Goal: Task Accomplishment & Management: Use online tool/utility

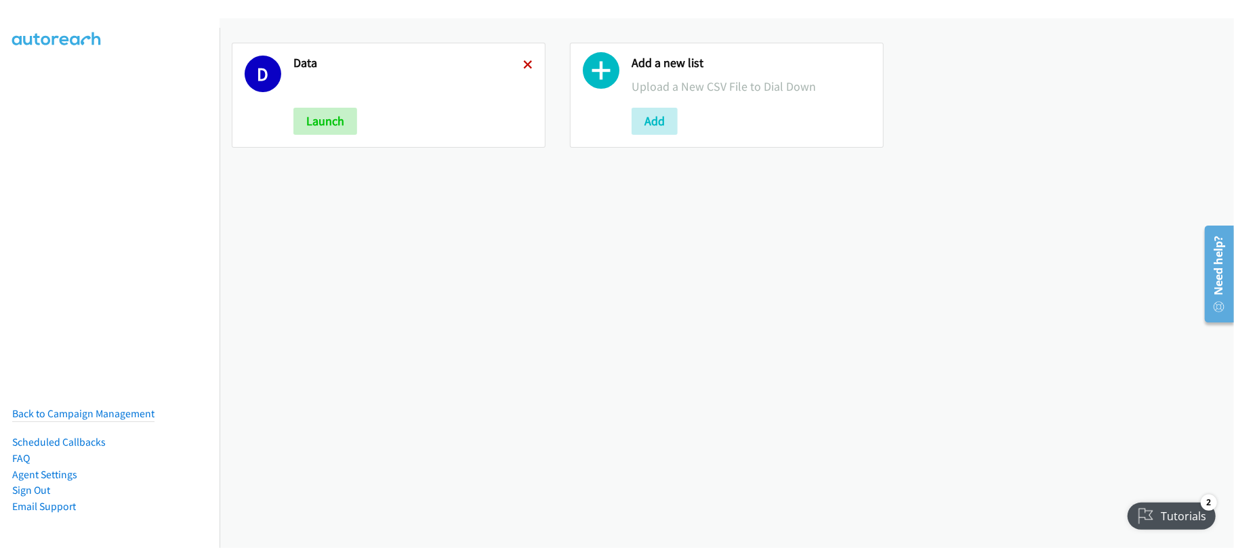
click at [523, 63] on icon at bounding box center [527, 65] width 9 height 9
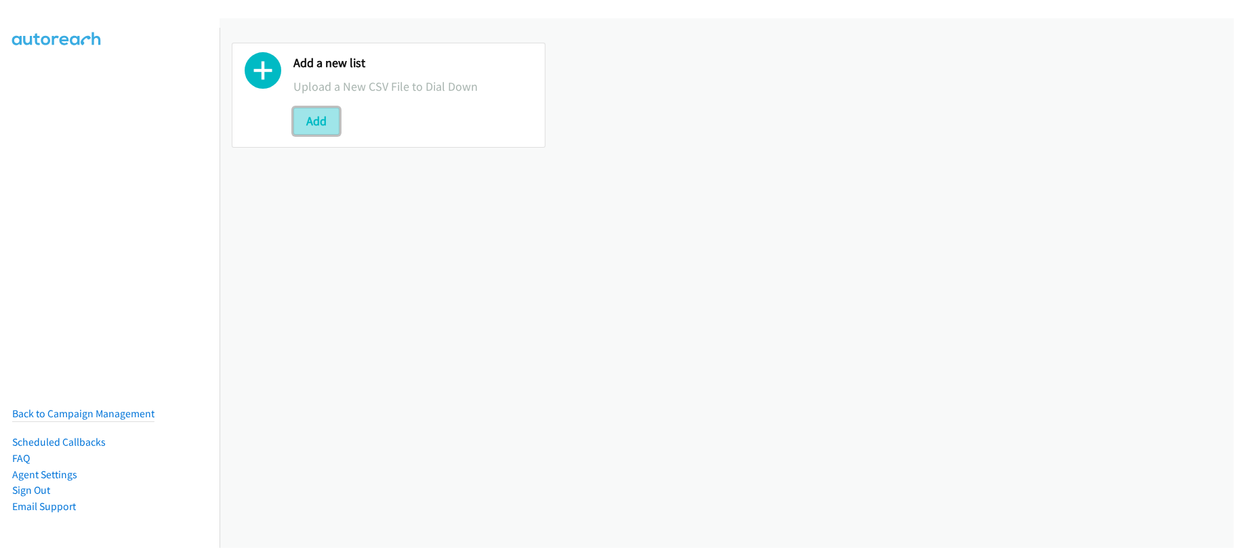
click at [329, 117] on button "Add" at bounding box center [317, 121] width 46 height 27
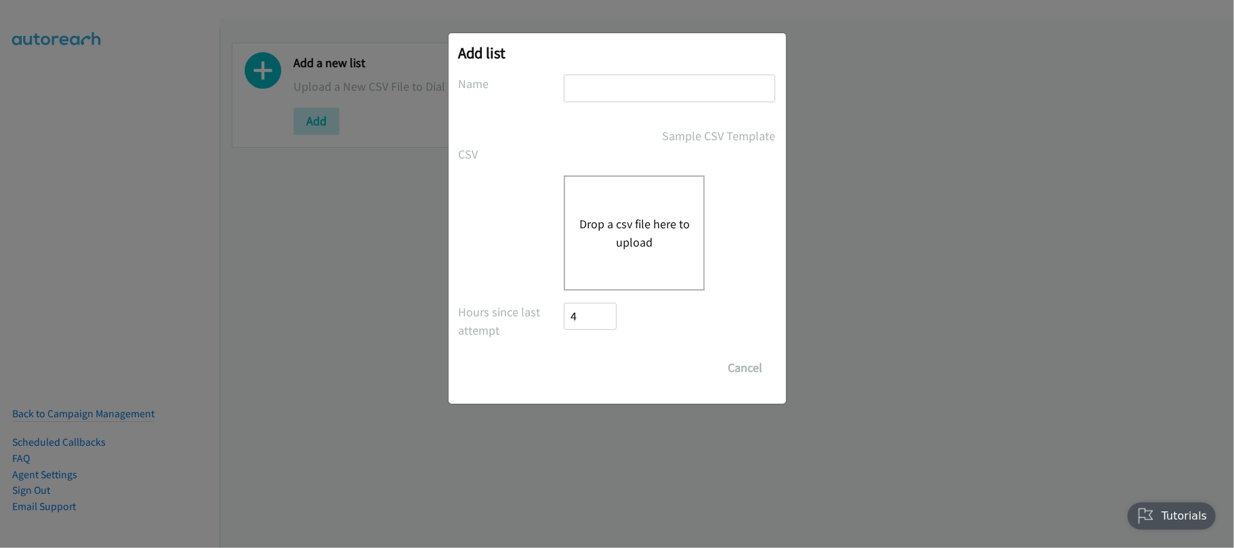
click at [676, 98] on input "text" at bounding box center [669, 89] width 211 height 28
type input "DATA"
click at [634, 242] on button "Drop a csv file here to upload" at bounding box center [634, 233] width 111 height 37
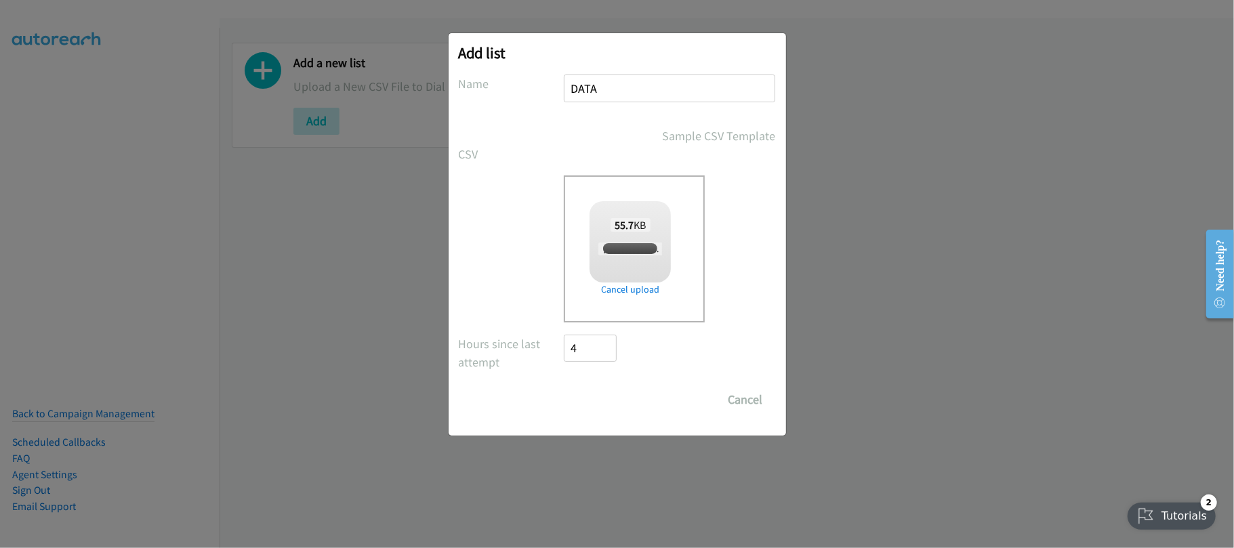
checkbox input "true"
click at [616, 399] on input "Save List" at bounding box center [600, 399] width 71 height 27
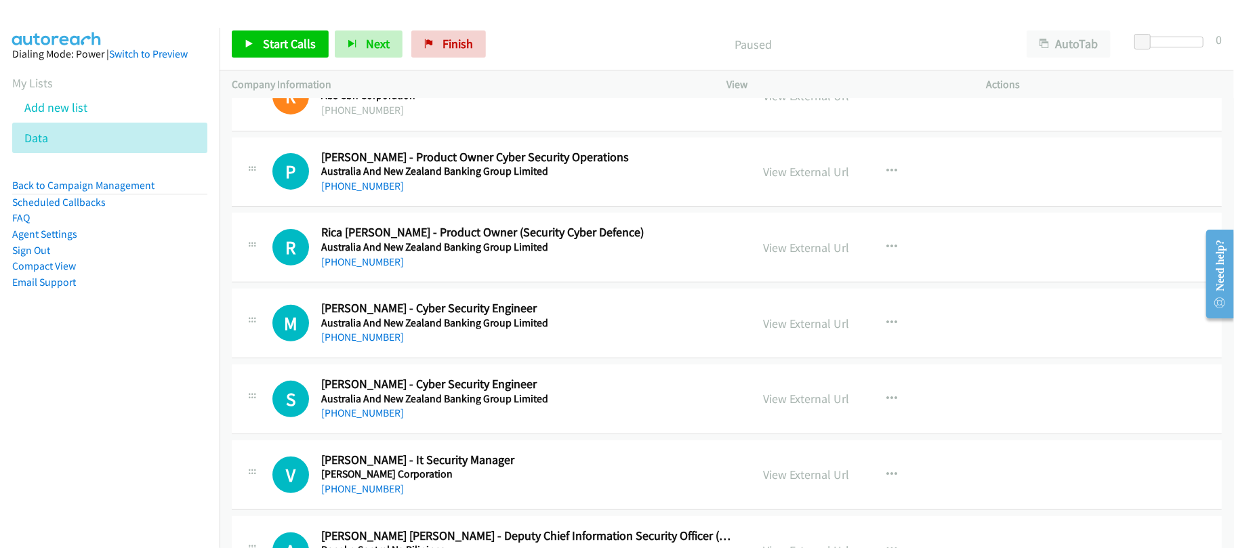
scroll to position [4067, 0]
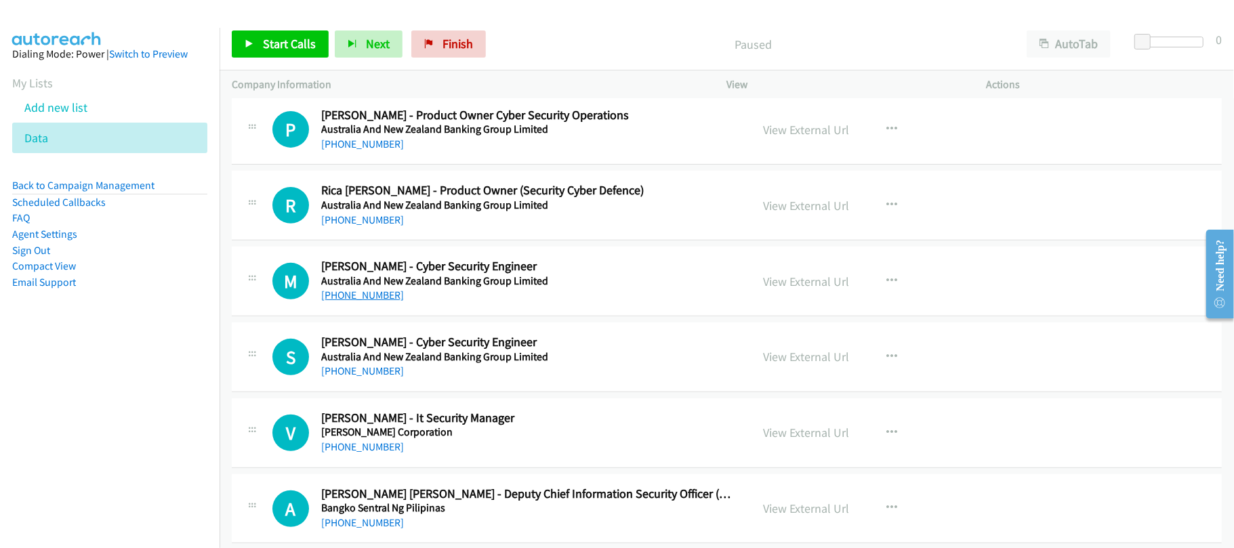
drag, startPoint x: 372, startPoint y: 312, endPoint x: 382, endPoint y: 310, distance: 10.3
click at [376, 302] on link "[PHONE_NUMBER]" at bounding box center [362, 295] width 83 height 13
click at [340, 378] on link "[PHONE_NUMBER]" at bounding box center [362, 371] width 83 height 13
click at [470, 396] on td "S Callback Scheduled [PERSON_NAME] - Cyber Security Engineer [GEOGRAPHIC_DATA] …" at bounding box center [727, 358] width 1015 height 76
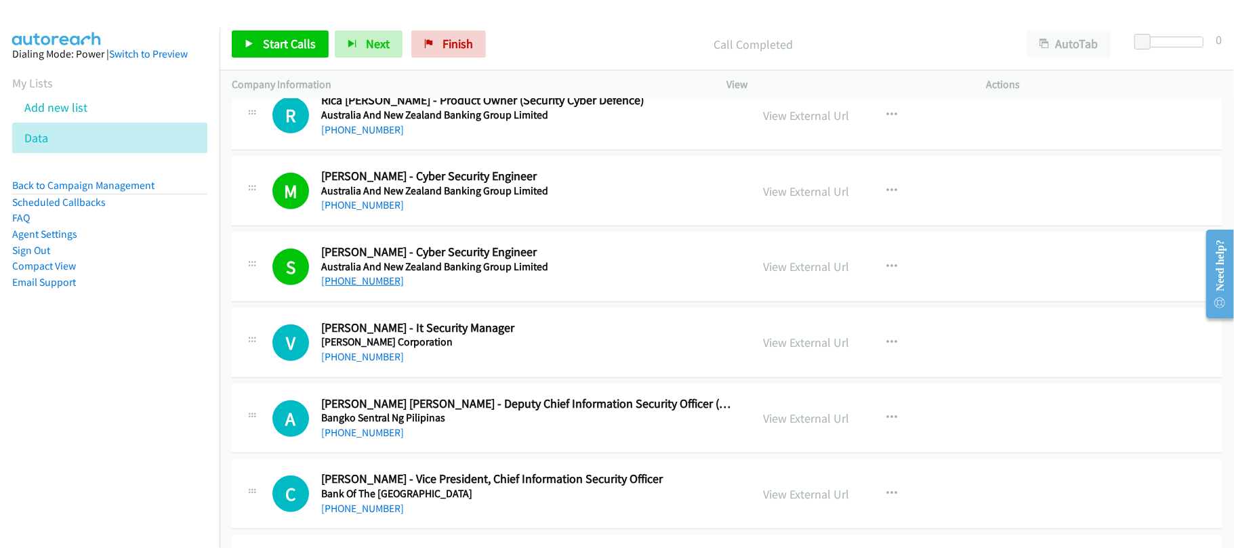
click at [367, 287] on link "[PHONE_NUMBER]" at bounding box center [362, 281] width 83 height 13
click at [489, 302] on div "S Callback Scheduled [PERSON_NAME] - Cyber Security Engineer [GEOGRAPHIC_DATA] …" at bounding box center [727, 268] width 990 height 70
click at [809, 275] on link "View External Url" at bounding box center [807, 267] width 86 height 16
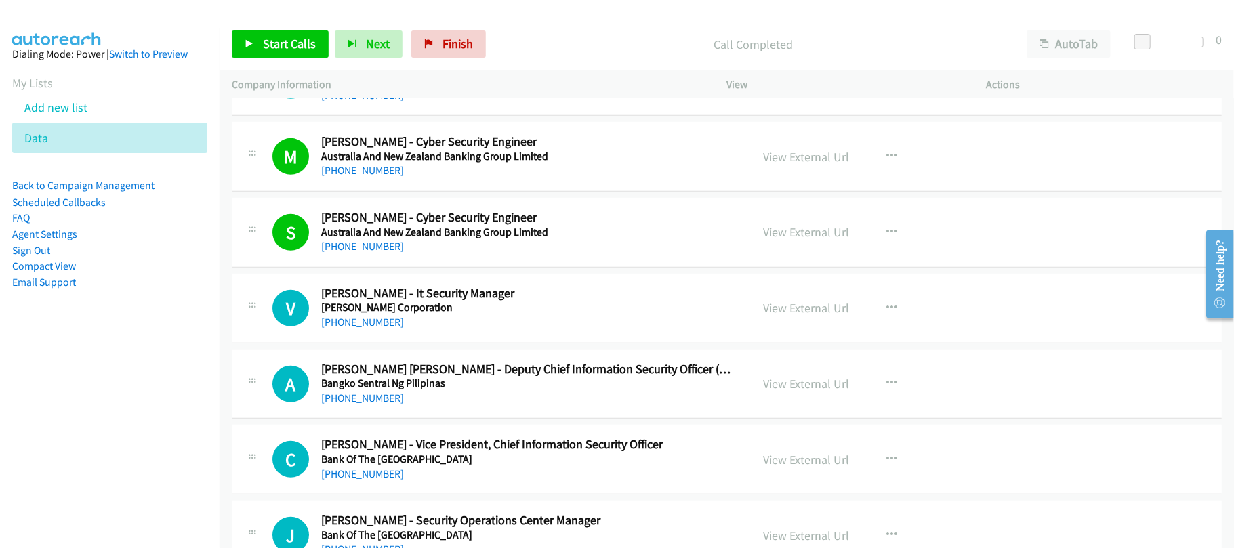
scroll to position [4248, 0]
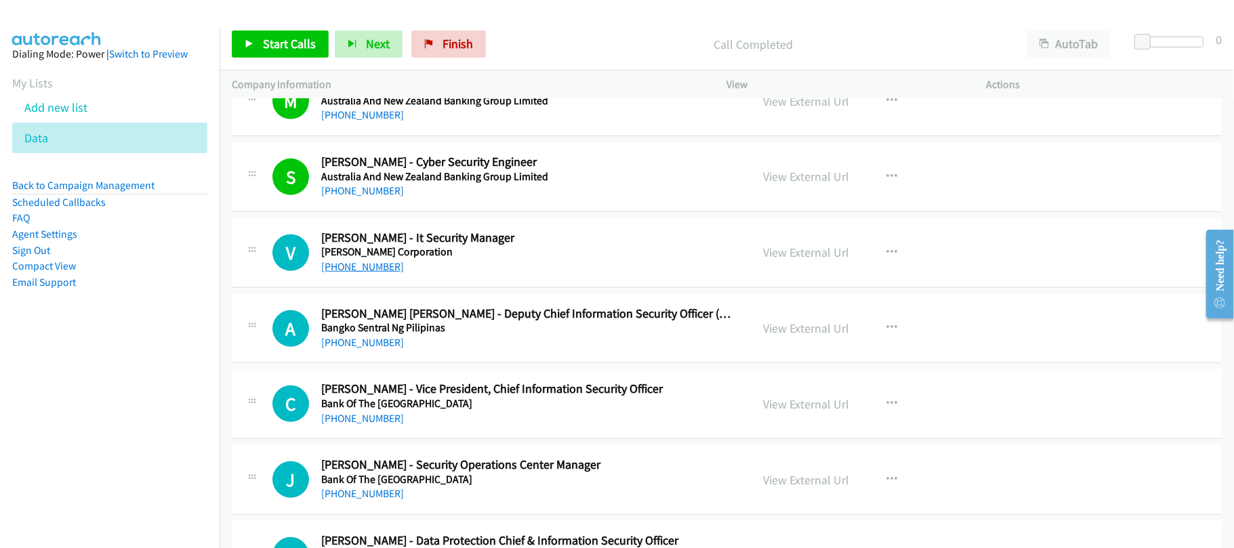
click at [373, 273] on link "[PHONE_NUMBER]" at bounding box center [362, 266] width 83 height 13
click at [427, 350] on div "[PHONE_NUMBER]" at bounding box center [526, 343] width 411 height 16
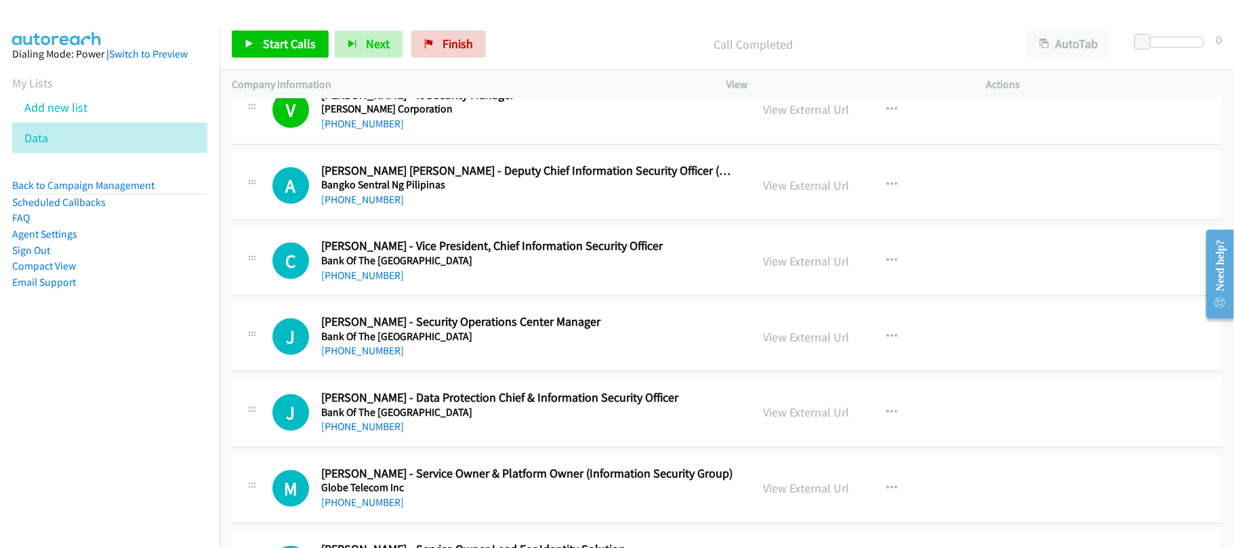
scroll to position [4428, 0]
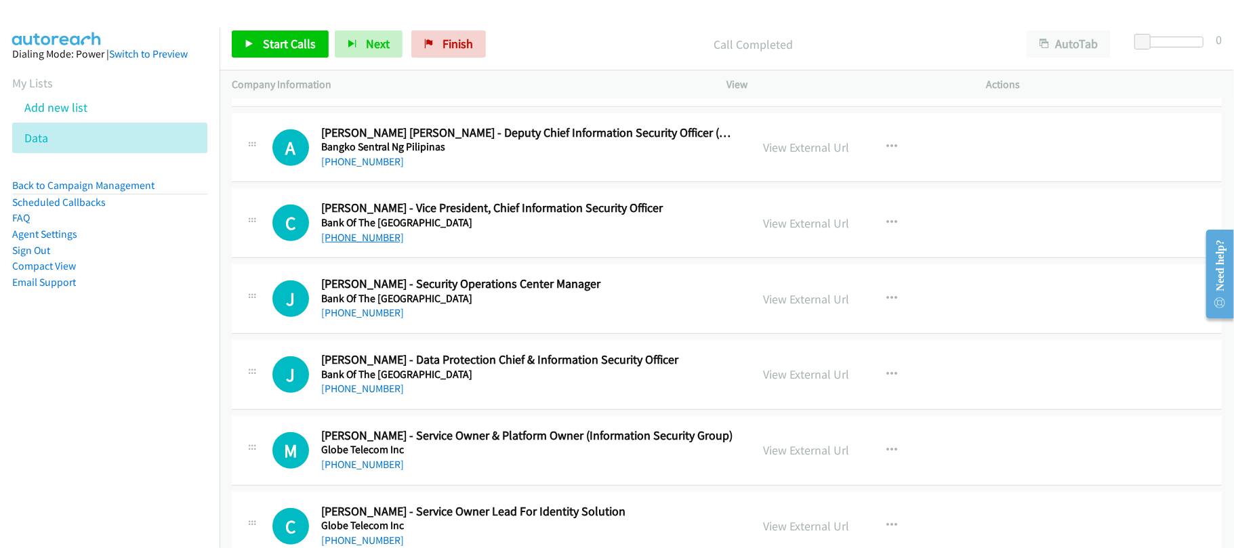
click at [351, 244] on link "[PHONE_NUMBER]" at bounding box center [362, 237] width 83 height 13
drag, startPoint x: 462, startPoint y: 338, endPoint x: 432, endPoint y: 338, distance: 30.5
click at [462, 334] on div "J Callback Scheduled [PERSON_NAME] - Security Operations Center Manager Bank Of…" at bounding box center [727, 299] width 990 height 70
click at [366, 319] on link "[PHONE_NUMBER]" at bounding box center [362, 312] width 83 height 13
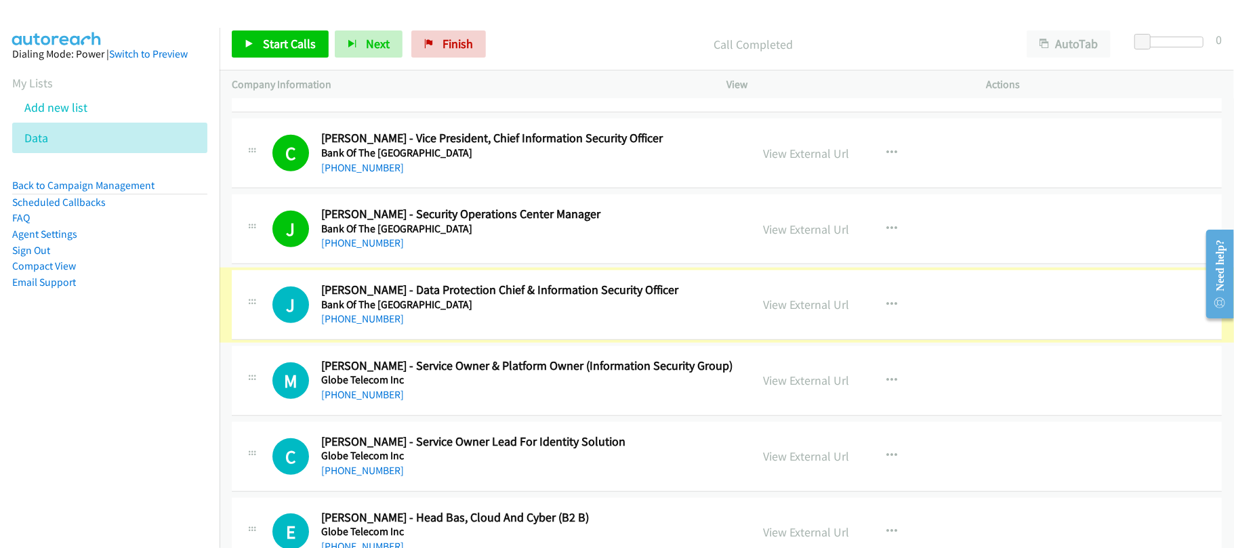
scroll to position [4519, 0]
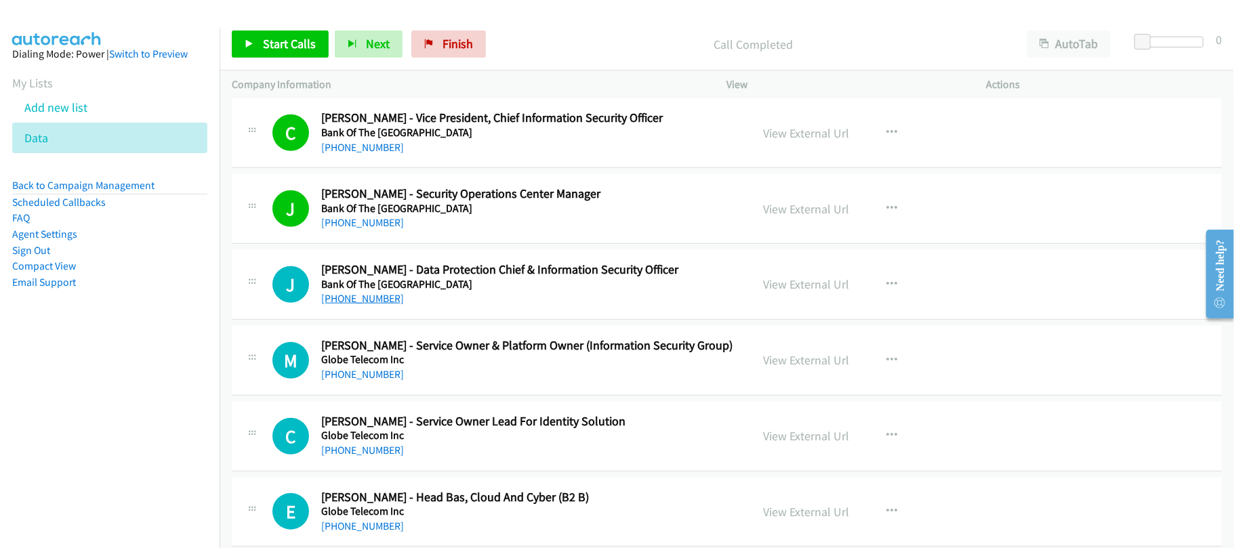
click at [376, 305] on link "[PHONE_NUMBER]" at bounding box center [362, 298] width 83 height 13
click at [472, 383] on div "[PHONE_NUMBER]" at bounding box center [526, 375] width 411 height 16
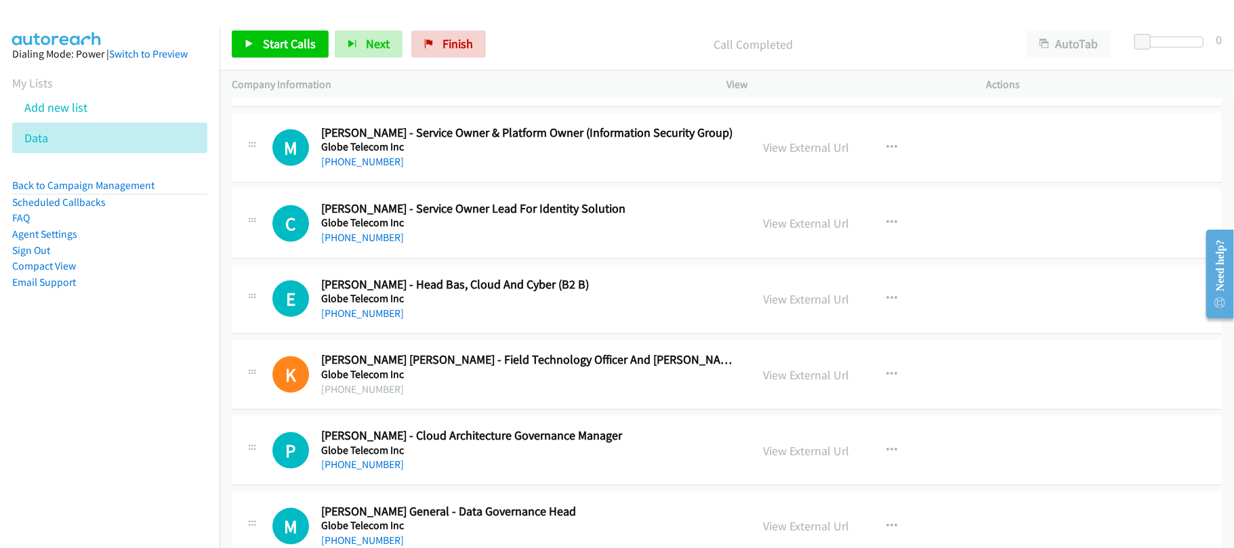
scroll to position [4790, 0]
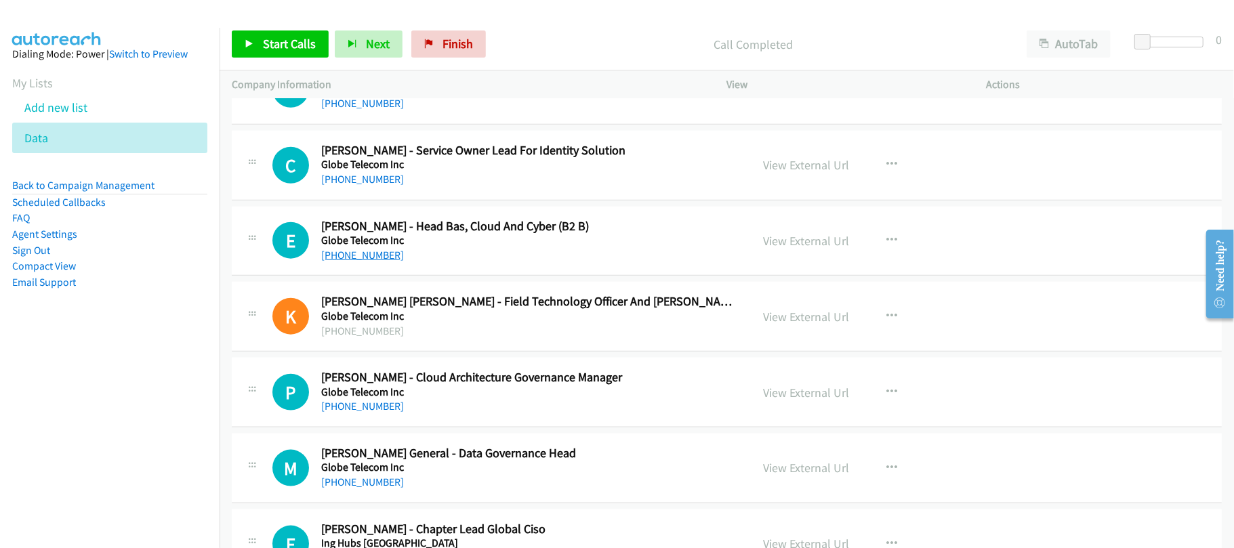
click at [358, 262] on link "[PHONE_NUMBER]" at bounding box center [362, 255] width 83 height 13
click at [476, 352] on div "K Callback Scheduled [PERSON_NAME] [PERSON_NAME] - Field Technology Officer And…" at bounding box center [727, 317] width 990 height 70
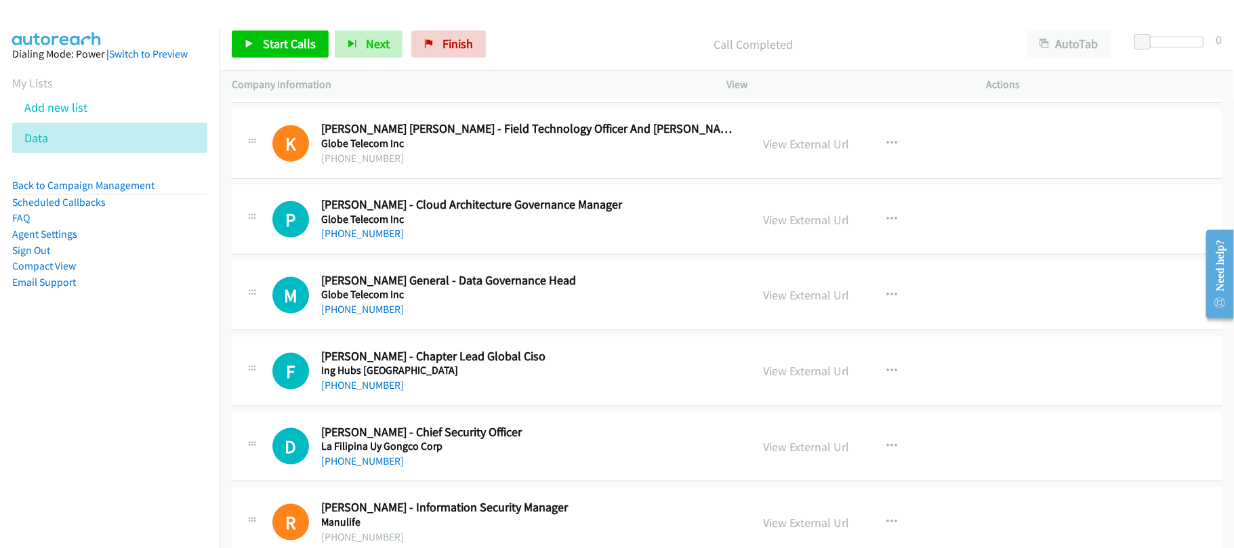
scroll to position [4971, 0]
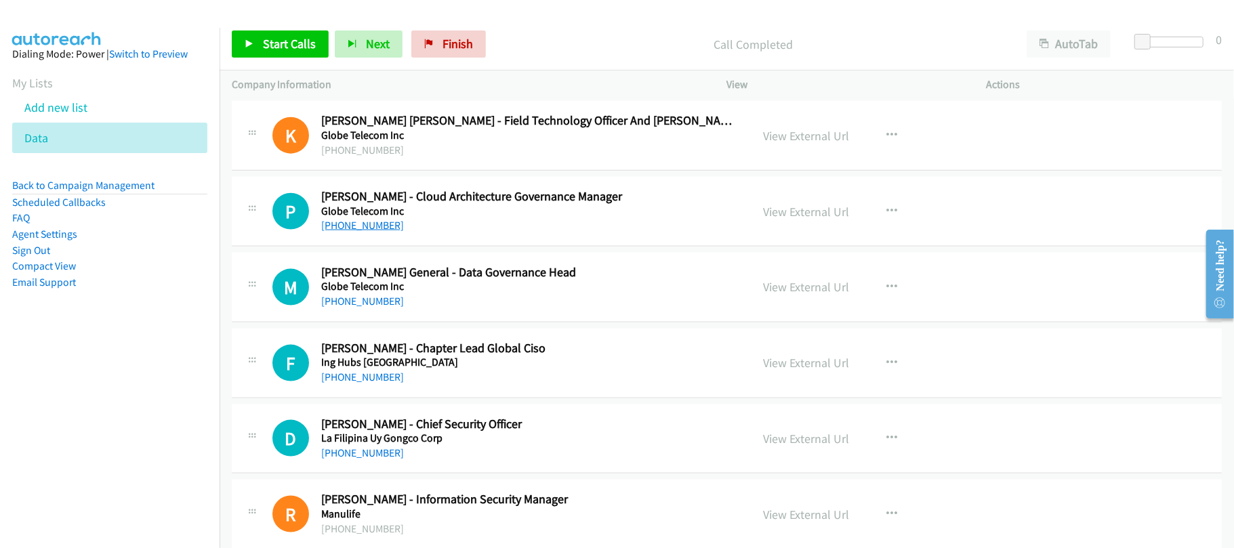
click at [356, 232] on link "[PHONE_NUMBER]" at bounding box center [362, 225] width 83 height 13
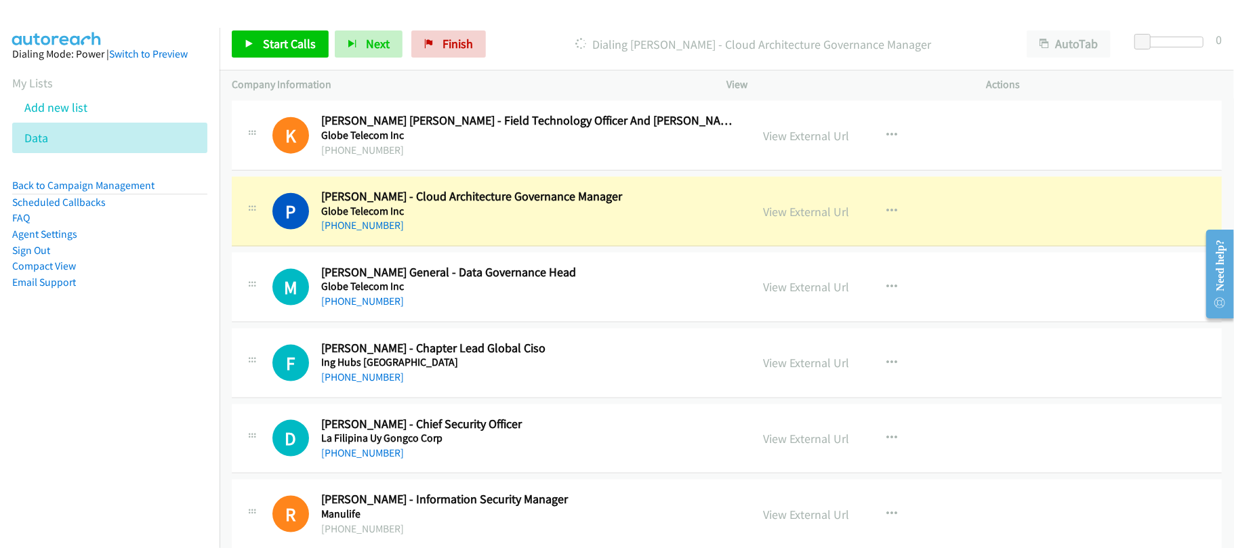
click at [446, 234] on div "[PHONE_NUMBER]" at bounding box center [526, 226] width 411 height 16
click at [513, 247] on div "P Callback Scheduled [PERSON_NAME] - Cloud Architecture Governance Manager Glob…" at bounding box center [727, 212] width 990 height 70
click at [819, 220] on link "View External Url" at bounding box center [807, 212] width 86 height 16
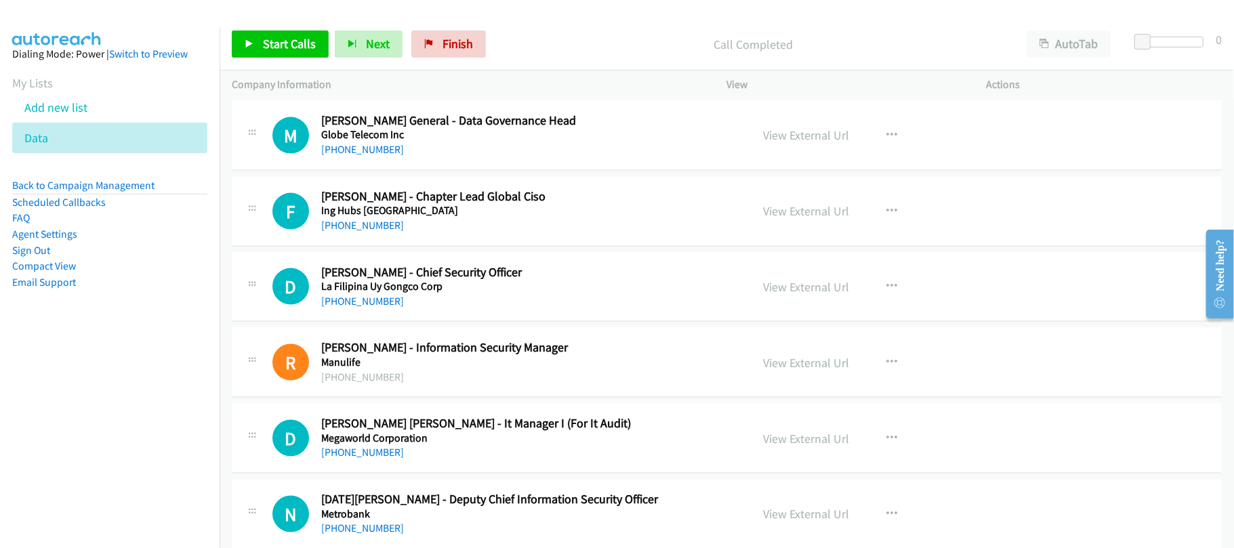
scroll to position [5152, 0]
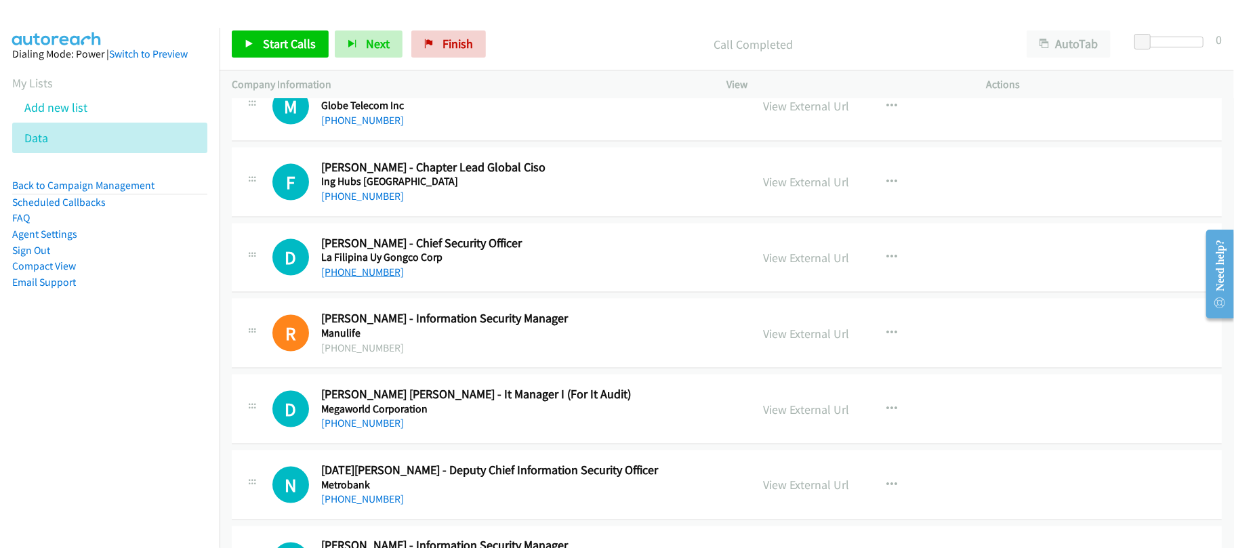
click at [383, 279] on link "[PHONE_NUMBER]" at bounding box center [362, 272] width 83 height 13
click at [371, 281] on div "[PHONE_NUMBER]" at bounding box center [526, 272] width 411 height 16
click at [369, 279] on link "[PHONE_NUMBER]" at bounding box center [362, 272] width 83 height 13
click at [466, 294] on div "D Callback Scheduled [PERSON_NAME] - Chief Security Officer La Filipina Uy Gong…" at bounding box center [727, 259] width 990 height 70
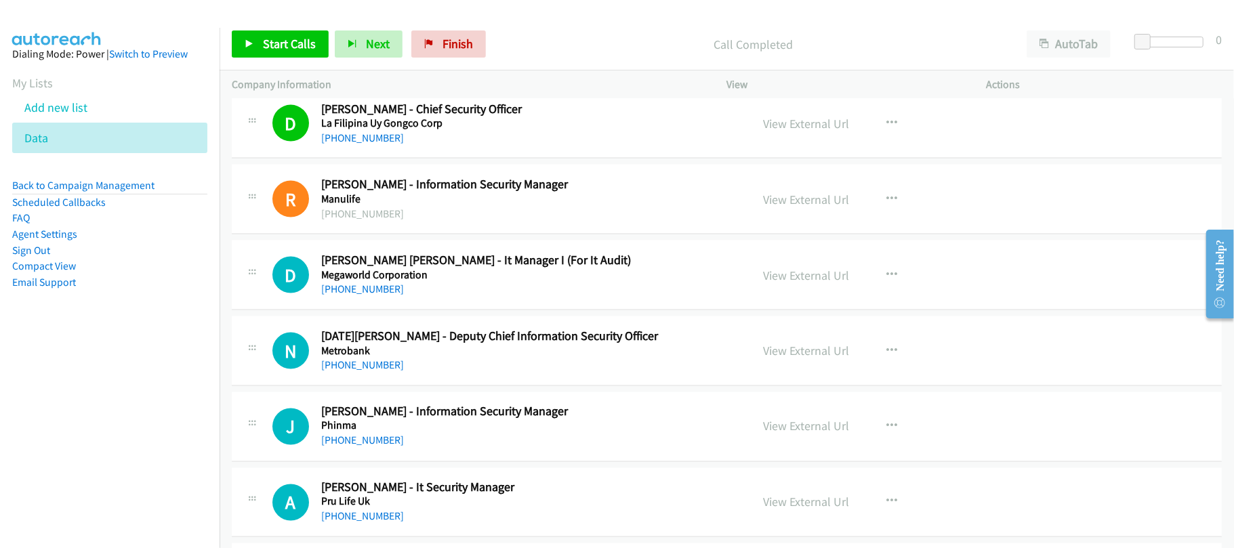
scroll to position [5332, 0]
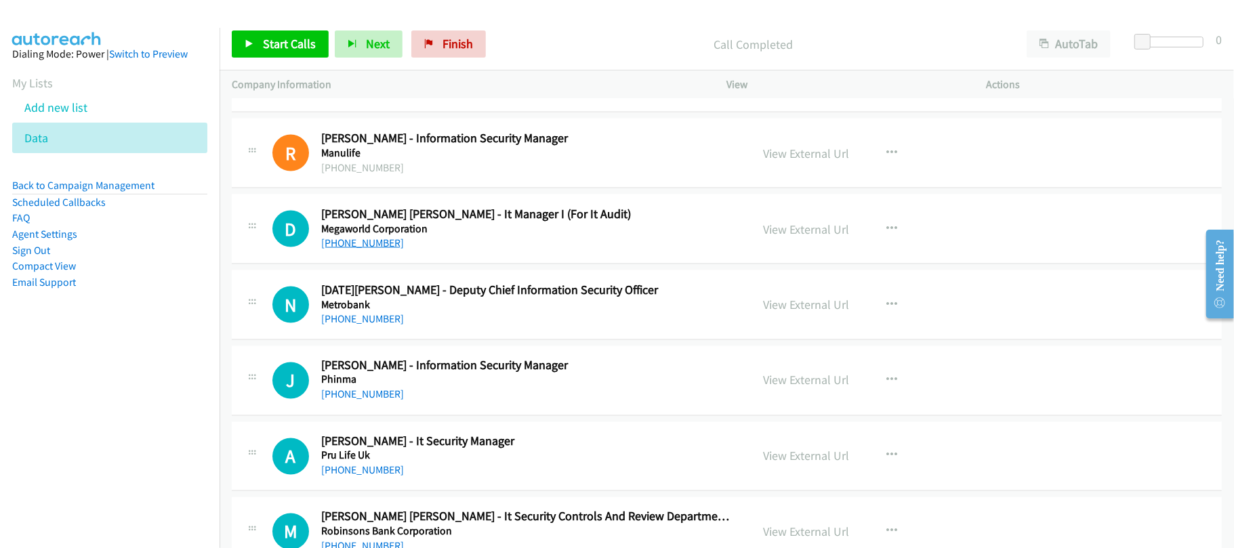
click at [373, 249] on link "[PHONE_NUMBER]" at bounding box center [362, 243] width 83 height 13
drag, startPoint x: 383, startPoint y: 329, endPoint x: 386, endPoint y: 323, distance: 7.0
click at [383, 325] on link "[PHONE_NUMBER]" at bounding box center [362, 318] width 83 height 13
click at [410, 416] on div "J Callback Scheduled [PERSON_NAME] - Information Security Manager [PERSON_NAME]…" at bounding box center [727, 381] width 990 height 70
click at [365, 401] on link "[PHONE_NUMBER]" at bounding box center [362, 394] width 83 height 13
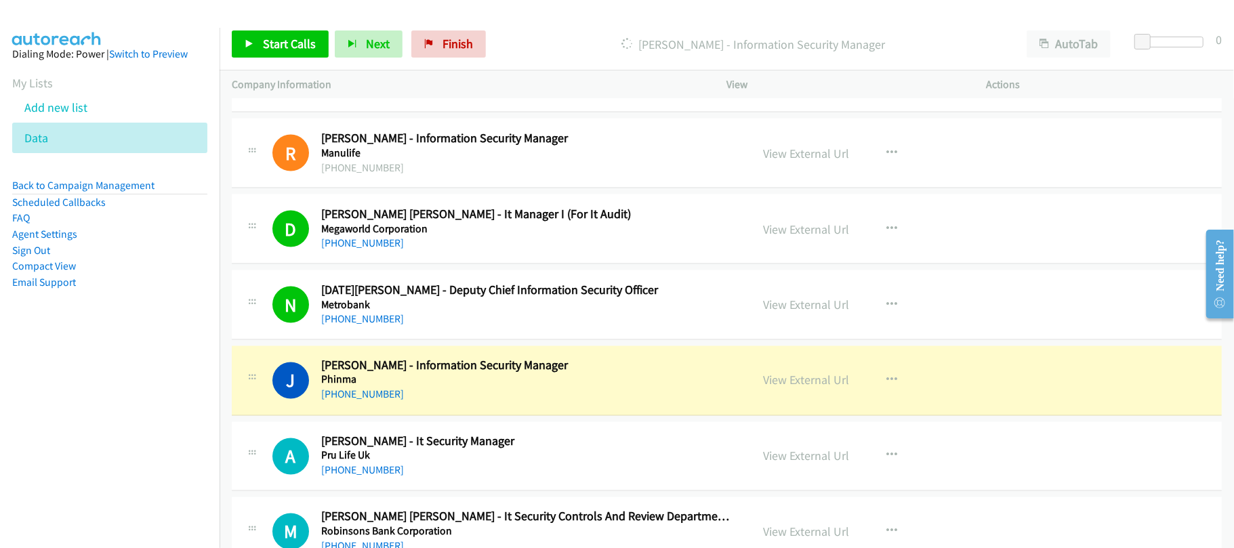
scroll to position [5423, 0]
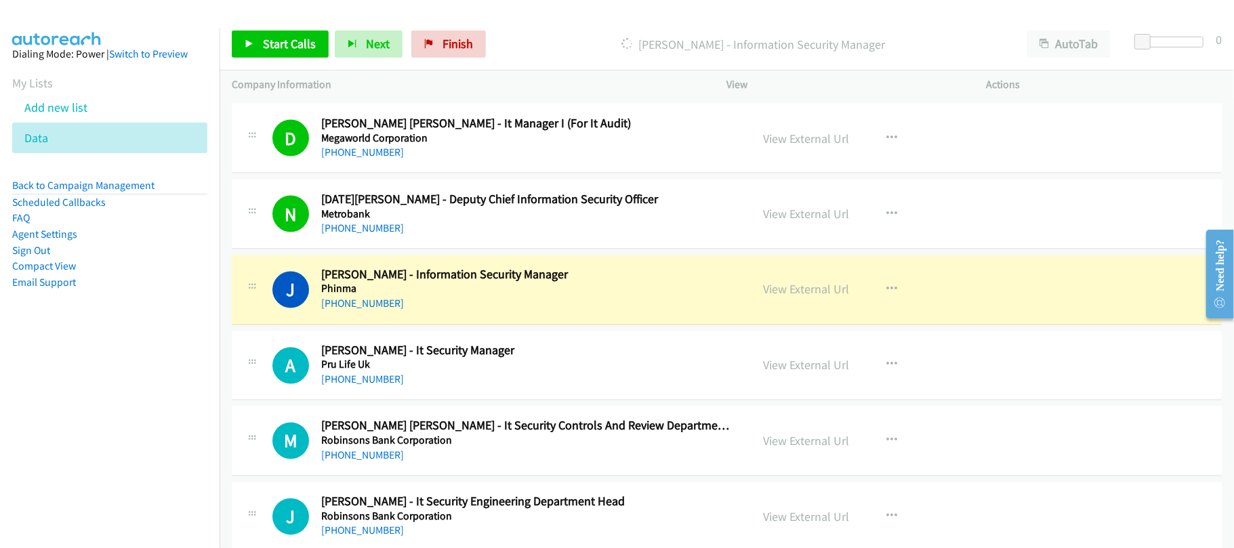
drag, startPoint x: 477, startPoint y: 338, endPoint x: 514, endPoint y: 334, distance: 36.8
click at [477, 325] on div "J Callback Scheduled [PERSON_NAME] - Information Security Manager [PERSON_NAME]…" at bounding box center [727, 291] width 990 height 70
click at [767, 298] on link "View External Url" at bounding box center [807, 290] width 86 height 16
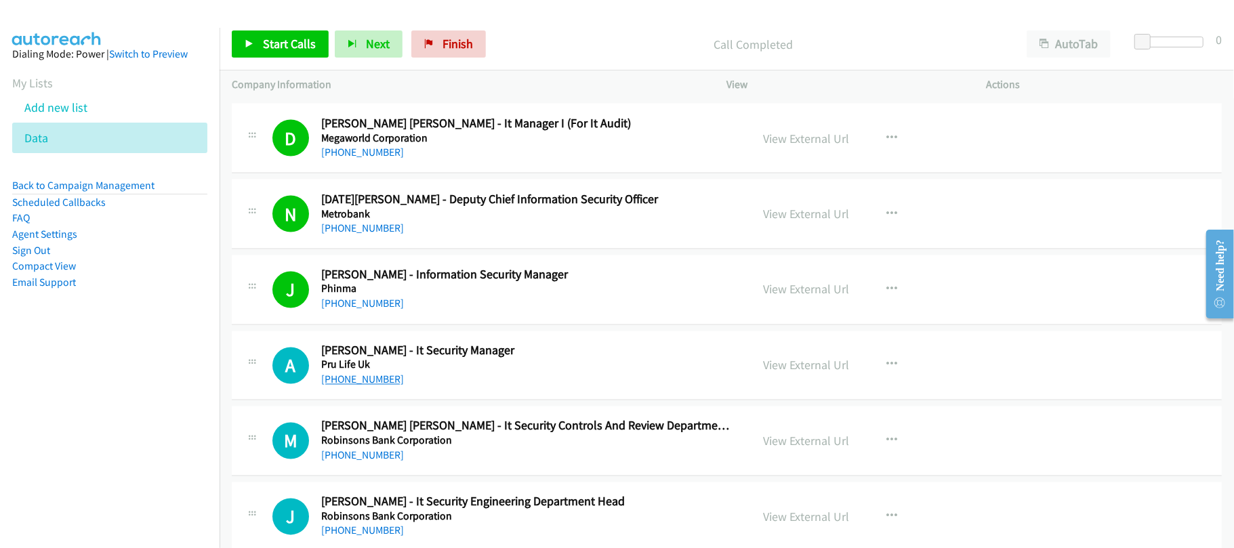
click at [370, 386] on link "[PHONE_NUMBER]" at bounding box center [362, 380] width 83 height 13
click at [422, 388] on div "[PHONE_NUMBER]" at bounding box center [526, 380] width 411 height 16
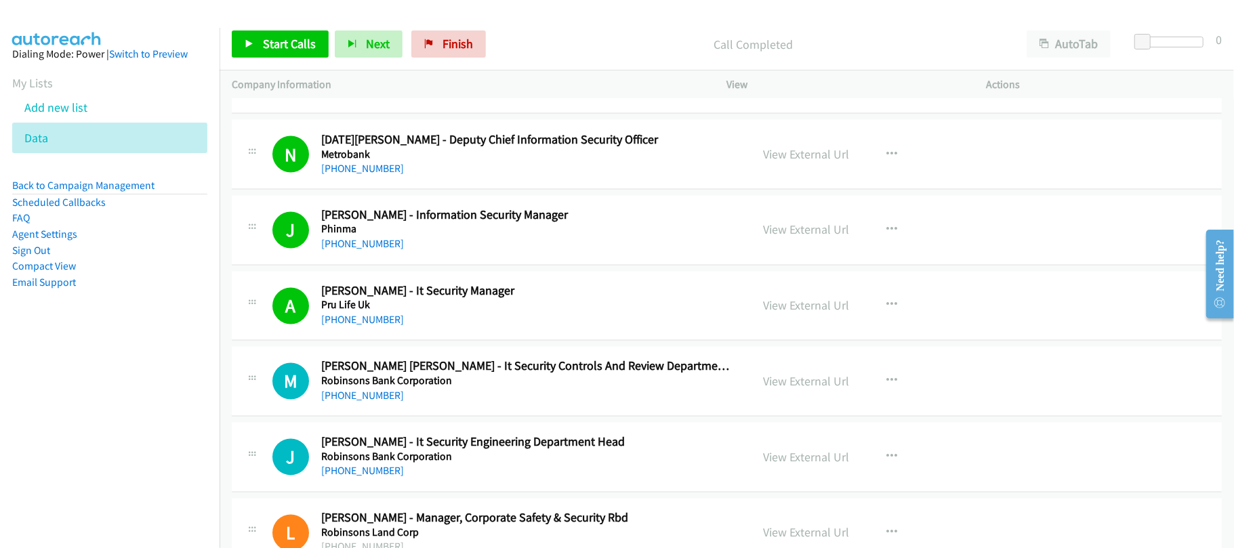
scroll to position [5603, 0]
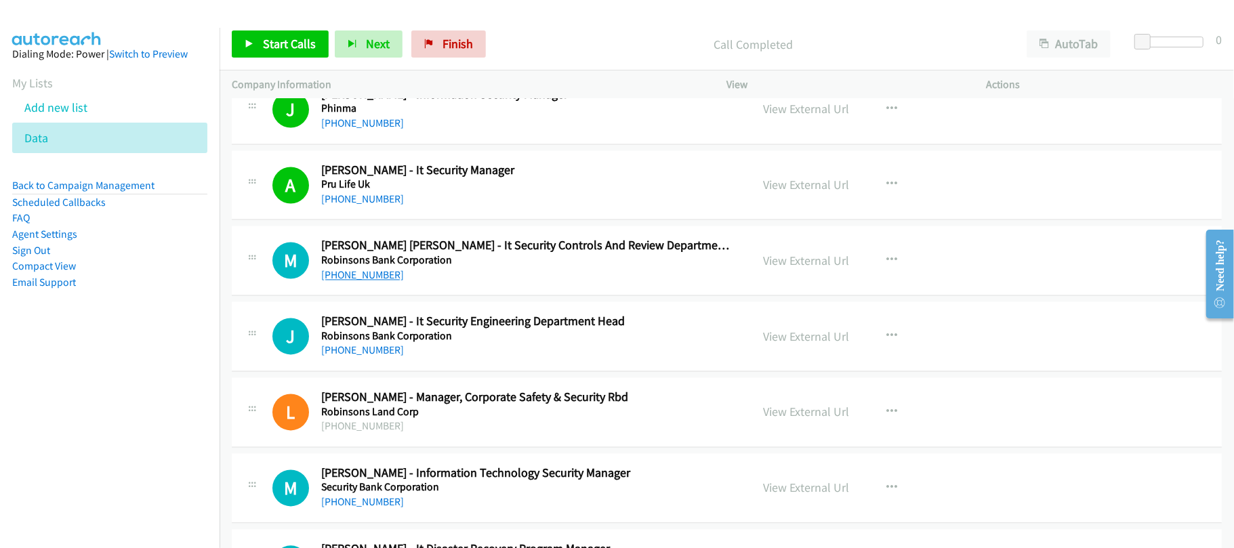
click at [374, 282] on link "[PHONE_NUMBER]" at bounding box center [362, 275] width 83 height 13
click at [375, 357] on link "[PHONE_NUMBER]" at bounding box center [362, 350] width 83 height 13
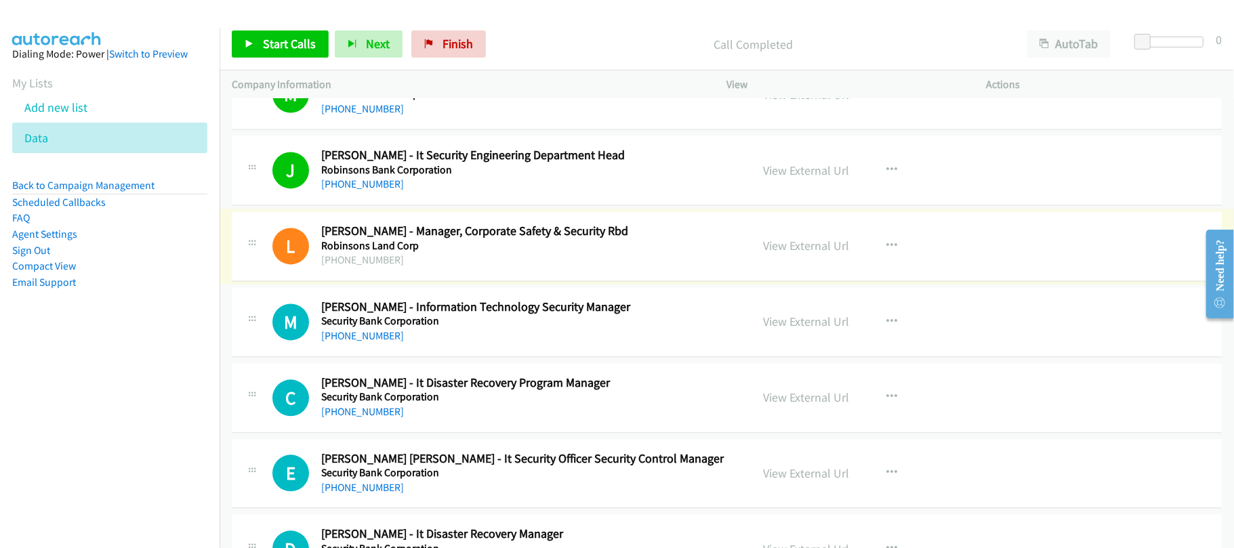
scroll to position [5784, 0]
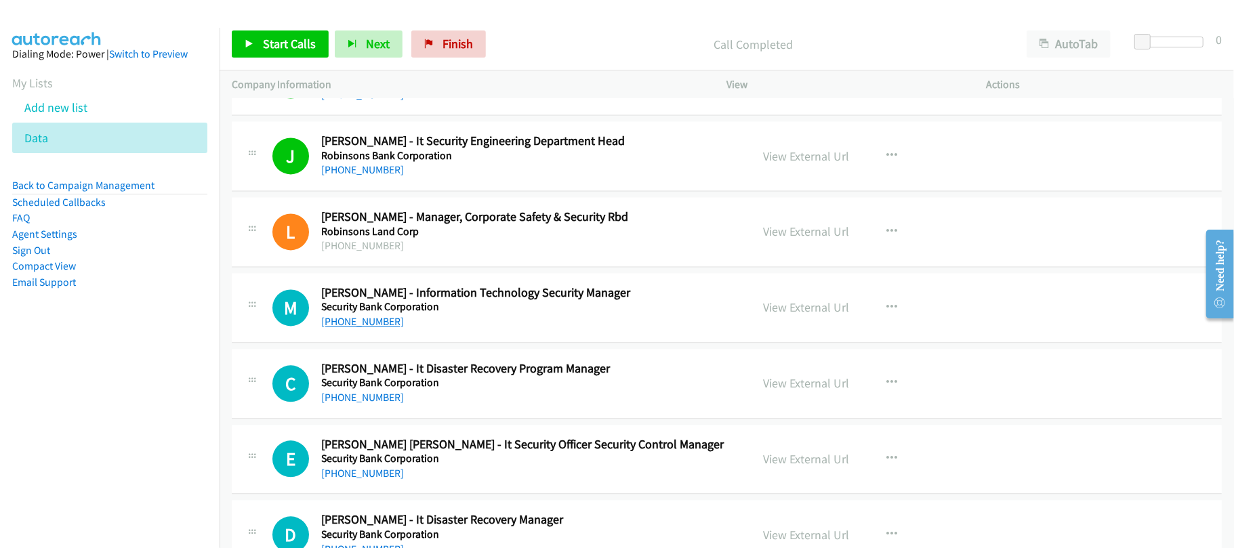
click at [354, 328] on link "[PHONE_NUMBER]" at bounding box center [362, 321] width 83 height 13
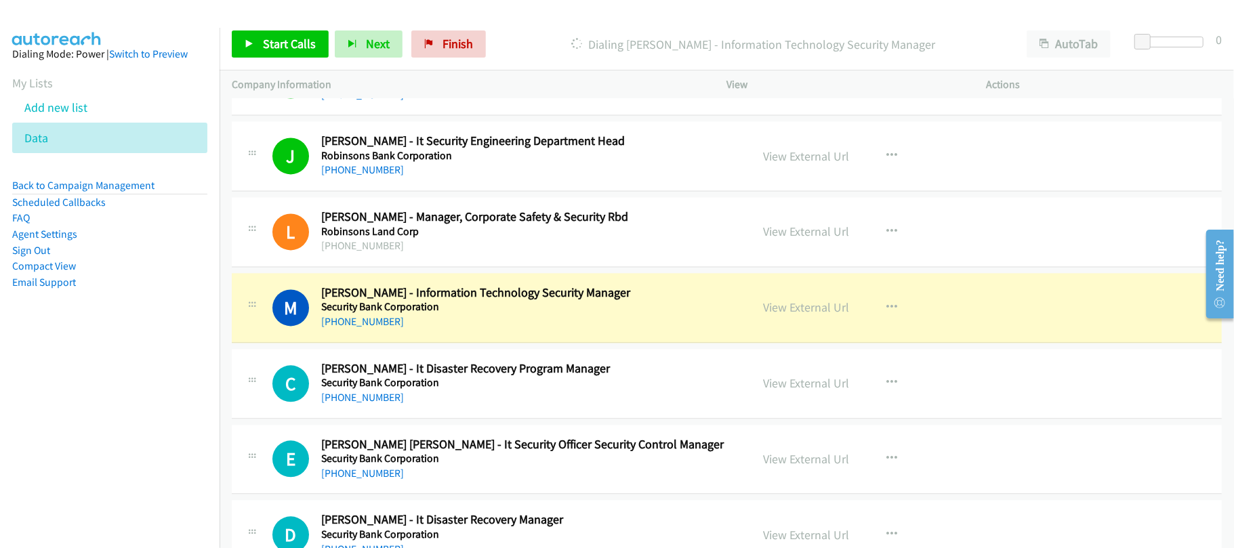
click at [508, 330] on div "[PHONE_NUMBER]" at bounding box center [526, 322] width 411 height 16
click at [770, 315] on link "View External Url" at bounding box center [807, 308] width 86 height 16
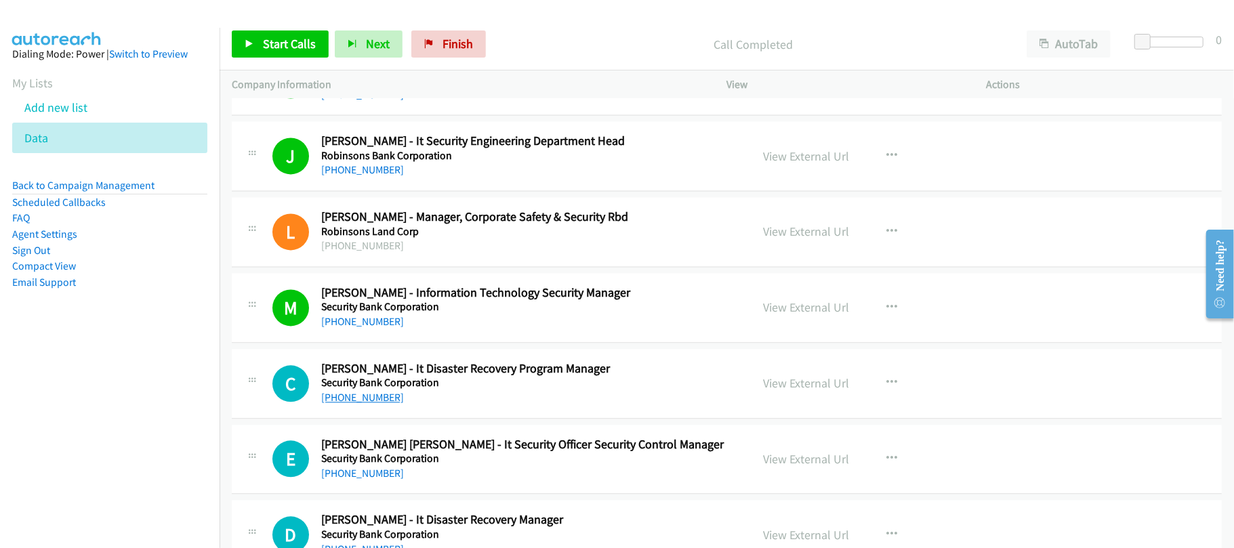
click at [386, 404] on link "[PHONE_NUMBER]" at bounding box center [362, 397] width 83 height 13
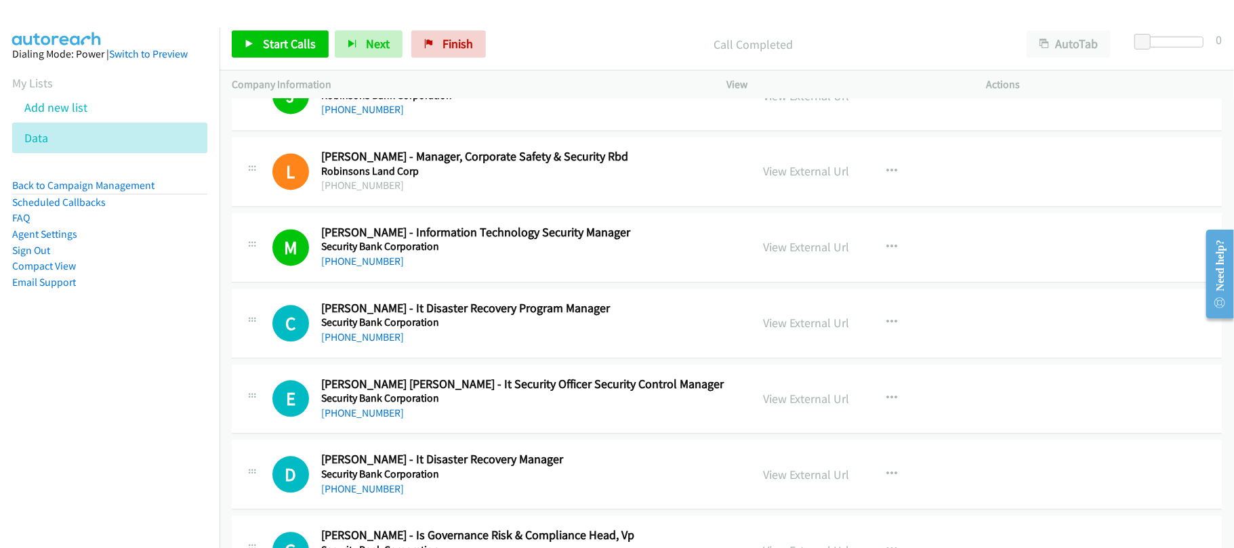
scroll to position [5874, 0]
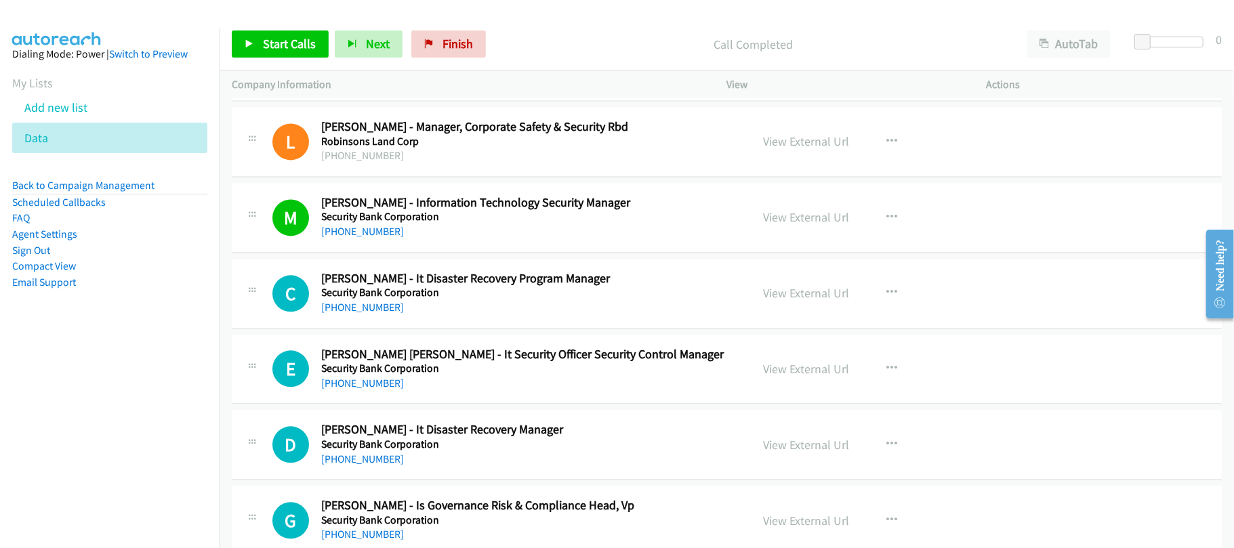
click at [475, 300] on h5 "Security Bank Corporation" at bounding box center [526, 293] width 411 height 14
click at [380, 390] on link "[PHONE_NUMBER]" at bounding box center [362, 383] width 83 height 13
click at [462, 480] on div "D Callback Scheduled [PERSON_NAME] - It Disaster Recovery Manager Security Bank…" at bounding box center [727, 445] width 990 height 70
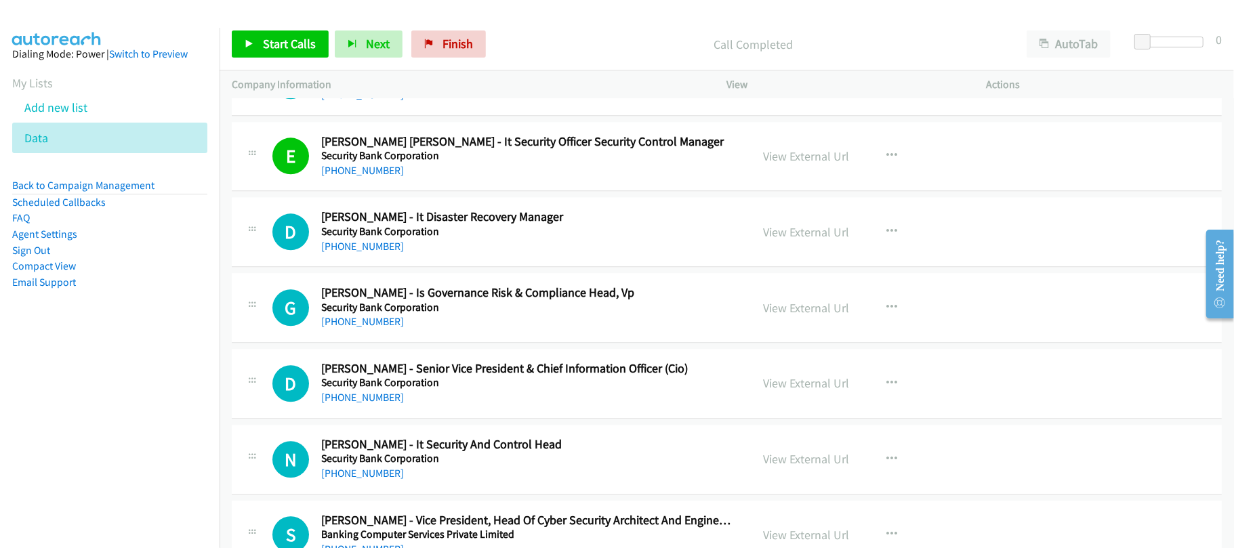
scroll to position [6146, 0]
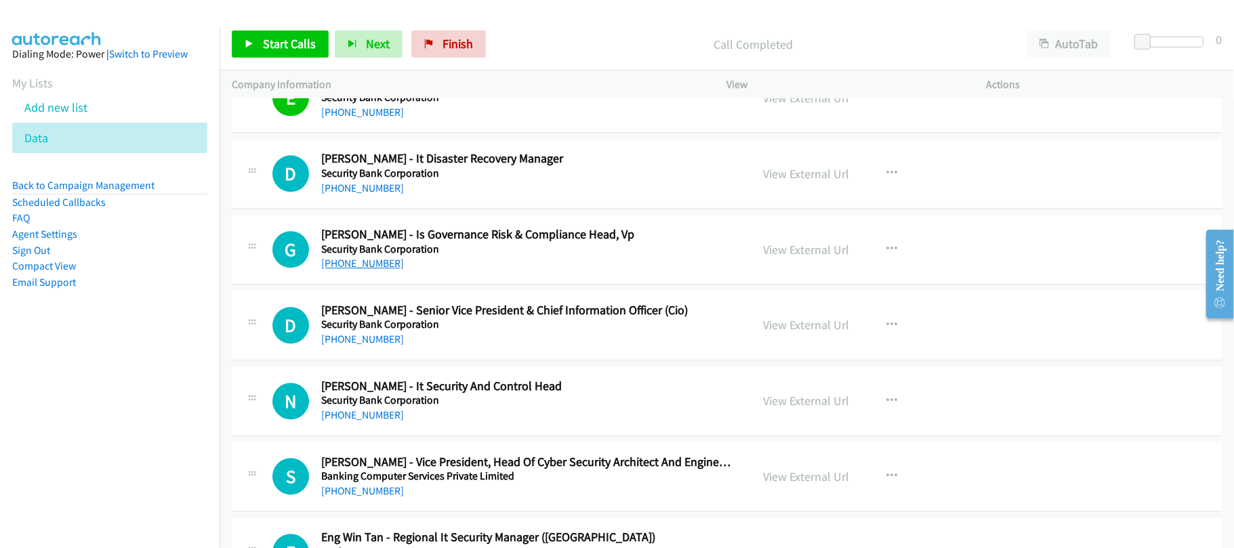
click at [355, 270] on link "[PHONE_NUMBER]" at bounding box center [362, 263] width 83 height 13
click at [495, 209] on div "D Callback Scheduled [PERSON_NAME] - It Disaster Recovery Manager Security Bank…" at bounding box center [727, 174] width 990 height 70
click at [386, 346] on link "[PHONE_NUMBER]" at bounding box center [362, 339] width 83 height 13
click at [473, 424] on div "[PHONE_NUMBER]" at bounding box center [526, 415] width 411 height 16
click at [382, 422] on link "[PHONE_NUMBER]" at bounding box center [362, 415] width 83 height 13
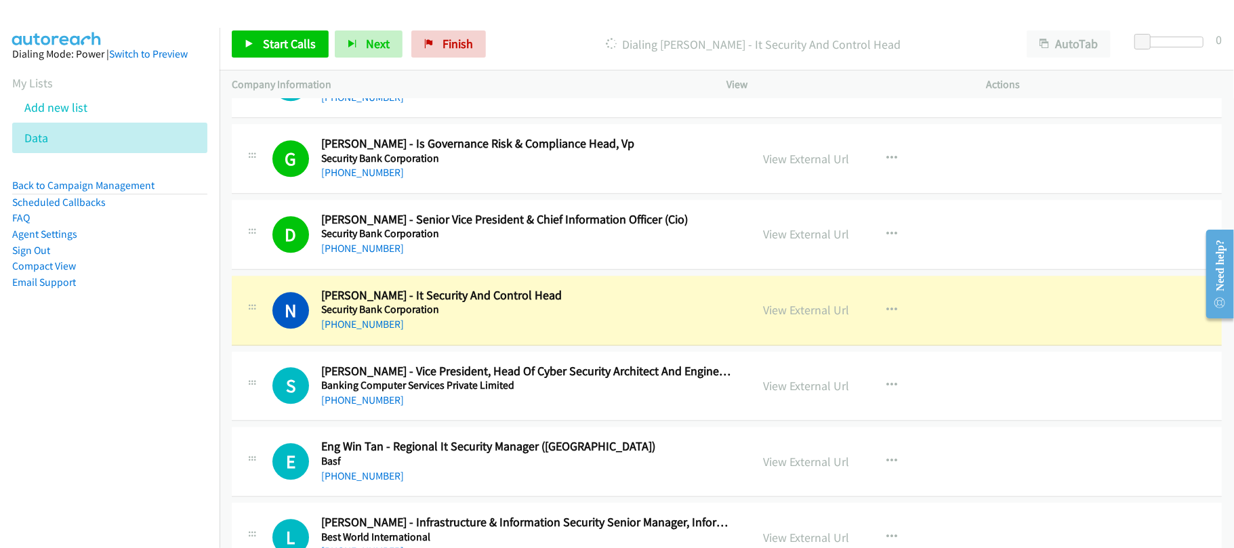
scroll to position [6327, 0]
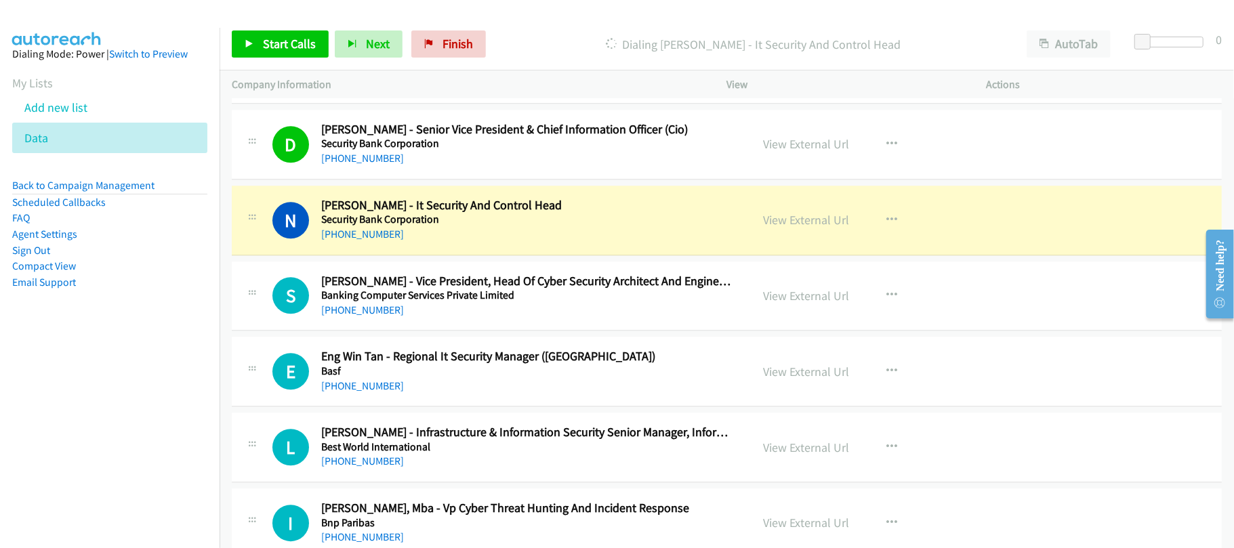
click at [480, 243] on div "[PHONE_NUMBER]" at bounding box center [526, 234] width 411 height 16
click at [801, 228] on link "View External Url" at bounding box center [807, 220] width 86 height 16
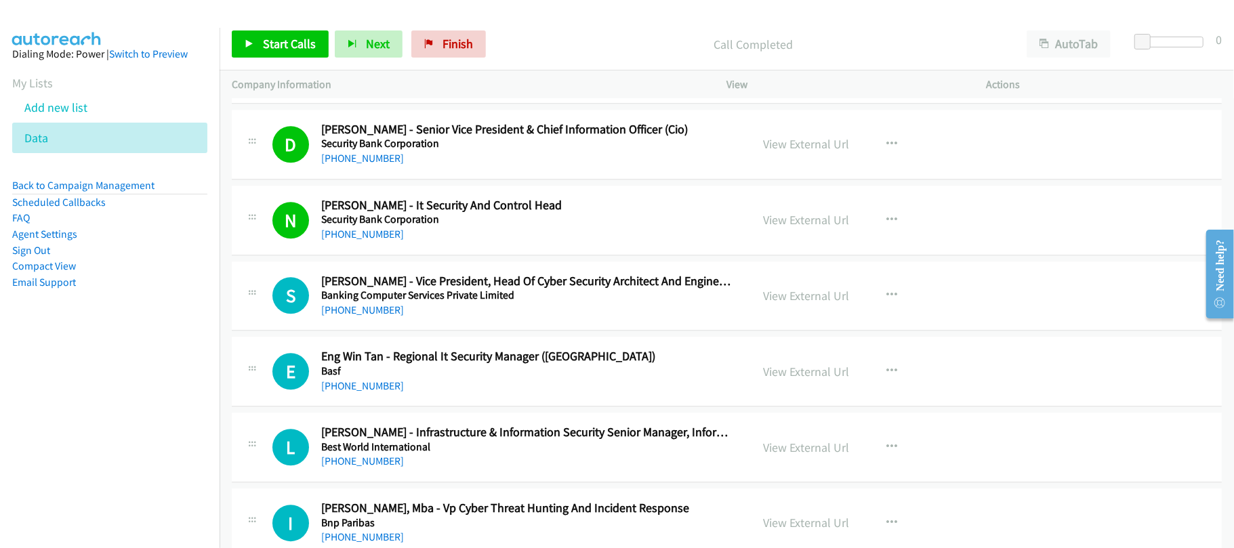
click at [358, 317] on link "[PHONE_NUMBER]" at bounding box center [362, 310] width 83 height 13
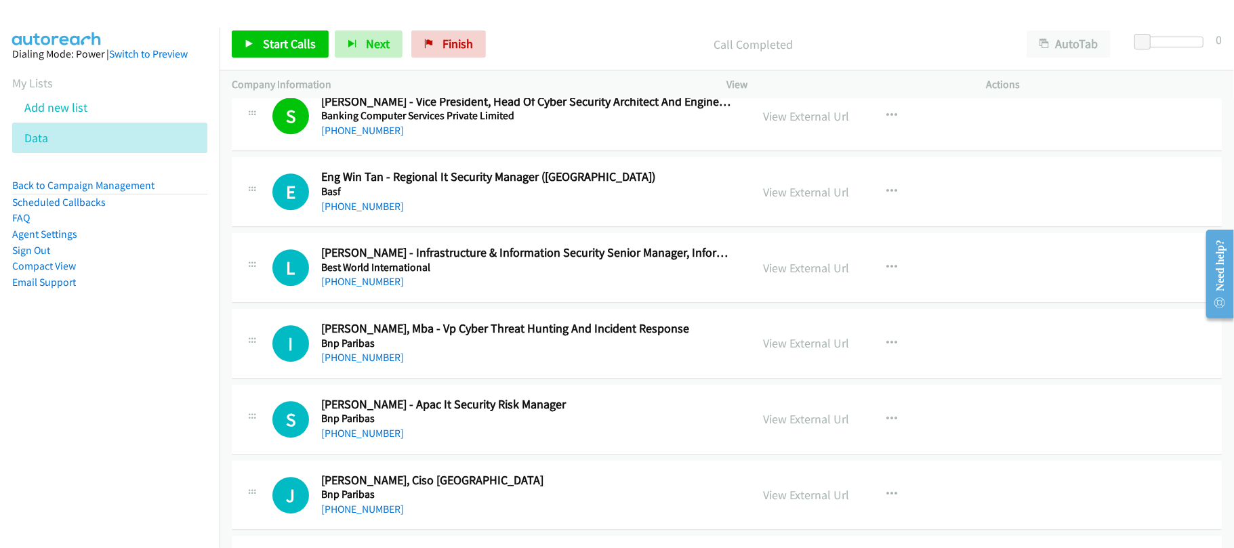
scroll to position [6508, 0]
click at [430, 226] on div "E Callback Scheduled Eng Win Tan - Regional It Security Manager ([GEOGRAPHIC_DA…" at bounding box center [727, 191] width 990 height 70
click at [369, 211] on link "[PHONE_NUMBER]" at bounding box center [362, 205] width 83 height 13
click at [355, 289] on div "[PHONE_NUMBER]" at bounding box center [526, 281] width 411 height 16
click at [355, 287] on link "[PHONE_NUMBER]" at bounding box center [362, 280] width 83 height 13
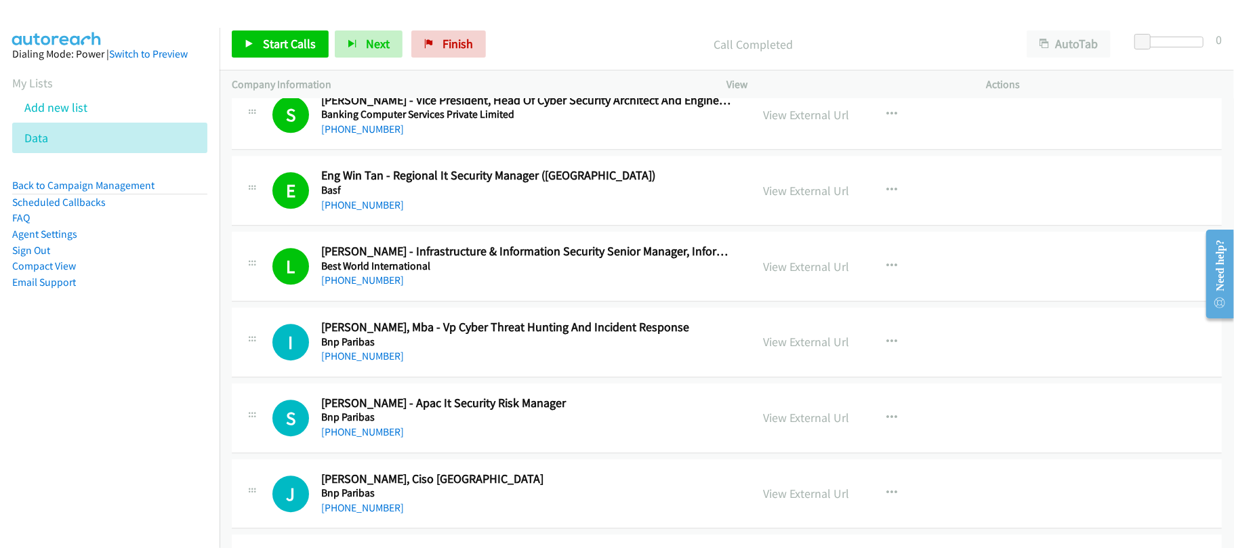
click at [526, 365] on div "[PHONE_NUMBER]" at bounding box center [526, 356] width 411 height 16
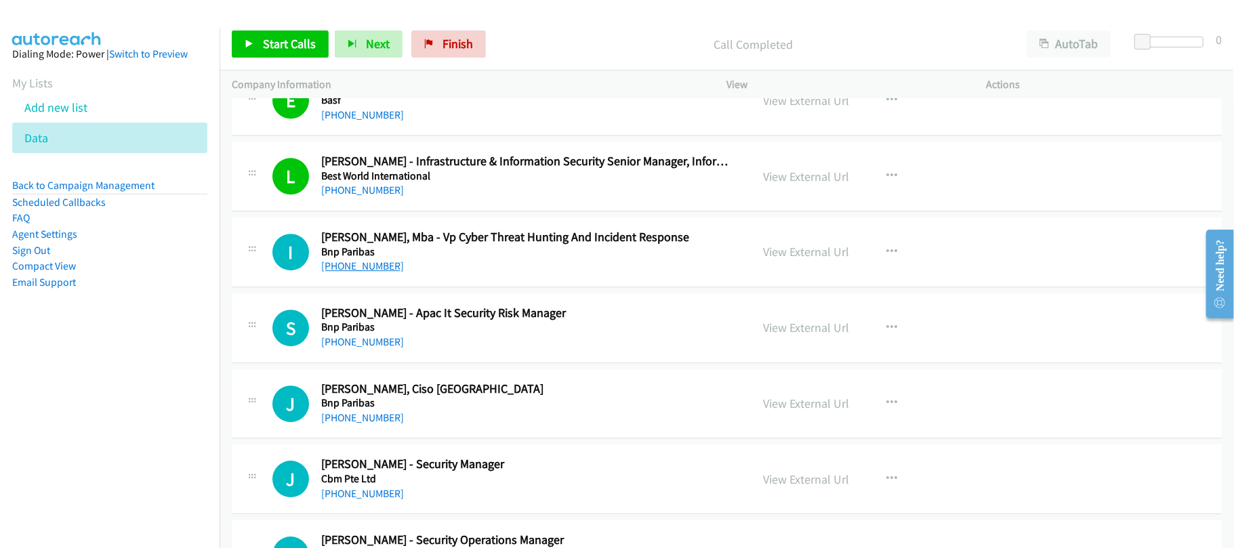
click at [359, 273] on link "[PHONE_NUMBER]" at bounding box center [362, 266] width 83 height 13
click at [361, 348] on link "[PHONE_NUMBER]" at bounding box center [362, 342] width 83 height 13
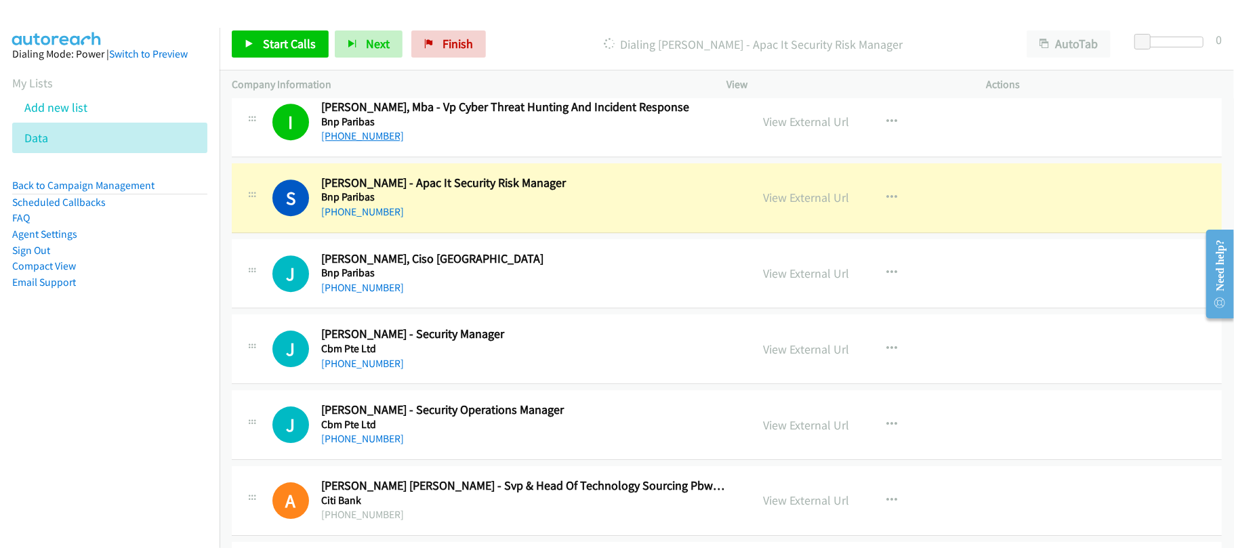
scroll to position [6779, 0]
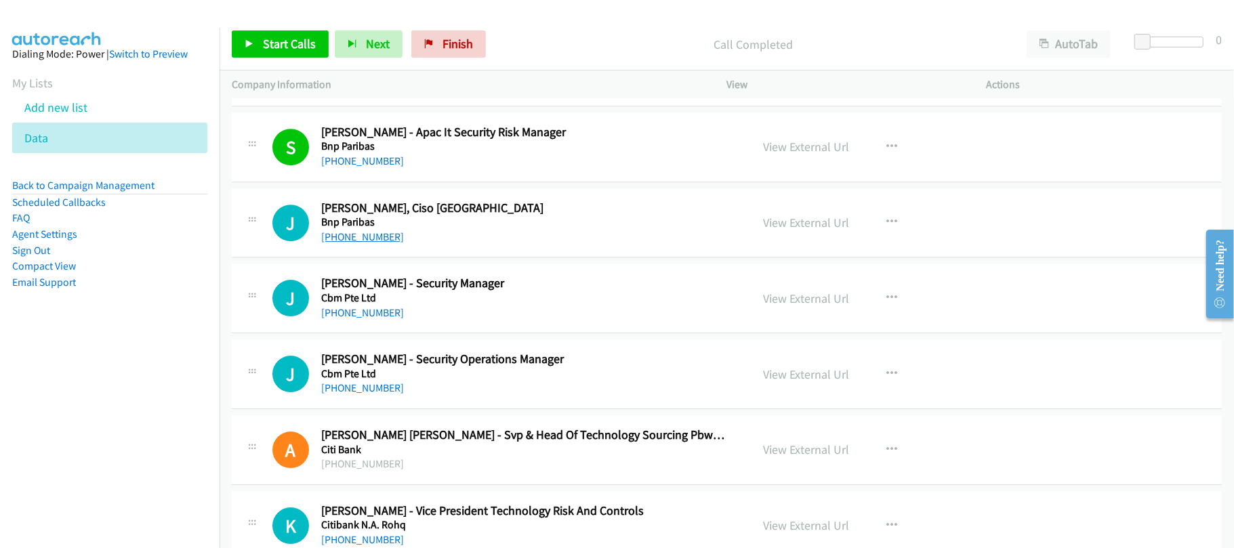
click at [352, 243] on link "[PHONE_NUMBER]" at bounding box center [362, 236] width 83 height 13
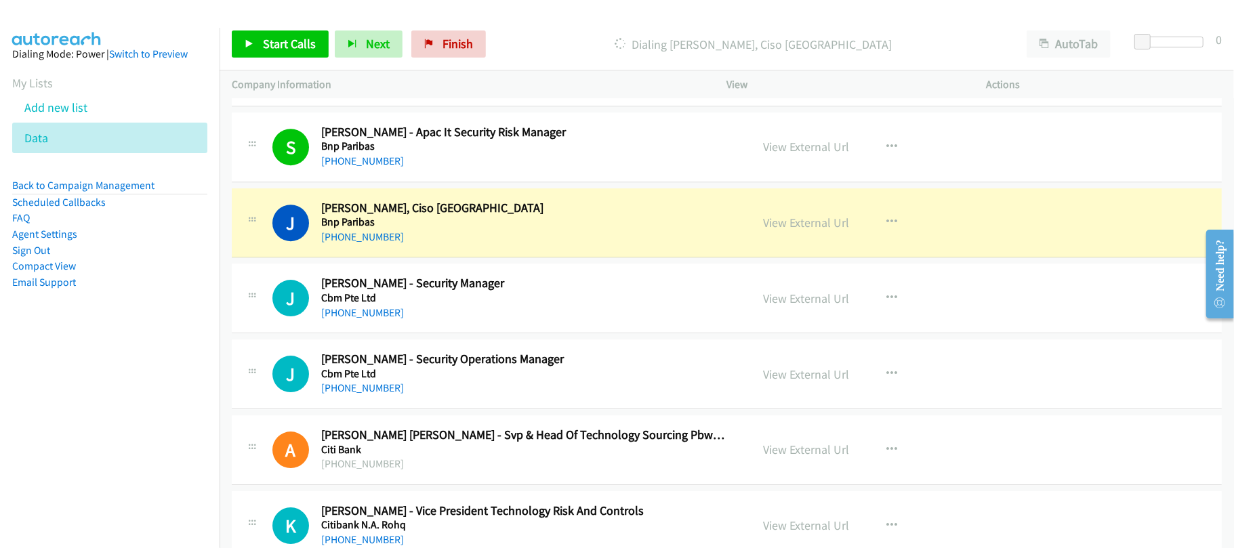
click at [397, 258] on div "J Callback Scheduled [PERSON_NAME], Ciso Thailand Bnp Paribas [GEOGRAPHIC_DATA]…" at bounding box center [727, 223] width 990 height 70
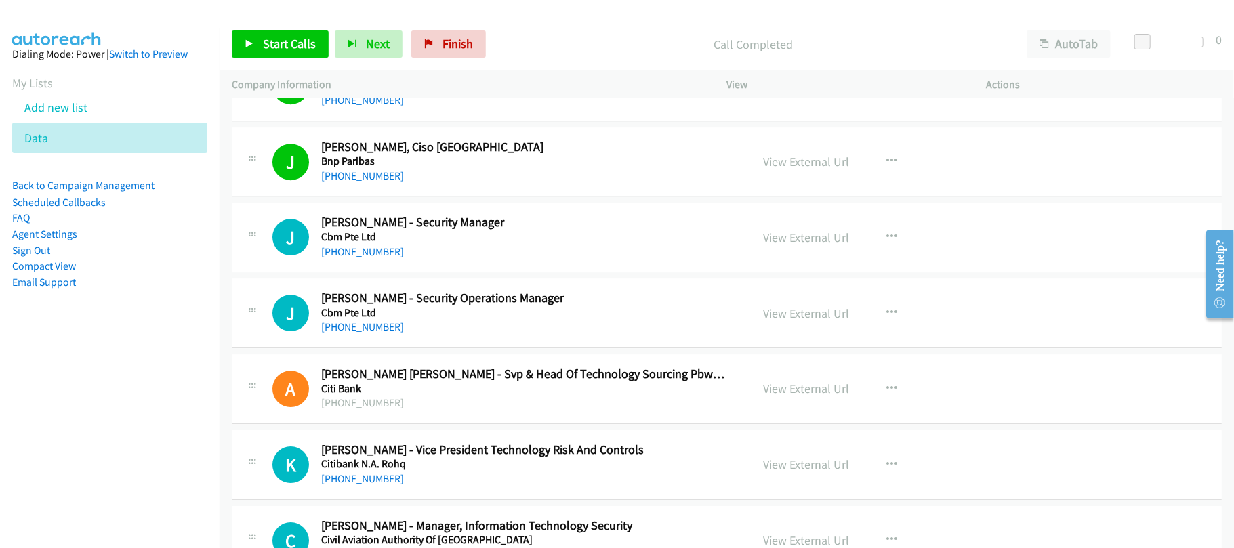
scroll to position [6869, 0]
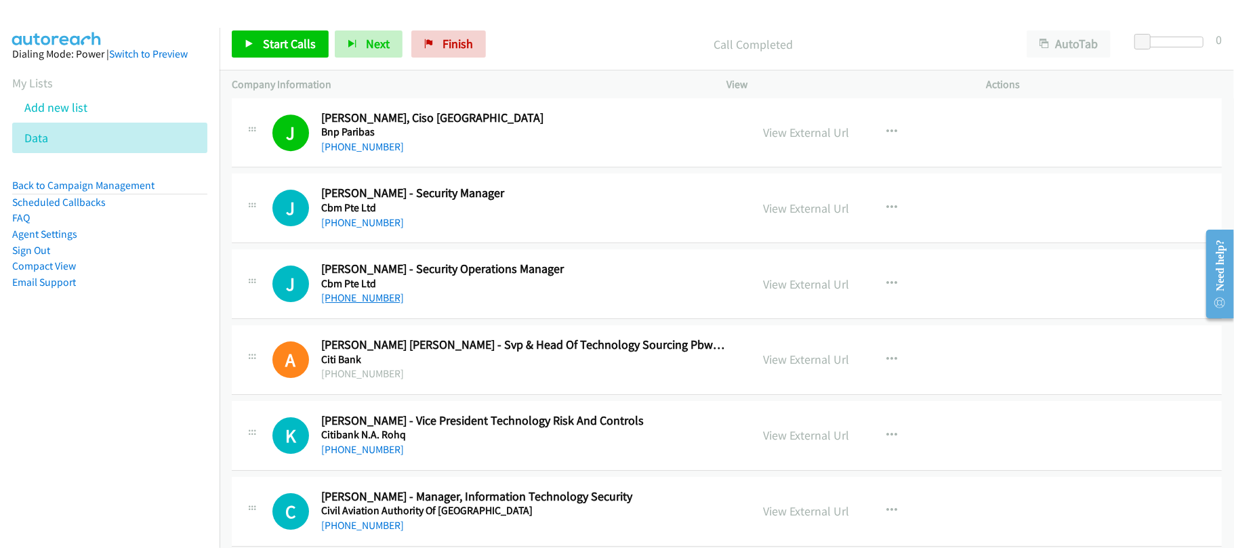
click at [361, 304] on link "[PHONE_NUMBER]" at bounding box center [362, 297] width 83 height 13
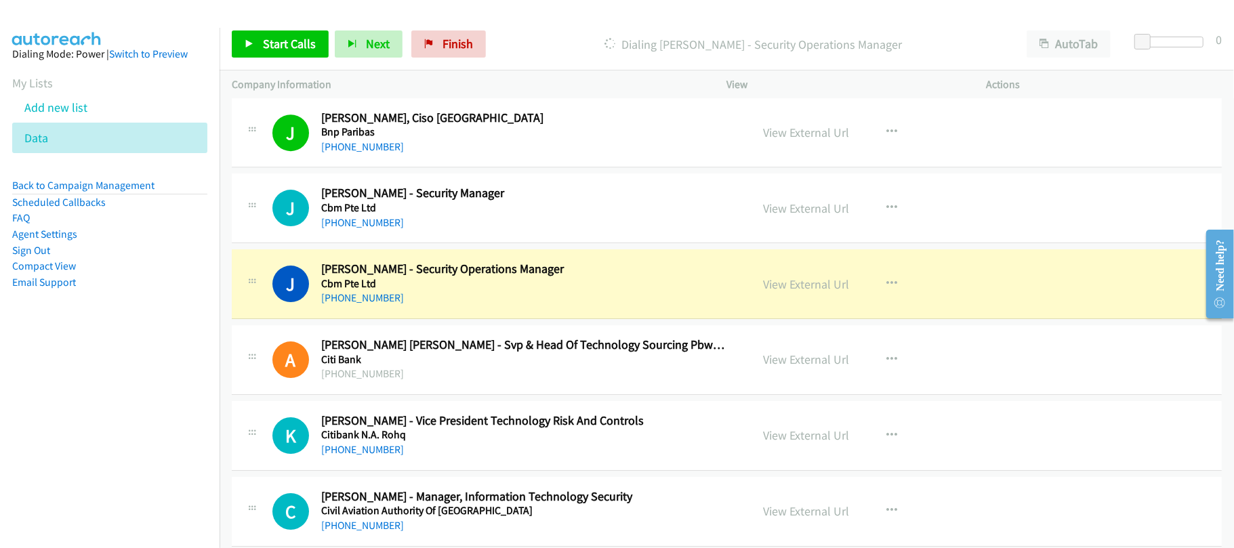
drag, startPoint x: 432, startPoint y: 329, endPoint x: 575, endPoint y: 328, distance: 142.4
click at [432, 319] on div "J Callback Scheduled [PERSON_NAME] - Security Operations Manager Cbm Pte Ltd [G…" at bounding box center [727, 284] width 990 height 70
click at [769, 292] on link "View External Url" at bounding box center [807, 285] width 86 height 16
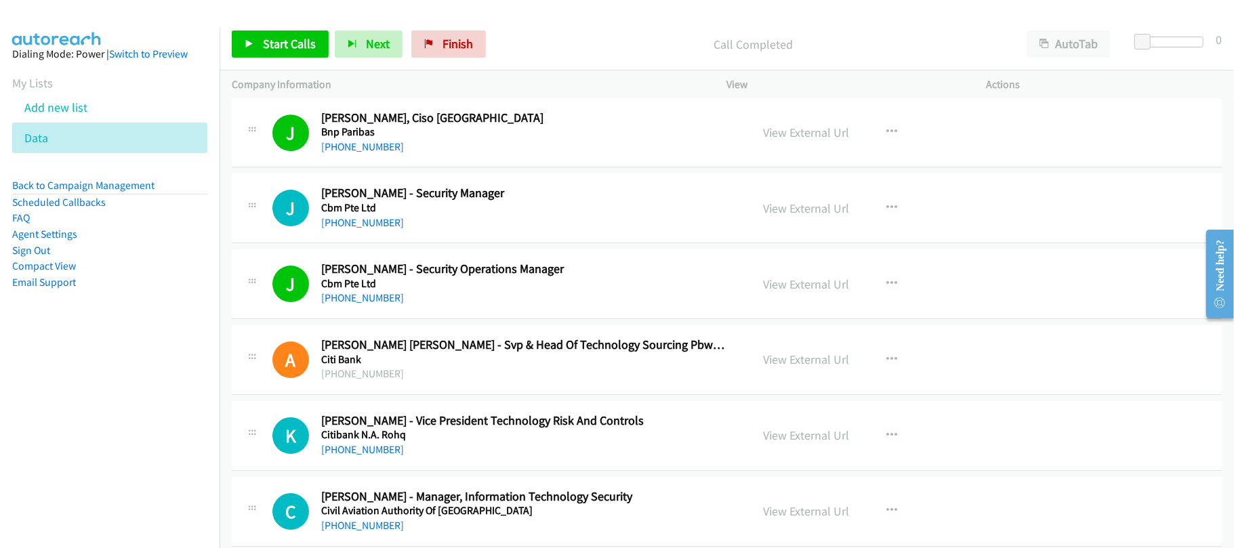
click at [510, 43] on p "Call Completed" at bounding box center [753, 44] width 498 height 18
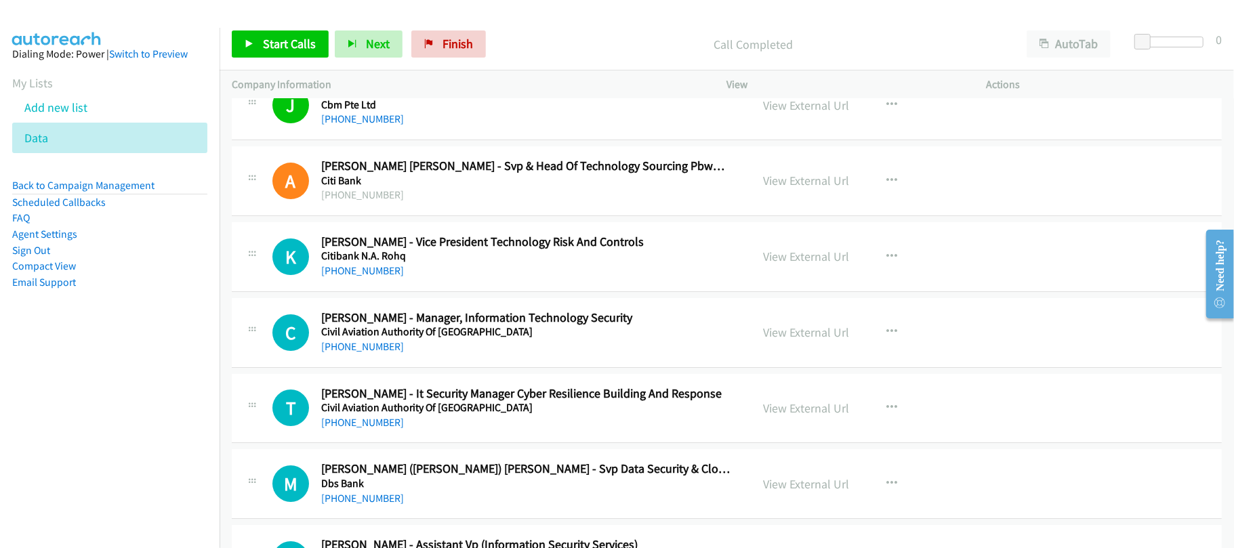
scroll to position [7050, 0]
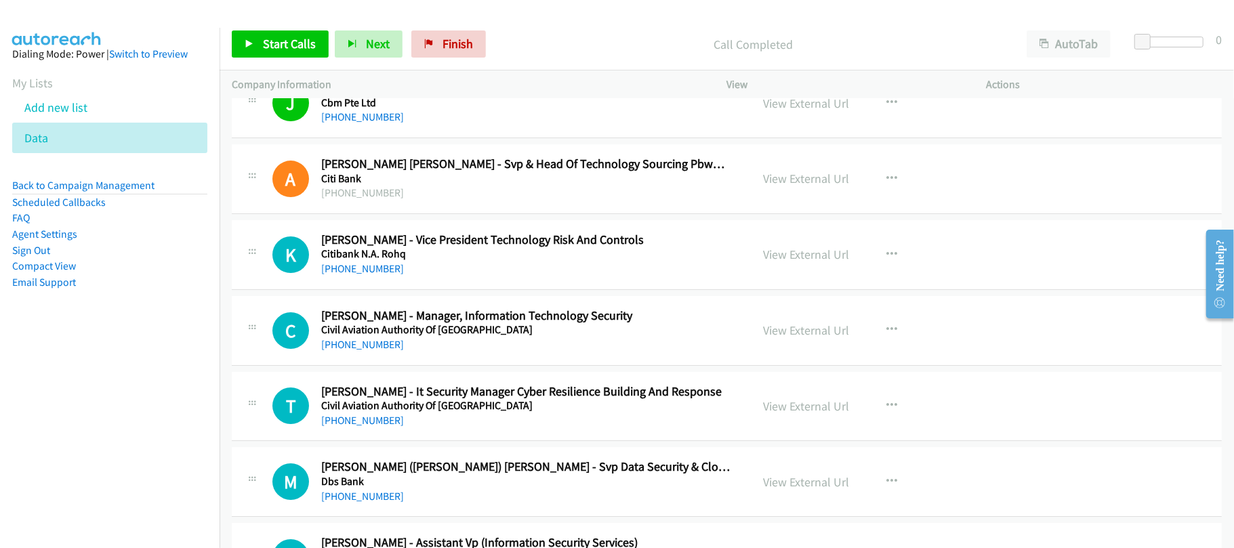
click at [359, 353] on div "[PHONE_NUMBER]" at bounding box center [526, 345] width 411 height 16
click at [361, 351] on link "[PHONE_NUMBER]" at bounding box center [362, 344] width 83 height 13
click at [502, 353] on div "[PHONE_NUMBER]" at bounding box center [526, 345] width 411 height 16
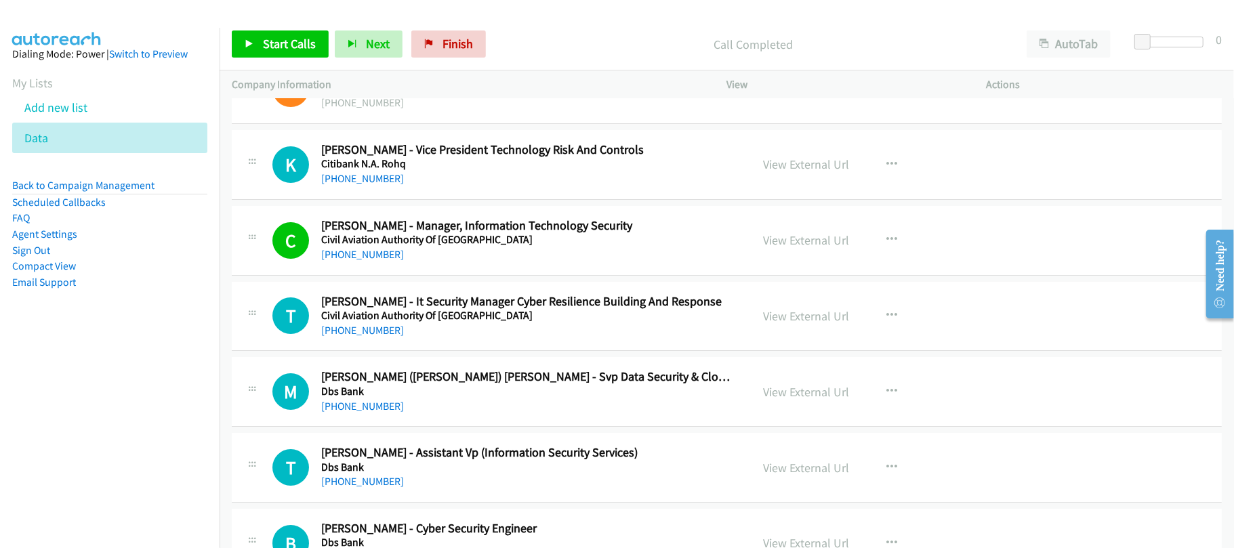
click at [352, 337] on link "[PHONE_NUMBER]" at bounding box center [362, 330] width 83 height 13
click at [466, 415] on div "[PHONE_NUMBER]" at bounding box center [526, 407] width 411 height 16
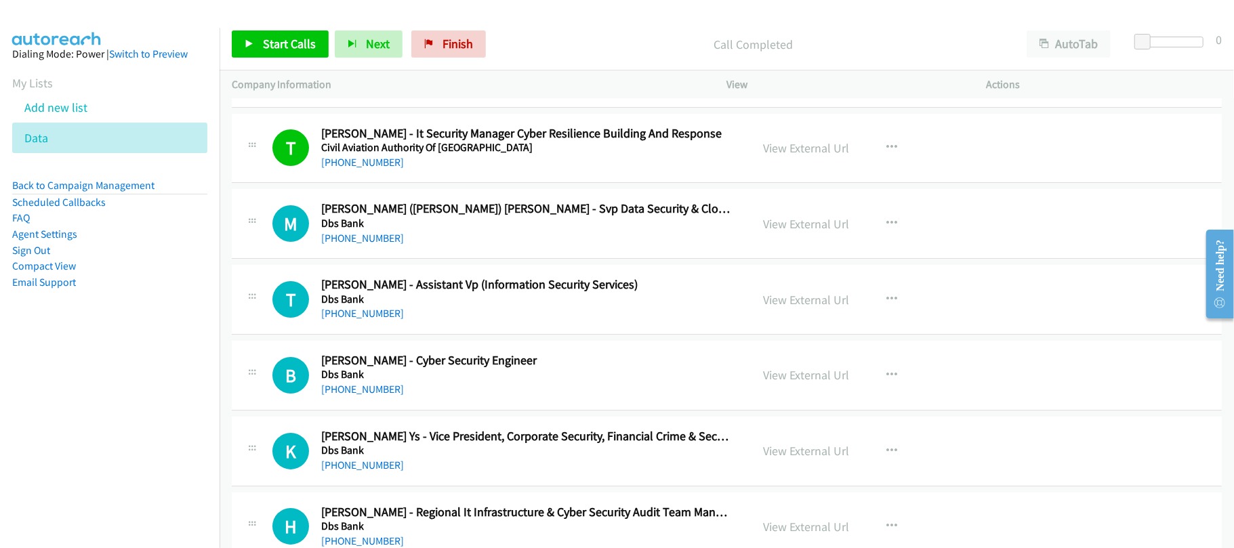
scroll to position [7321, 0]
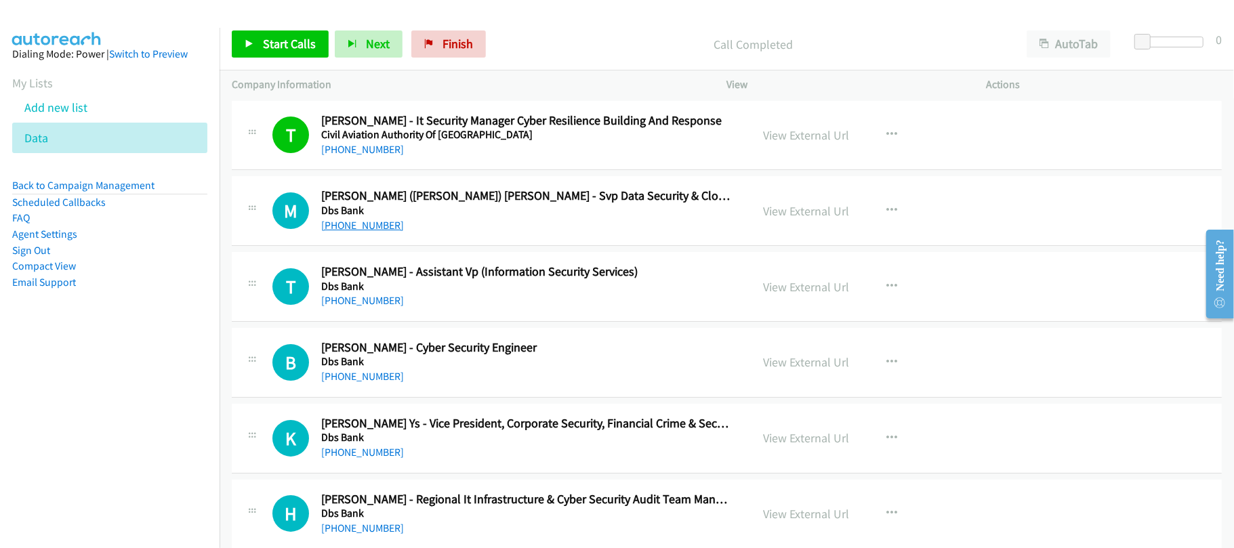
click at [343, 232] on link "[PHONE_NUMBER]" at bounding box center [362, 225] width 83 height 13
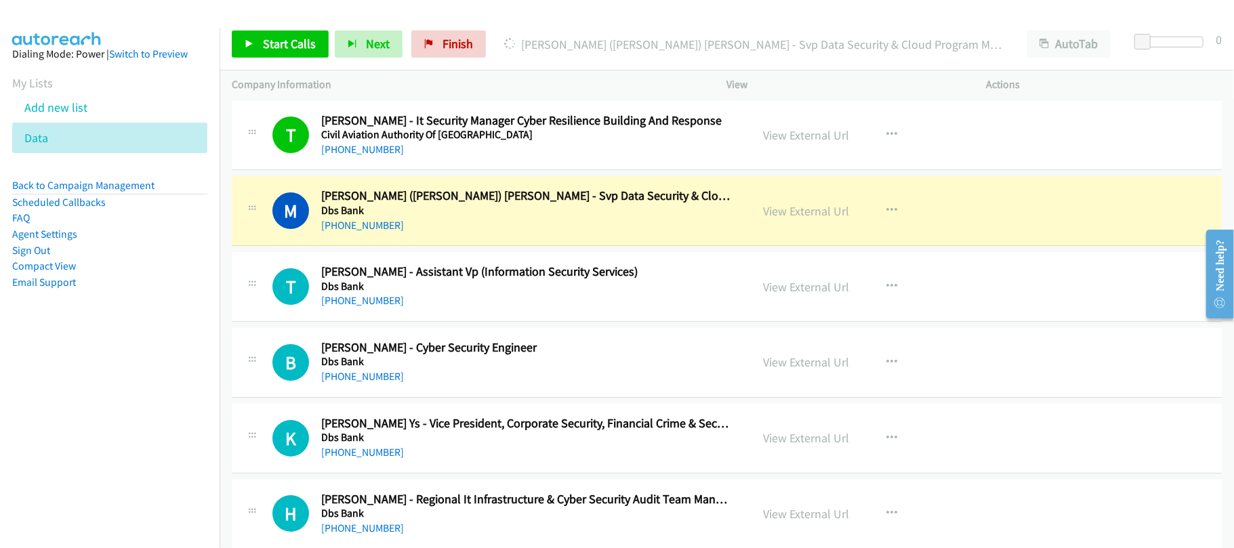
click at [523, 246] on div "M Callback Scheduled [PERSON_NAME] ([PERSON_NAME]) [PERSON_NAME] - Svp Data Sec…" at bounding box center [727, 211] width 990 height 70
click at [798, 219] on link "View External Url" at bounding box center [807, 211] width 86 height 16
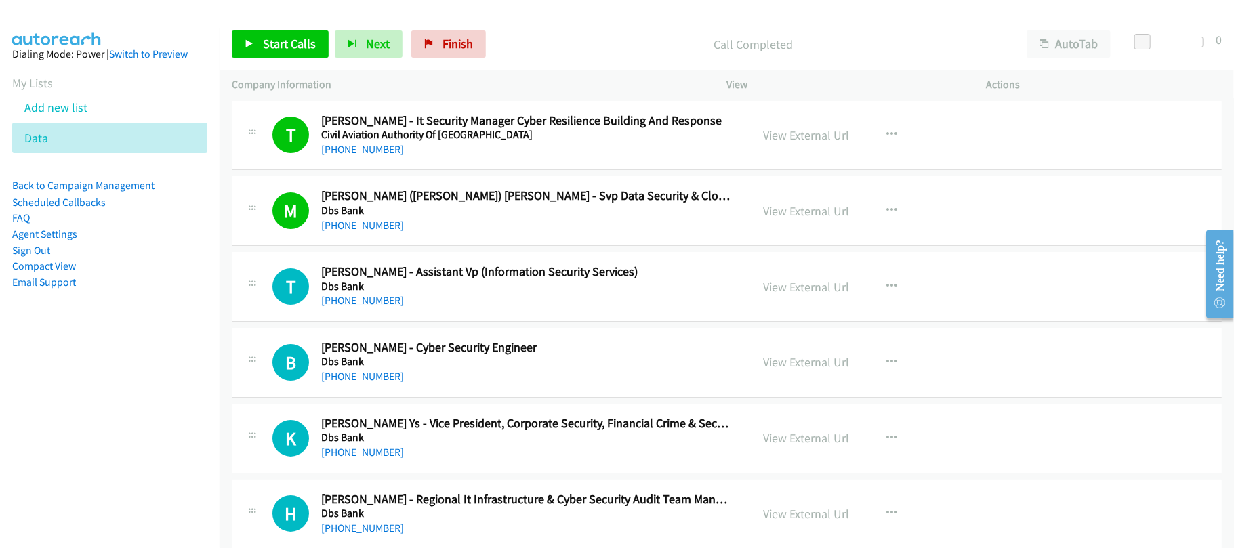
click at [367, 307] on link "[PHONE_NUMBER]" at bounding box center [362, 300] width 83 height 13
drag, startPoint x: 359, startPoint y: 397, endPoint x: 773, endPoint y: 456, distance: 417.8
click at [359, 383] on link "[PHONE_NUMBER]" at bounding box center [362, 376] width 83 height 13
click at [431, 423] on td "K Callback Scheduled [PERSON_NAME] Ys - Vice President, Corporate Security, Fin…" at bounding box center [727, 439] width 1015 height 76
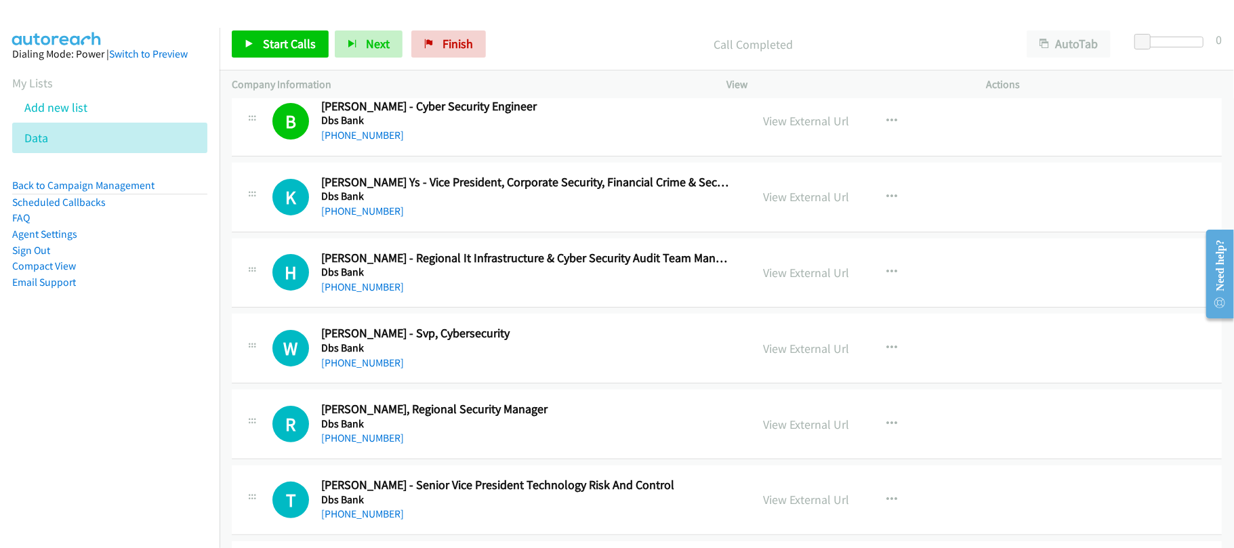
scroll to position [7592, 0]
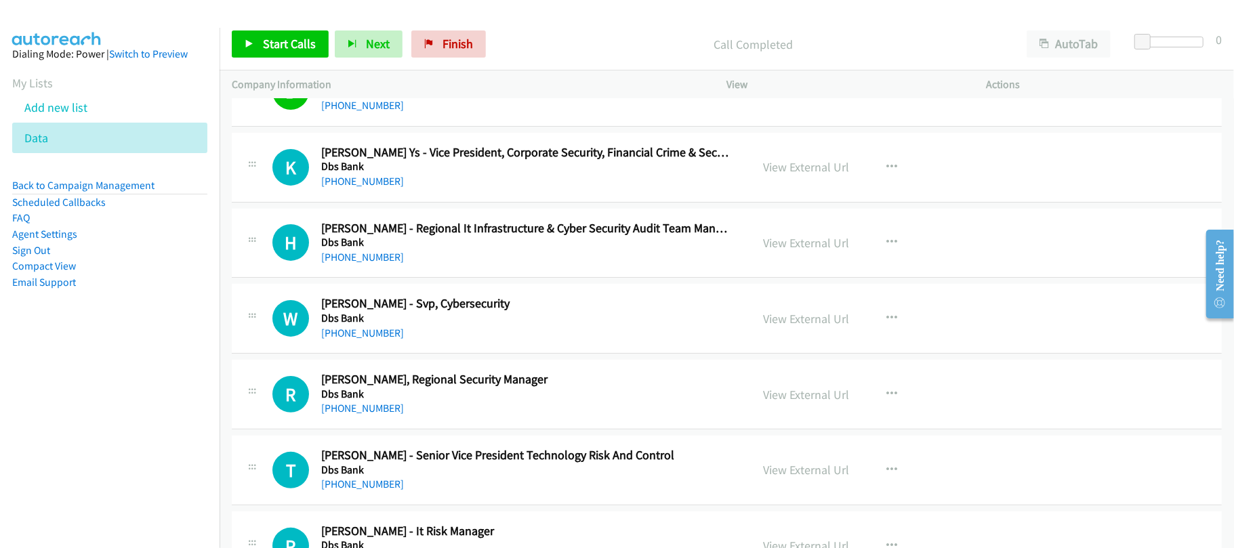
click at [378, 266] on div "[PHONE_NUMBER]" at bounding box center [526, 257] width 411 height 16
click at [372, 264] on link "[PHONE_NUMBER]" at bounding box center [362, 257] width 83 height 13
click at [407, 342] on div "[PHONE_NUMBER]" at bounding box center [526, 333] width 411 height 16
click at [376, 340] on link "[PHONE_NUMBER]" at bounding box center [362, 333] width 83 height 13
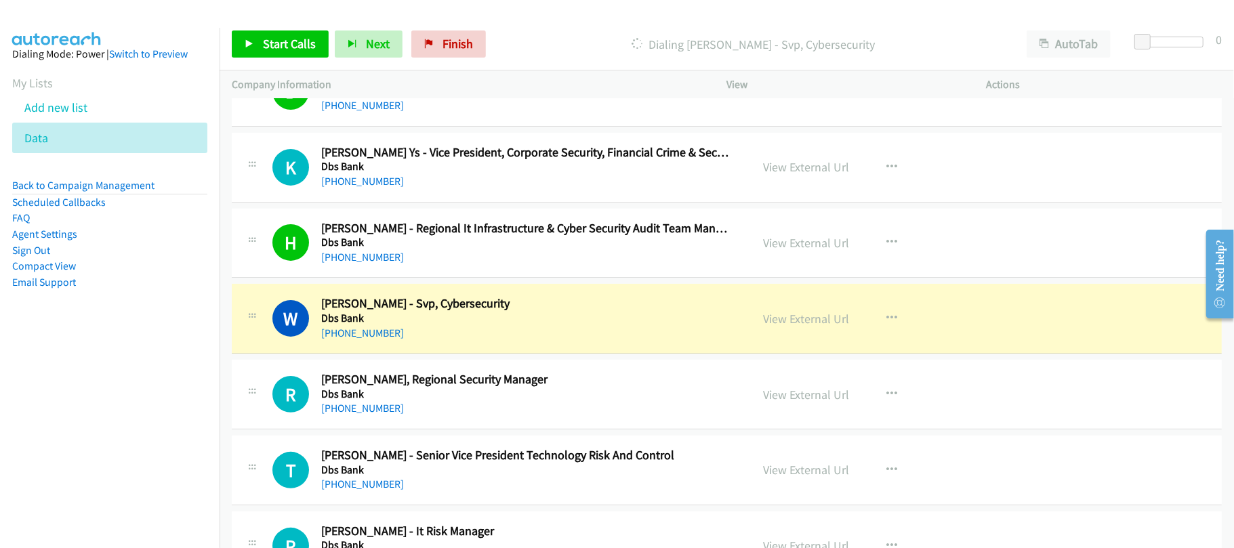
click at [423, 342] on div "[PHONE_NUMBER]" at bounding box center [526, 333] width 411 height 16
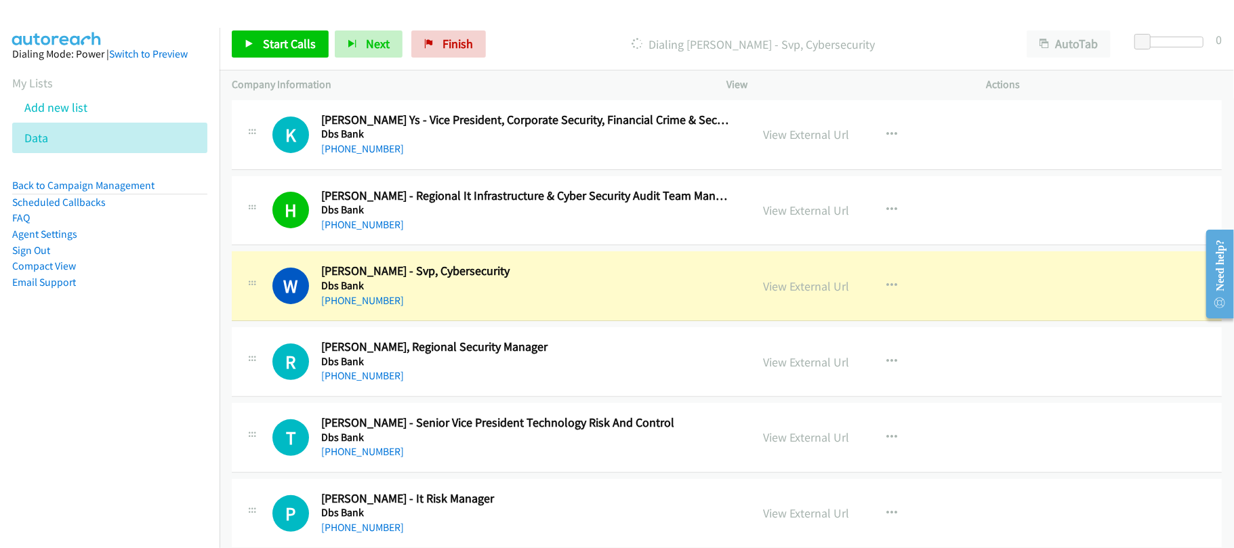
scroll to position [7682, 0]
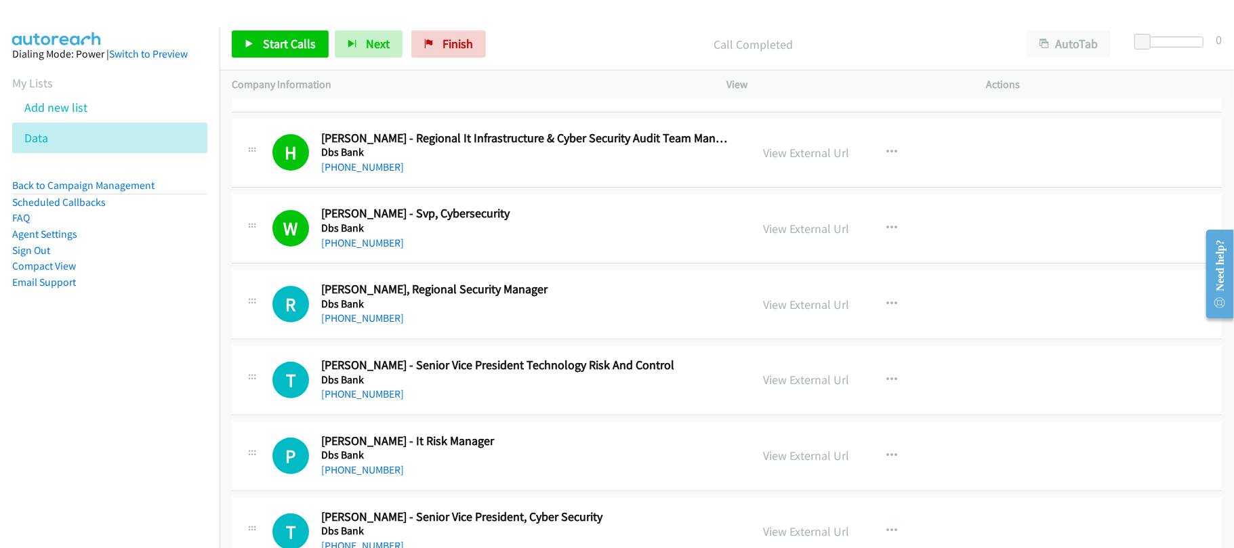
click at [487, 340] on div "R Callback Scheduled [PERSON_NAME], Regional Security Manager Dbs Bank [GEOGRAP…" at bounding box center [727, 305] width 990 height 70
click at [343, 325] on link "[PHONE_NUMBER]" at bounding box center [362, 318] width 83 height 13
click at [450, 340] on div "R Callback Scheduled [PERSON_NAME], Regional Security Manager Dbs Bank [GEOGRAP…" at bounding box center [727, 305] width 990 height 70
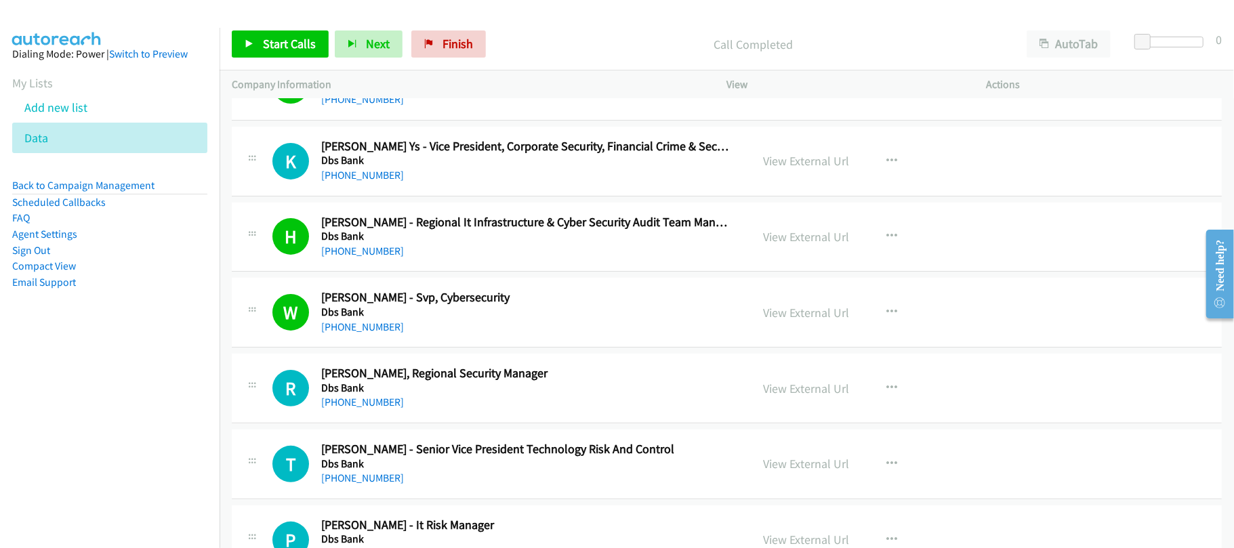
scroll to position [7592, 0]
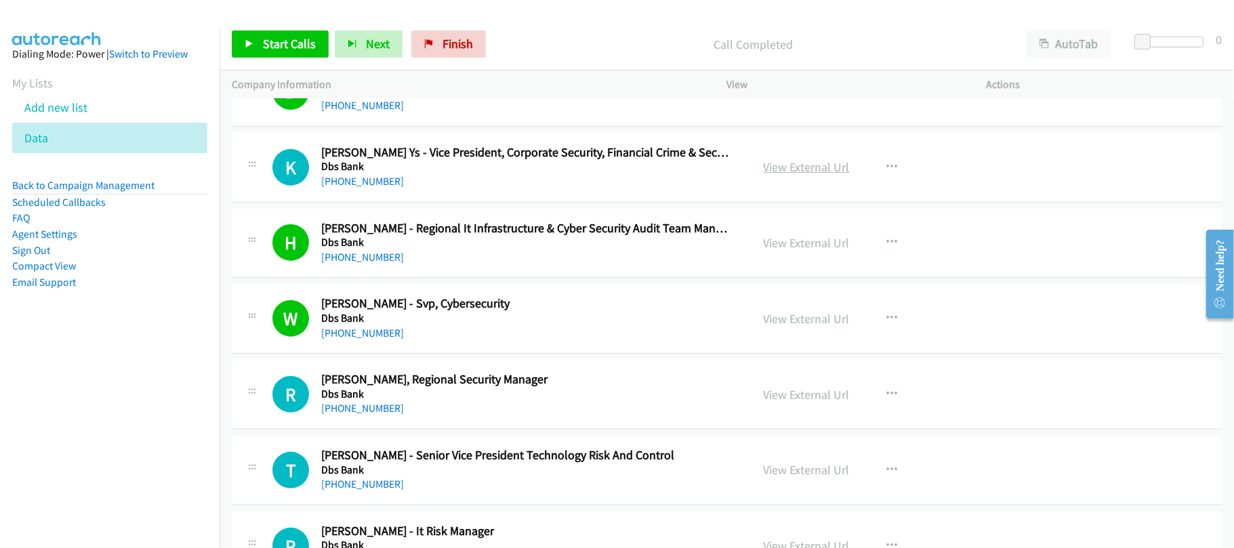
click at [774, 175] on link "View External Url" at bounding box center [807, 167] width 86 height 16
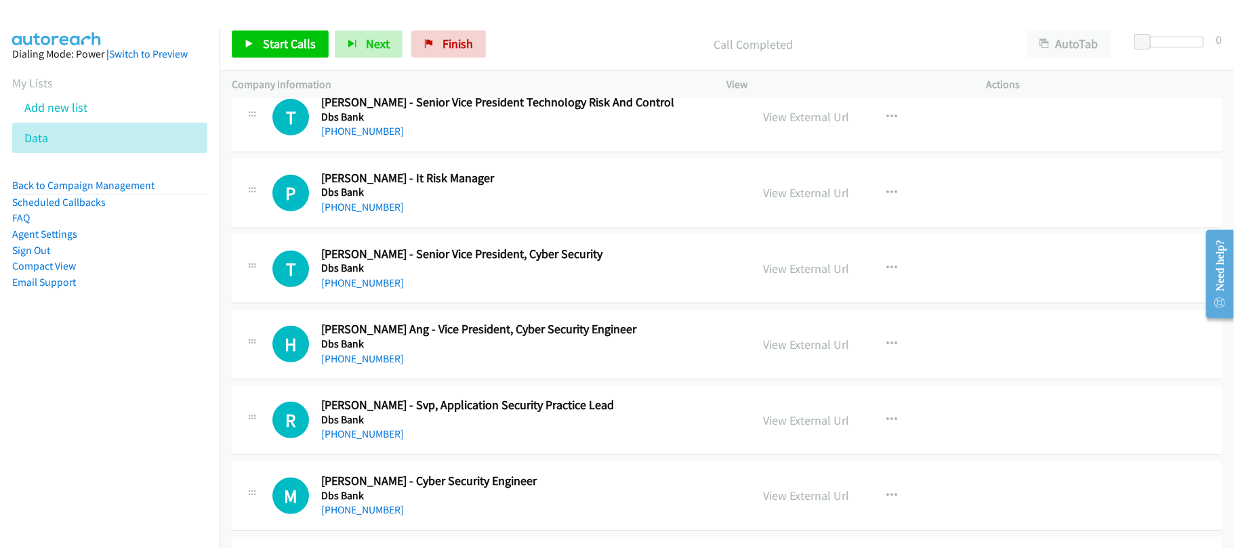
scroll to position [7953, 0]
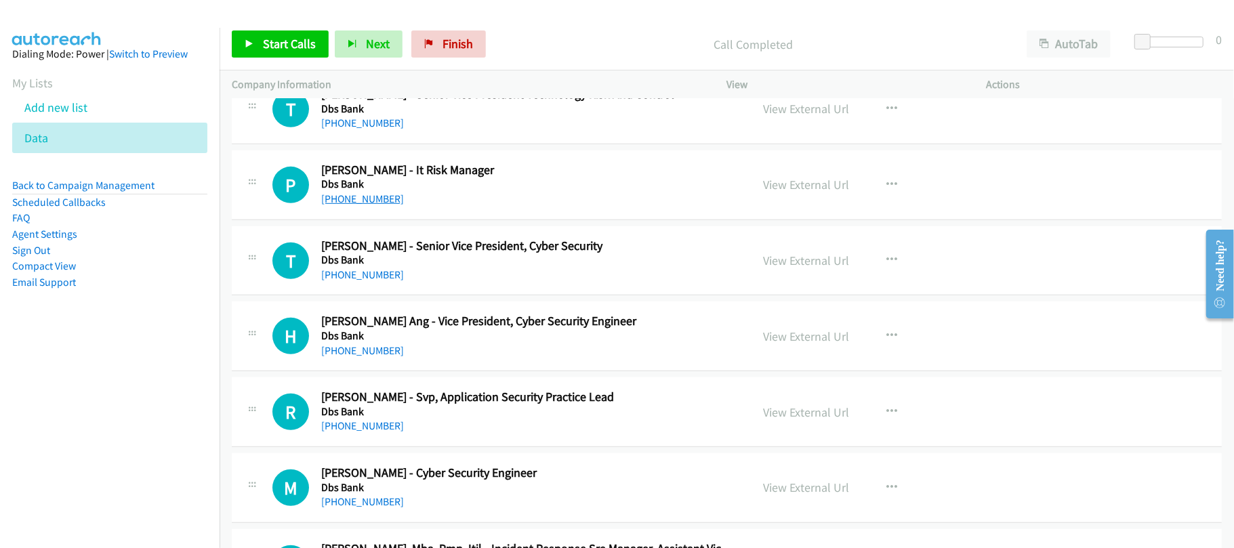
click at [350, 205] on link "[PHONE_NUMBER]" at bounding box center [362, 199] width 83 height 13
click at [348, 281] on link "[PHONE_NUMBER]" at bounding box center [362, 274] width 83 height 13
click at [402, 359] on div "[PHONE_NUMBER]" at bounding box center [526, 351] width 411 height 16
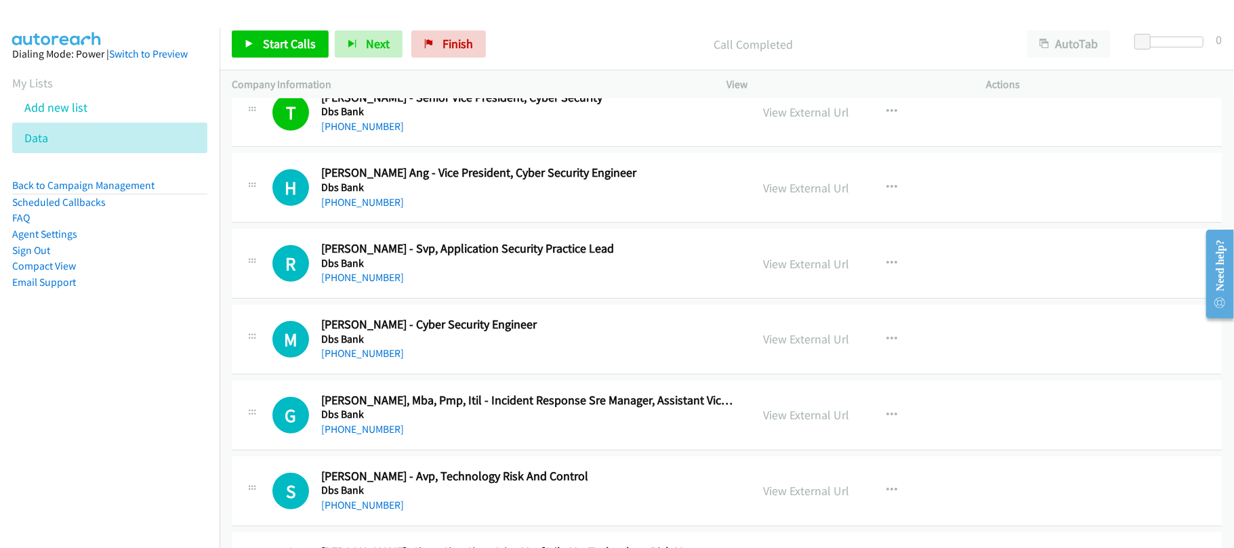
scroll to position [8134, 0]
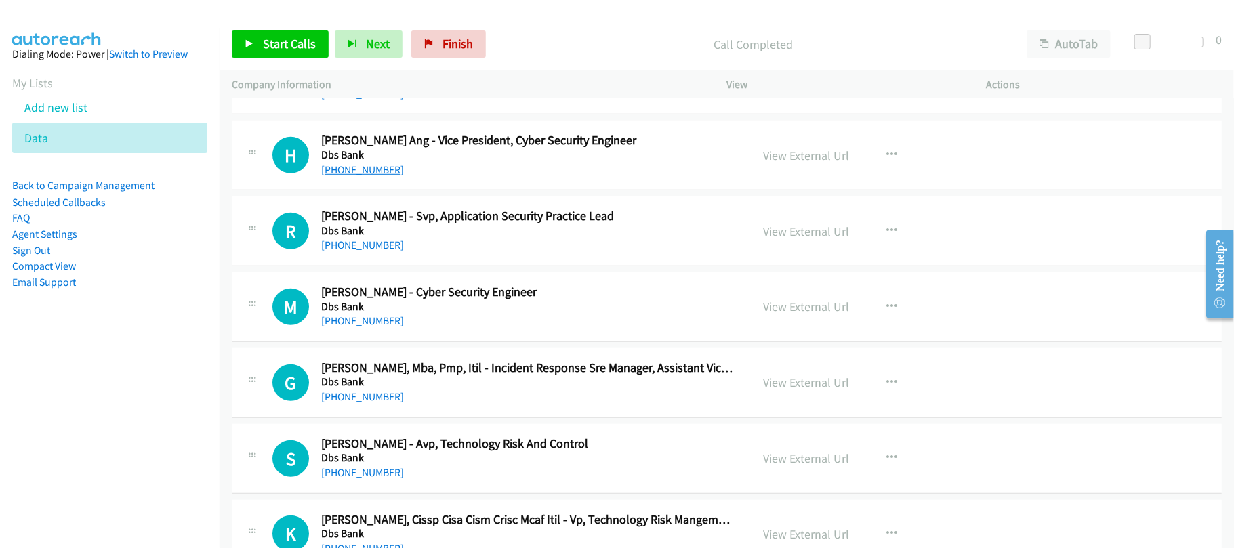
click at [373, 176] on link "[PHONE_NUMBER]" at bounding box center [362, 169] width 83 height 13
click at [491, 254] on div "[PHONE_NUMBER]" at bounding box center [526, 245] width 411 height 16
click at [354, 327] on link "[PHONE_NUMBER]" at bounding box center [362, 321] width 83 height 13
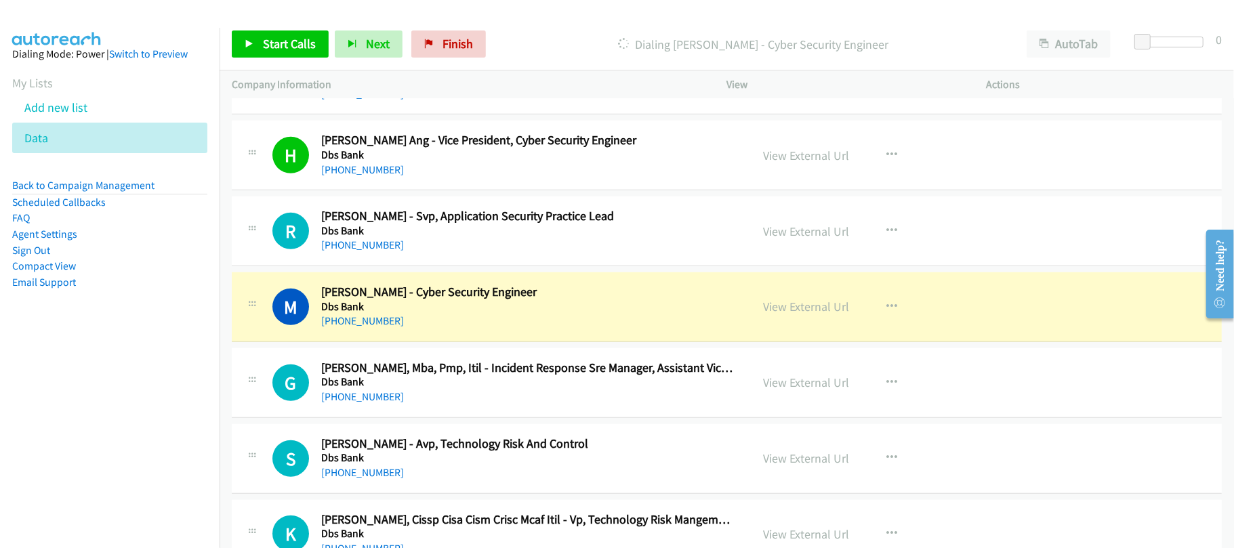
click at [476, 329] on div "[PHONE_NUMBER]" at bounding box center [526, 321] width 411 height 16
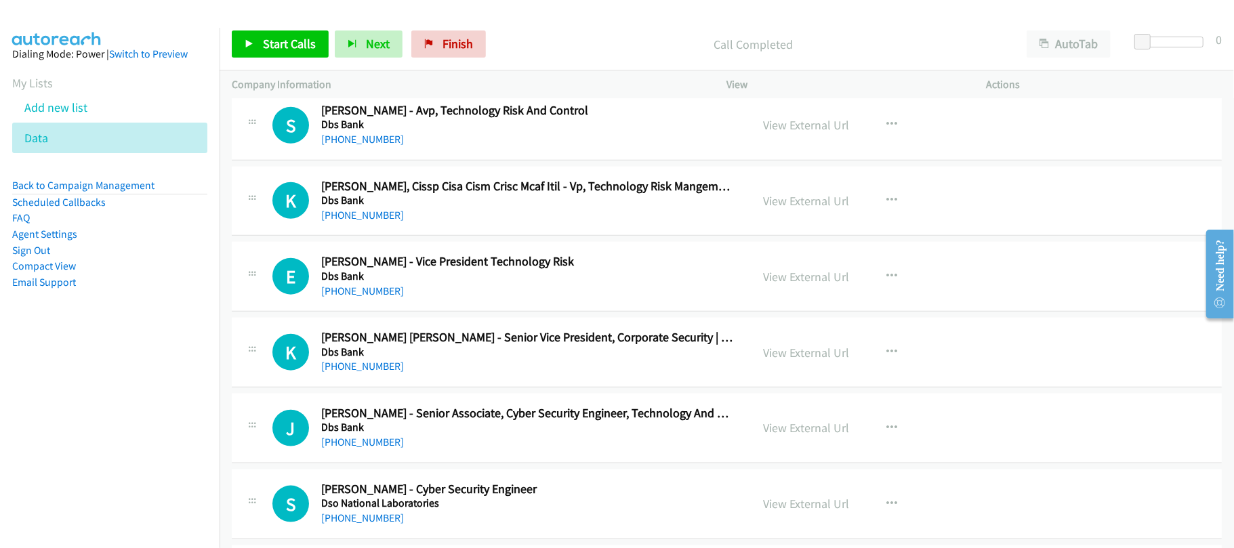
scroll to position [8496, 0]
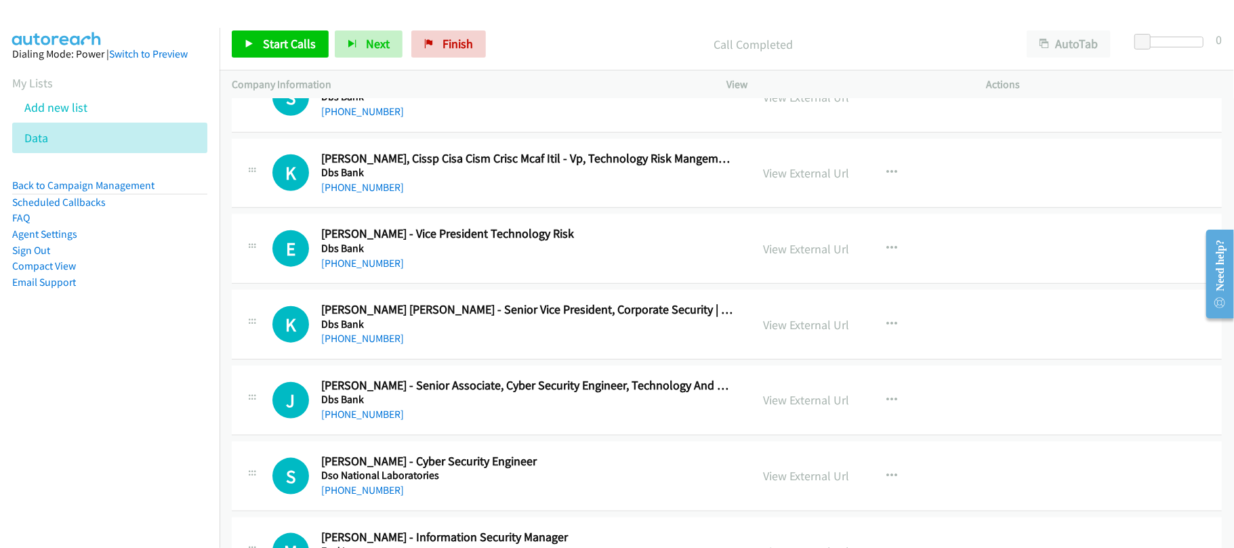
click at [489, 272] on div "[PHONE_NUMBER]" at bounding box center [526, 264] width 411 height 16
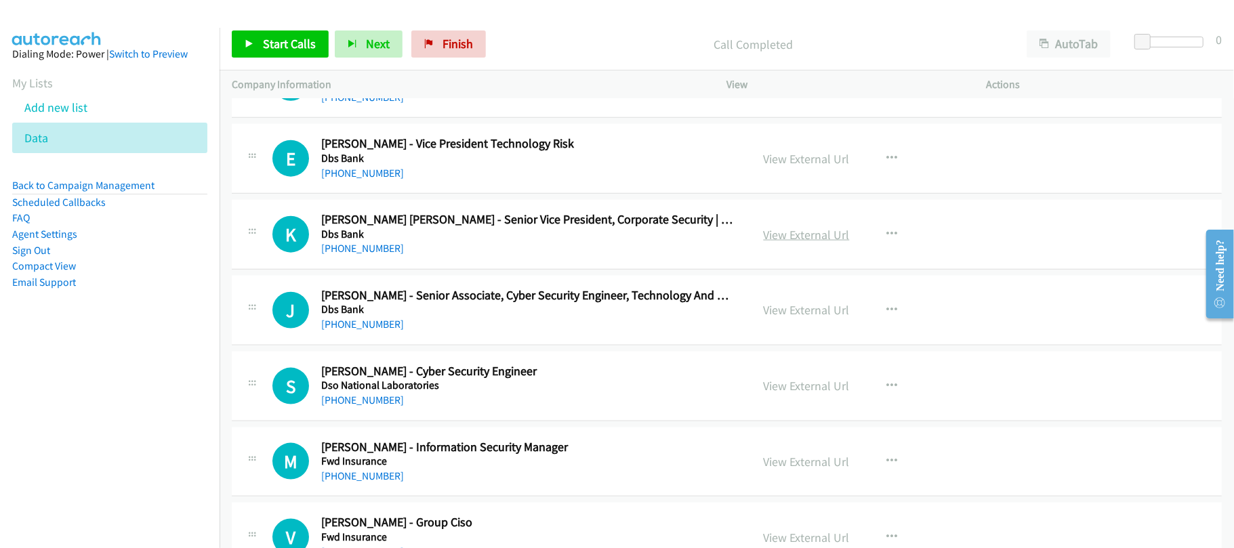
click at [771, 243] on link "View External Url" at bounding box center [807, 235] width 86 height 16
click at [373, 407] on link "[PHONE_NUMBER]" at bounding box center [362, 400] width 83 height 13
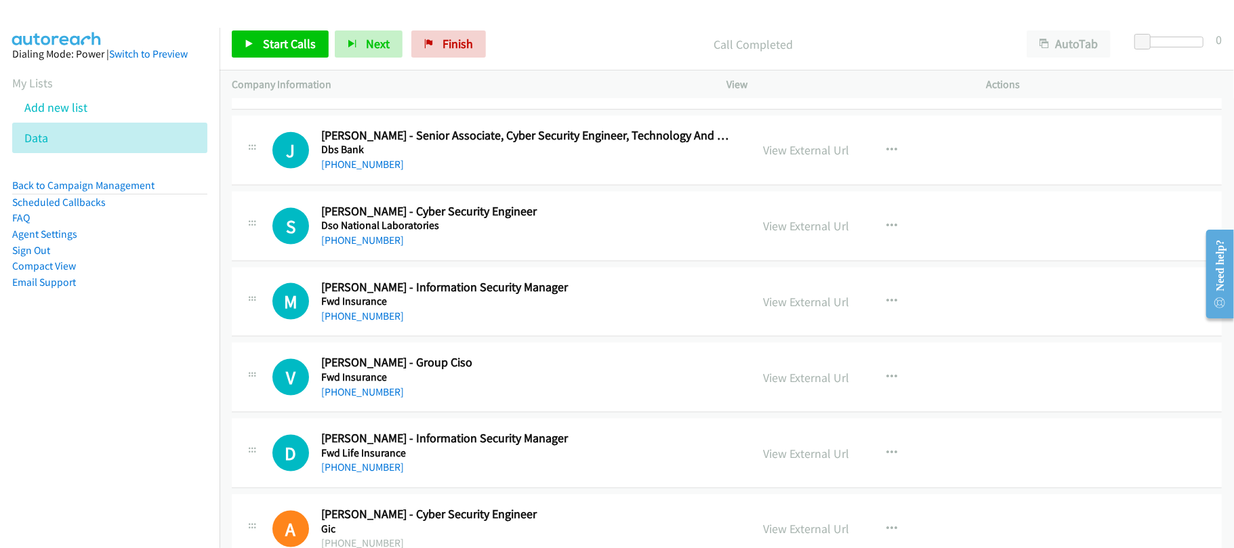
scroll to position [8767, 0]
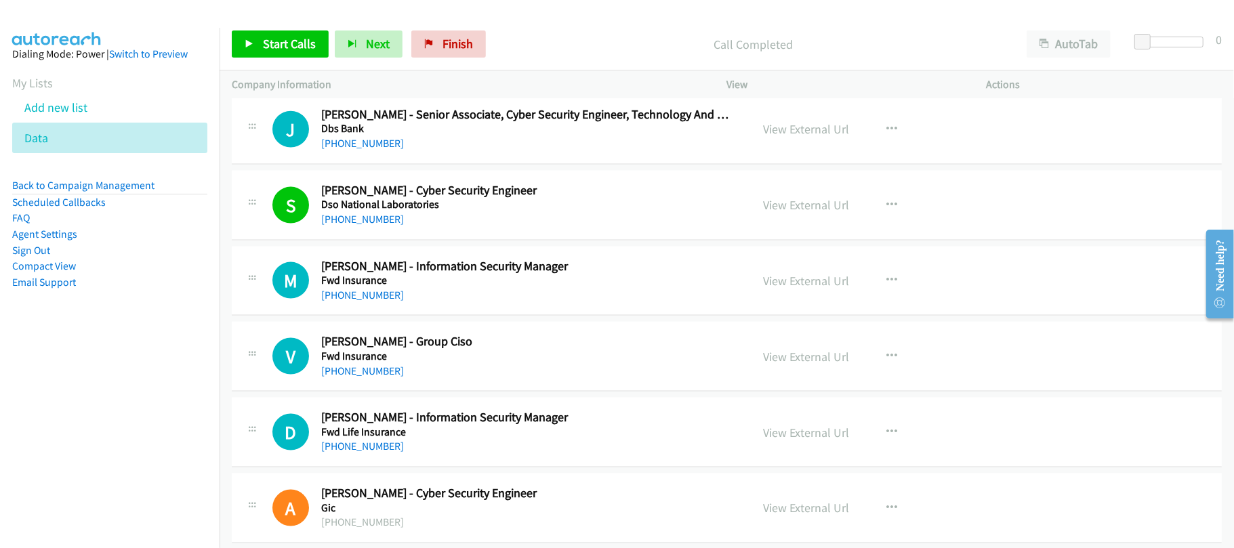
click at [437, 319] on td "M Callback Scheduled [PERSON_NAME] - Information Security Manager Fwd Insurance…" at bounding box center [727, 281] width 1015 height 76
click at [359, 302] on link "[PHONE_NUMBER]" at bounding box center [362, 295] width 83 height 13
click at [359, 378] on link "[PHONE_NUMBER]" at bounding box center [362, 371] width 83 height 13
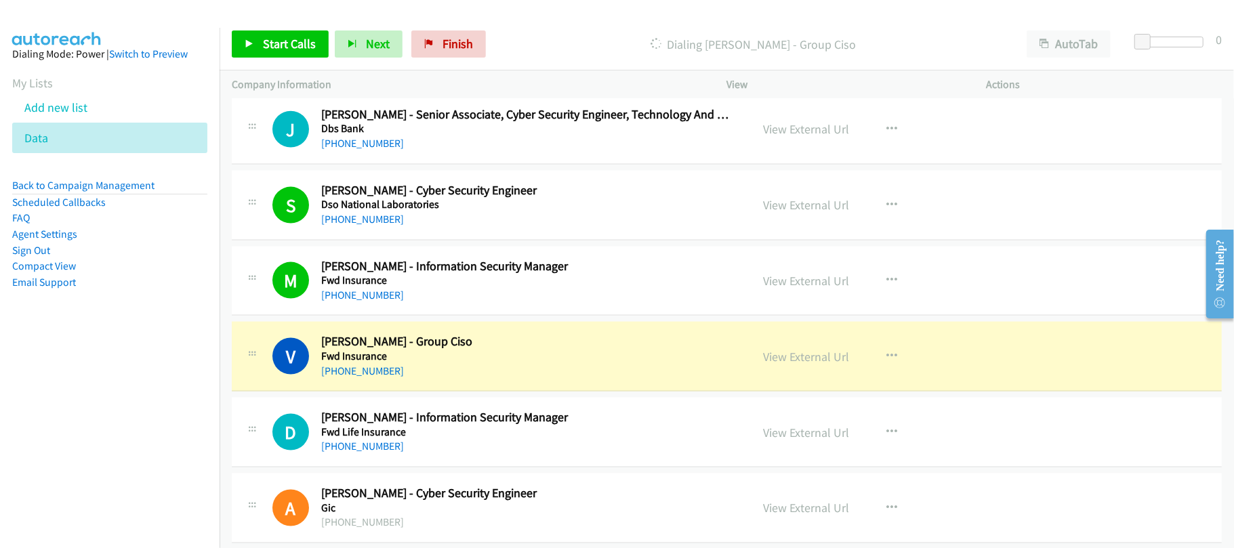
click at [453, 380] on div "[PHONE_NUMBER]" at bounding box center [526, 371] width 411 height 16
click at [778, 365] on link "View External Url" at bounding box center [807, 357] width 86 height 16
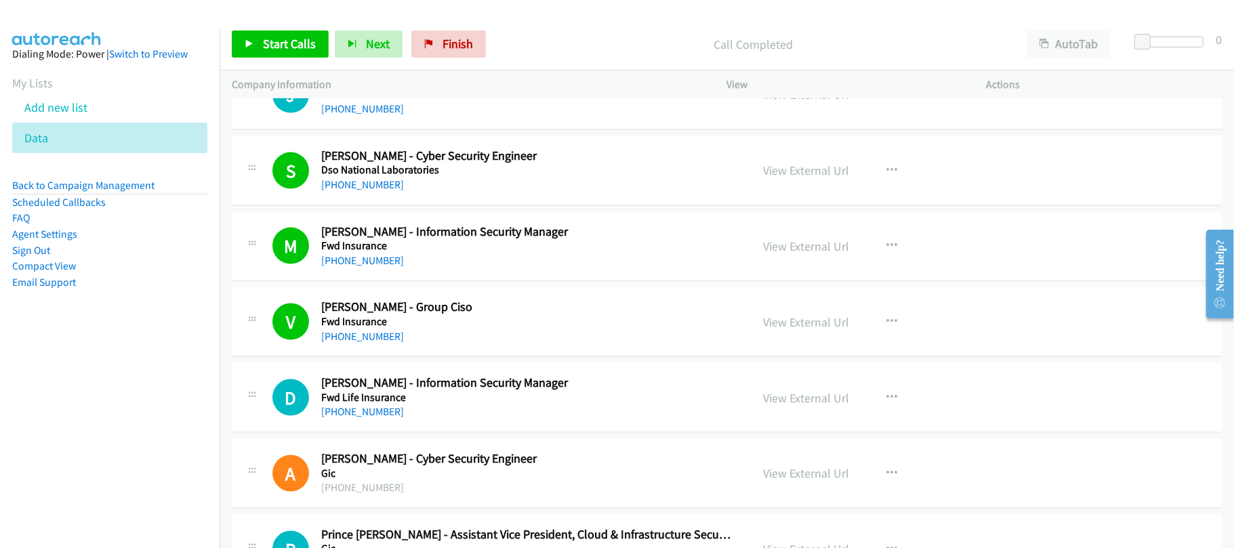
scroll to position [8948, 0]
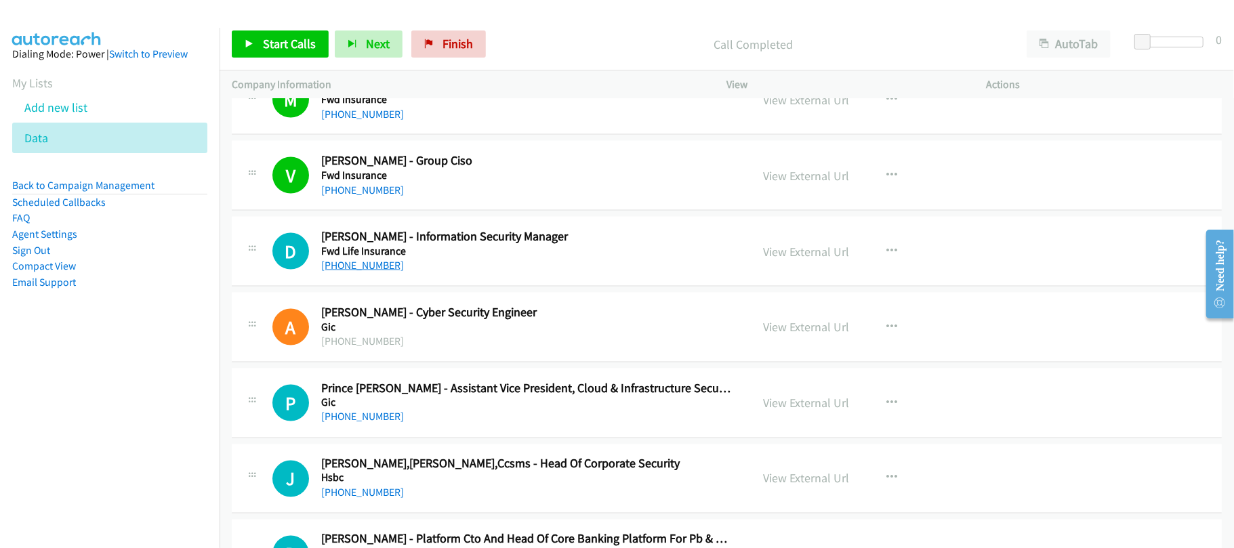
click at [378, 272] on link "[PHONE_NUMBER]" at bounding box center [362, 265] width 83 height 13
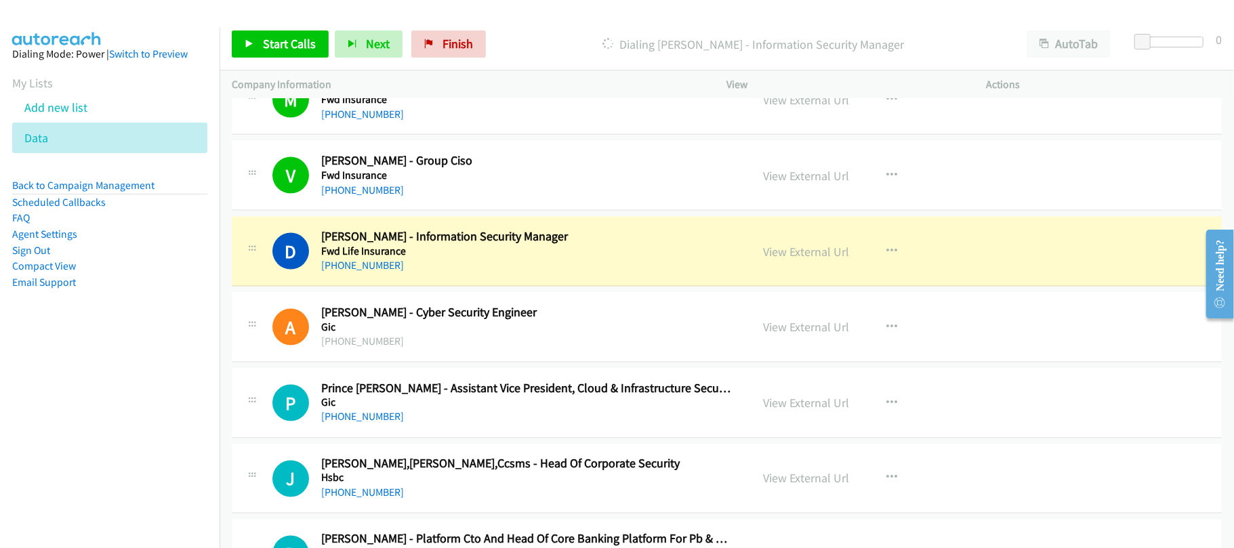
click at [432, 258] on h5 "Fwd Life Insurance" at bounding box center [526, 252] width 411 height 14
click at [795, 260] on link "View External Url" at bounding box center [807, 252] width 86 height 16
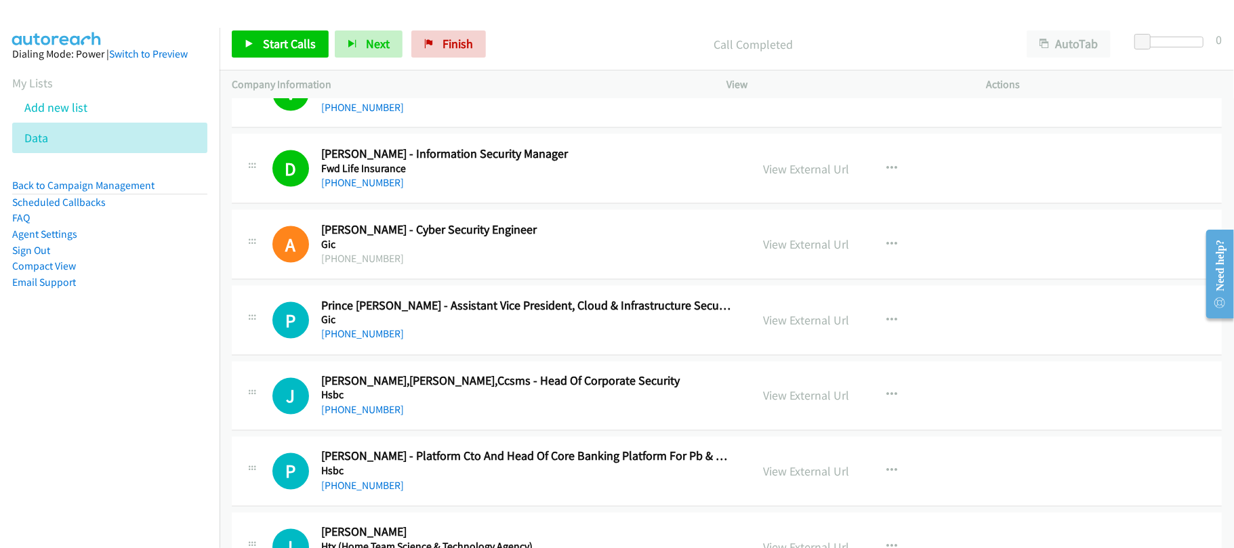
scroll to position [9128, 0]
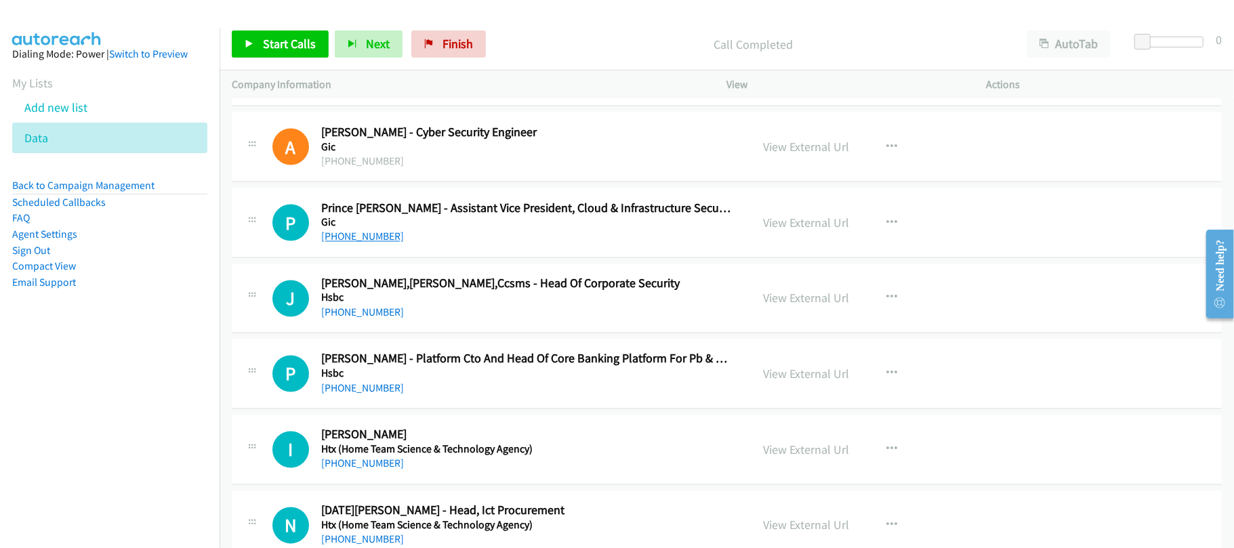
click at [370, 243] on link "[PHONE_NUMBER]" at bounding box center [362, 236] width 83 height 13
click at [453, 305] on h5 "Hsbc" at bounding box center [526, 298] width 411 height 14
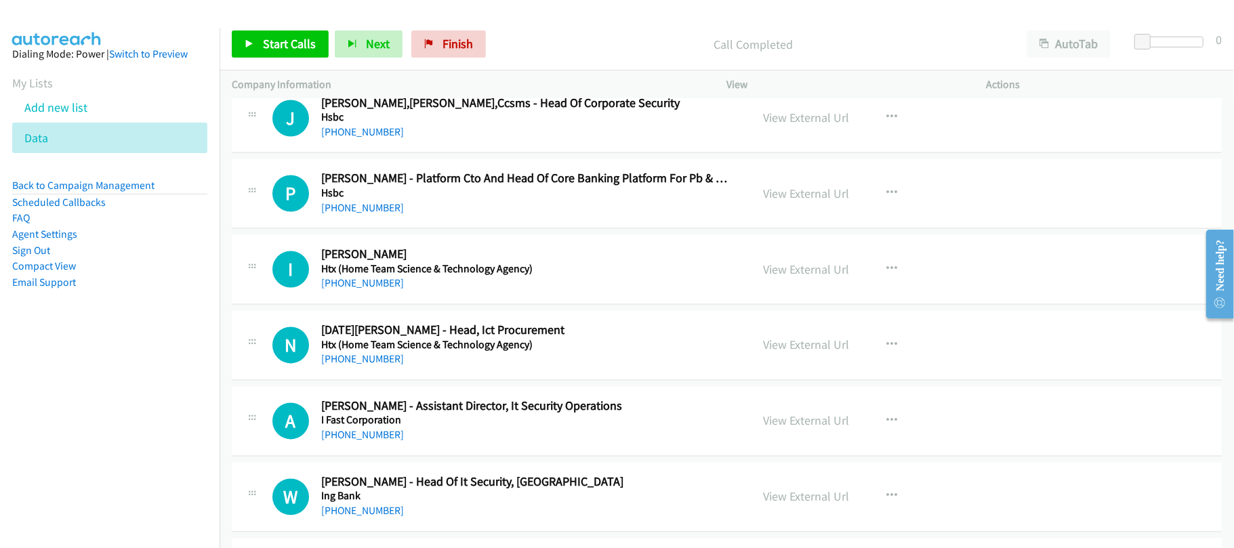
scroll to position [9309, 0]
click at [345, 289] on link "[PHONE_NUMBER]" at bounding box center [362, 283] width 83 height 13
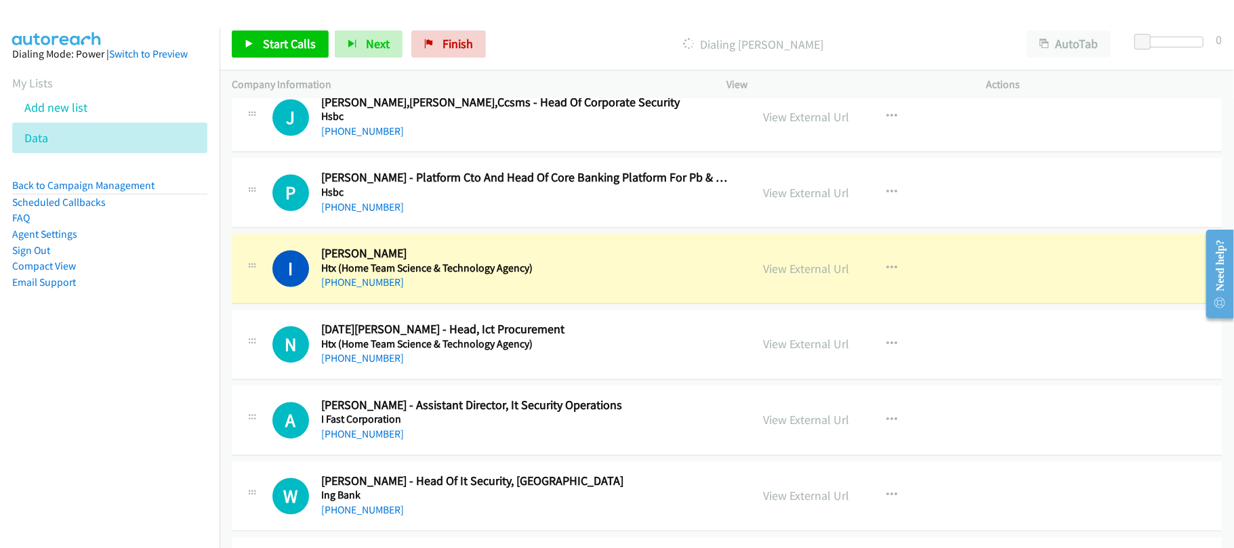
click at [507, 304] on div "I Callback Scheduled [PERSON_NAME] Ciso Htx (Home Team Science & Technology Age…" at bounding box center [727, 270] width 990 height 70
click at [793, 277] on link "View External Url" at bounding box center [807, 270] width 86 height 16
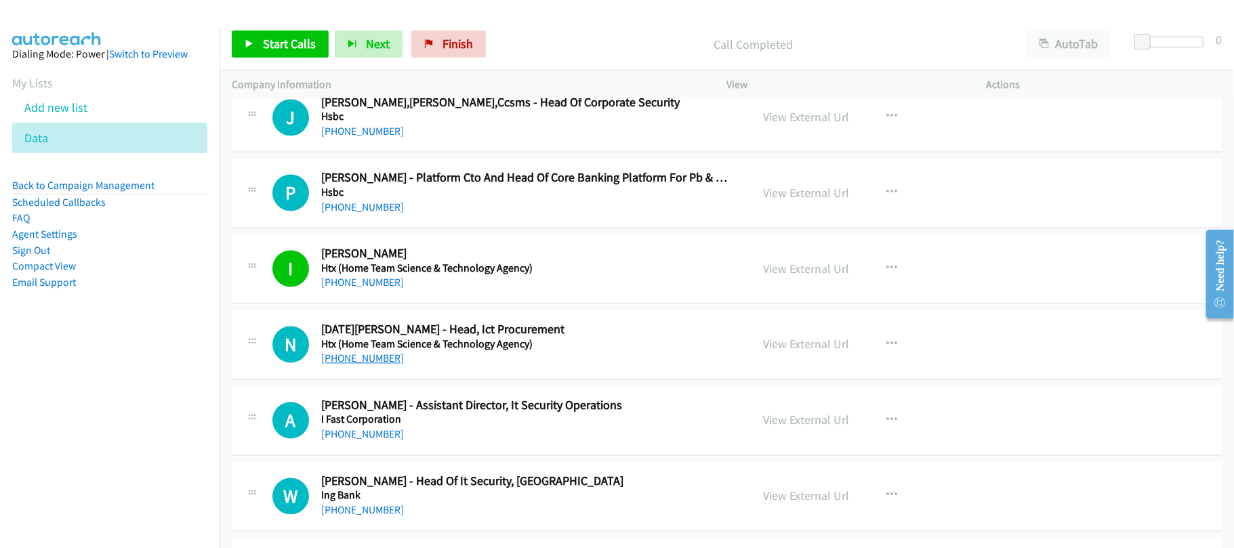
click at [359, 365] on link "[PHONE_NUMBER]" at bounding box center [362, 358] width 83 height 13
click at [399, 380] on div "N Callback Scheduled [DATE][PERSON_NAME] - Head, Ict Procurement Htx (Home Team…" at bounding box center [727, 345] width 990 height 70
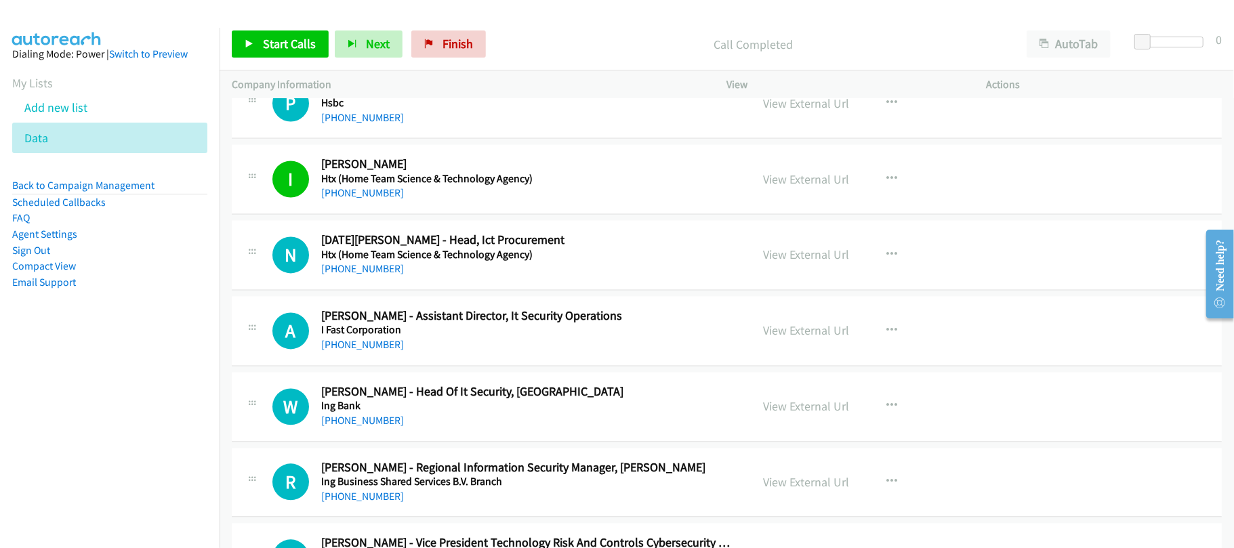
click at [355, 351] on link "[PHONE_NUMBER]" at bounding box center [362, 344] width 83 height 13
click at [374, 427] on link "[PHONE_NUMBER]" at bounding box center [362, 420] width 83 height 13
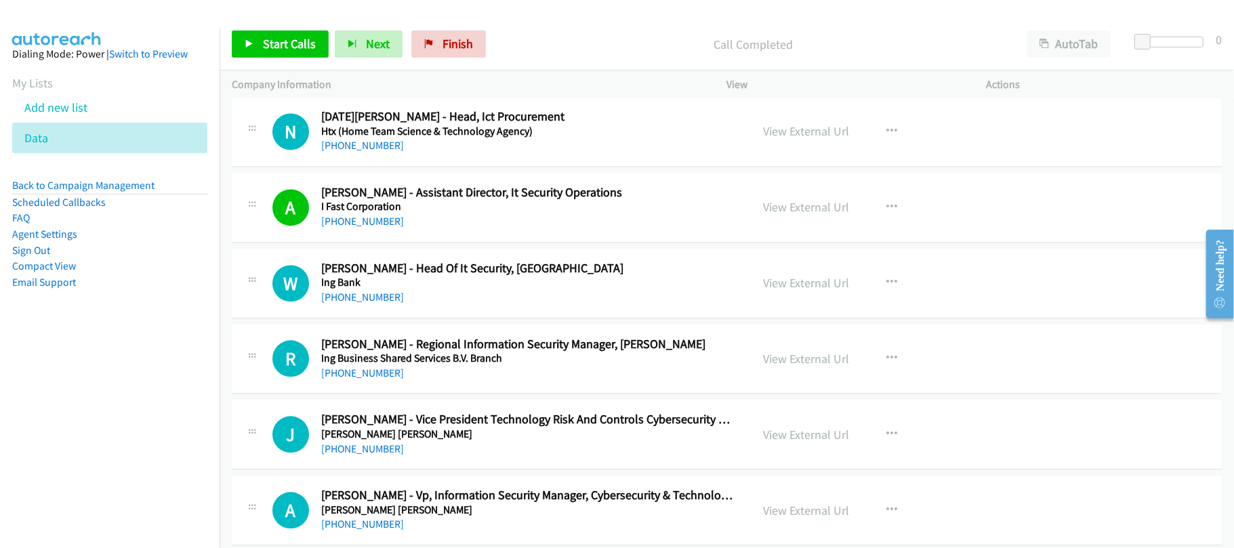
scroll to position [9580, 0]
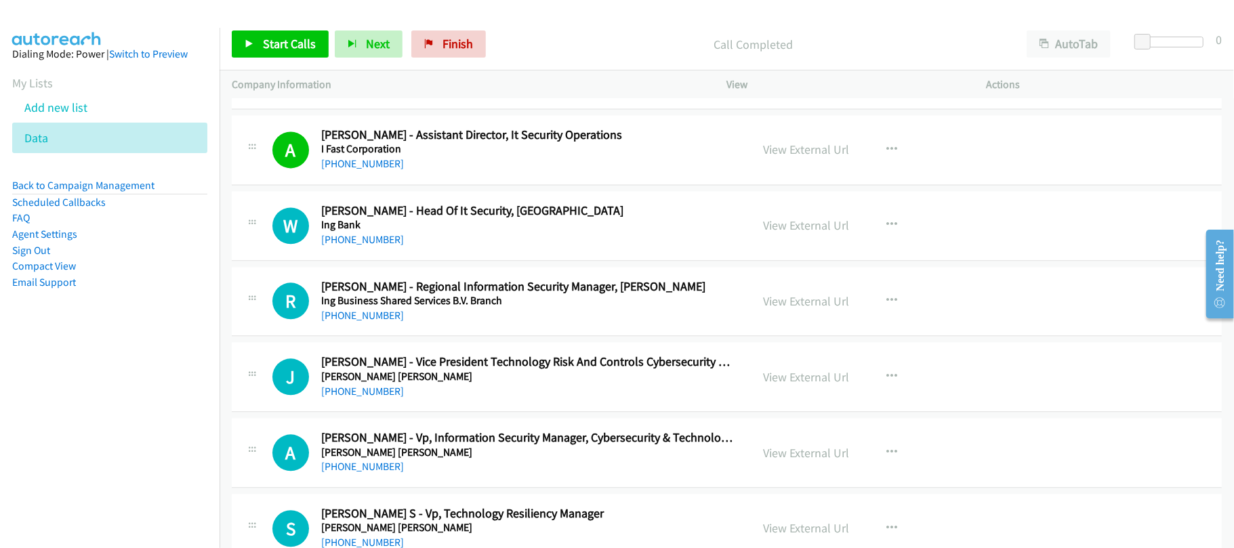
click at [358, 232] on h5 "Ing Bank" at bounding box center [526, 225] width 411 height 14
click at [358, 248] on div "[PHONE_NUMBER]" at bounding box center [526, 240] width 411 height 16
click at [356, 246] on link "[PHONE_NUMBER]" at bounding box center [362, 239] width 83 height 13
click at [350, 322] on link "[PHONE_NUMBER]" at bounding box center [362, 315] width 83 height 13
drag, startPoint x: 334, startPoint y: 421, endPoint x: 359, endPoint y: 421, distance: 25.1
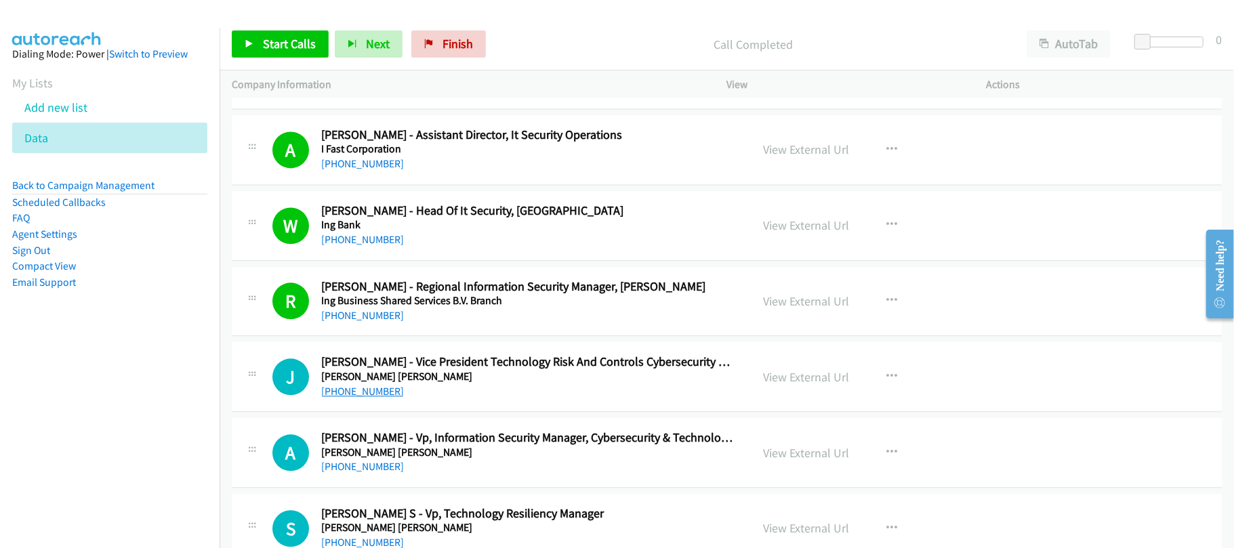
click at [334, 398] on link "[PHONE_NUMBER]" at bounding box center [362, 391] width 83 height 13
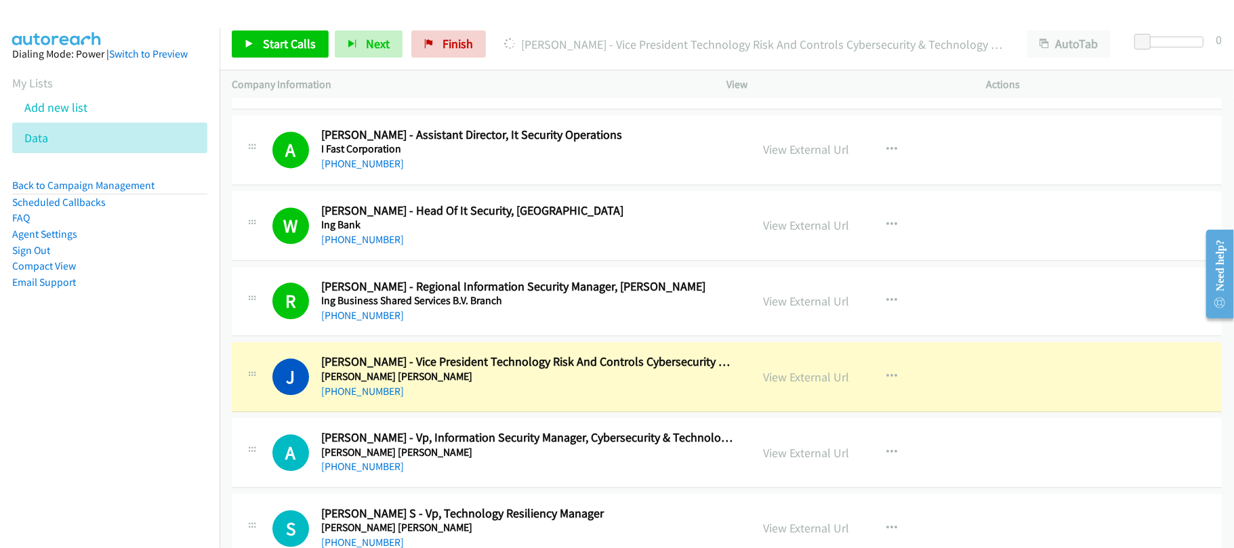
click at [437, 400] on div "[PHONE_NUMBER]" at bounding box center [526, 392] width 411 height 16
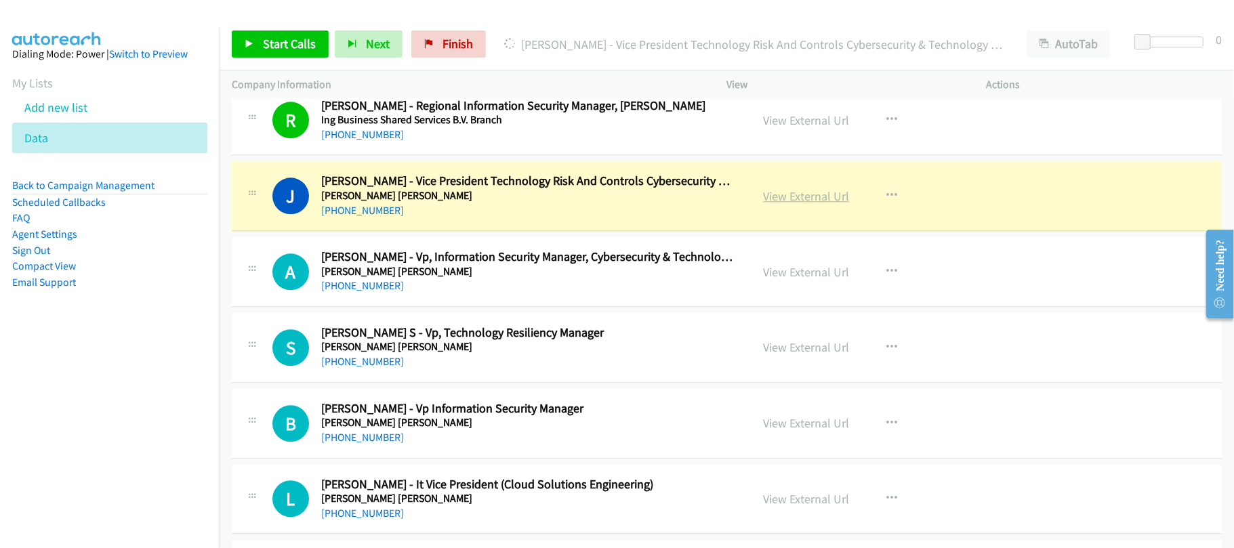
click at [769, 204] on link "View External Url" at bounding box center [807, 196] width 86 height 16
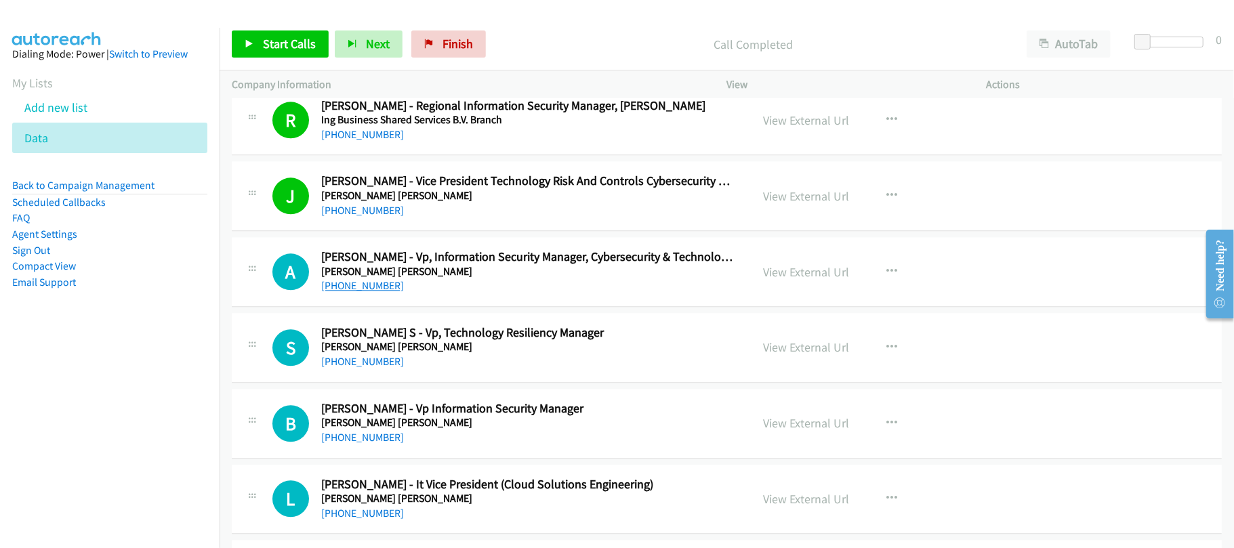
click at [353, 292] on link "[PHONE_NUMBER]" at bounding box center [362, 285] width 83 height 13
click at [454, 383] on div "S Callback Scheduled [PERSON_NAME] S - Vp, Technology Resiliency Manager [PERSO…" at bounding box center [727, 348] width 990 height 70
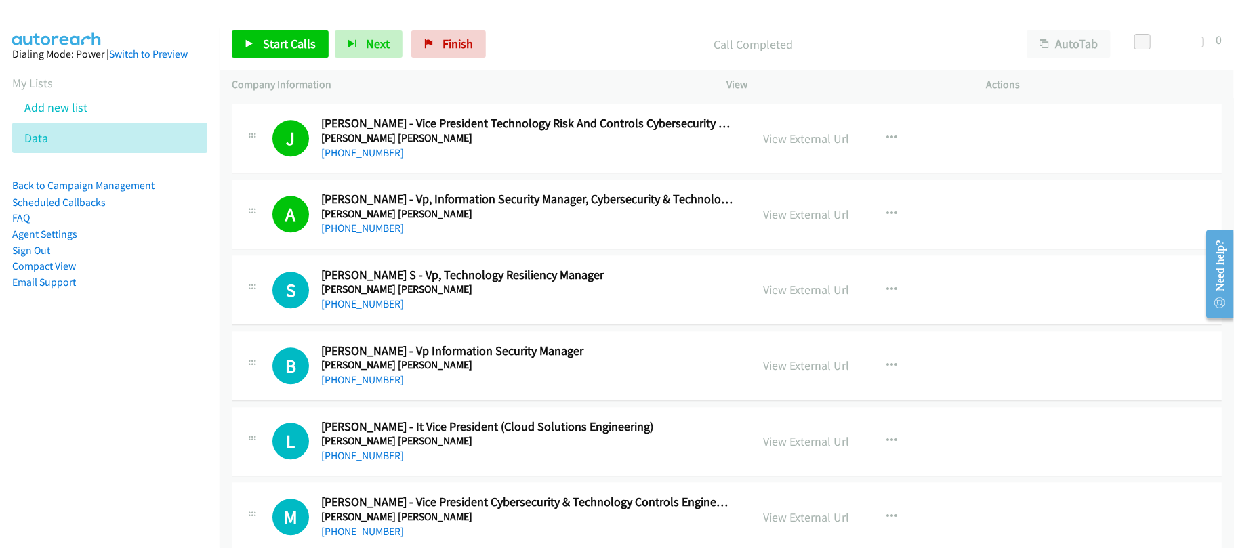
scroll to position [9851, 0]
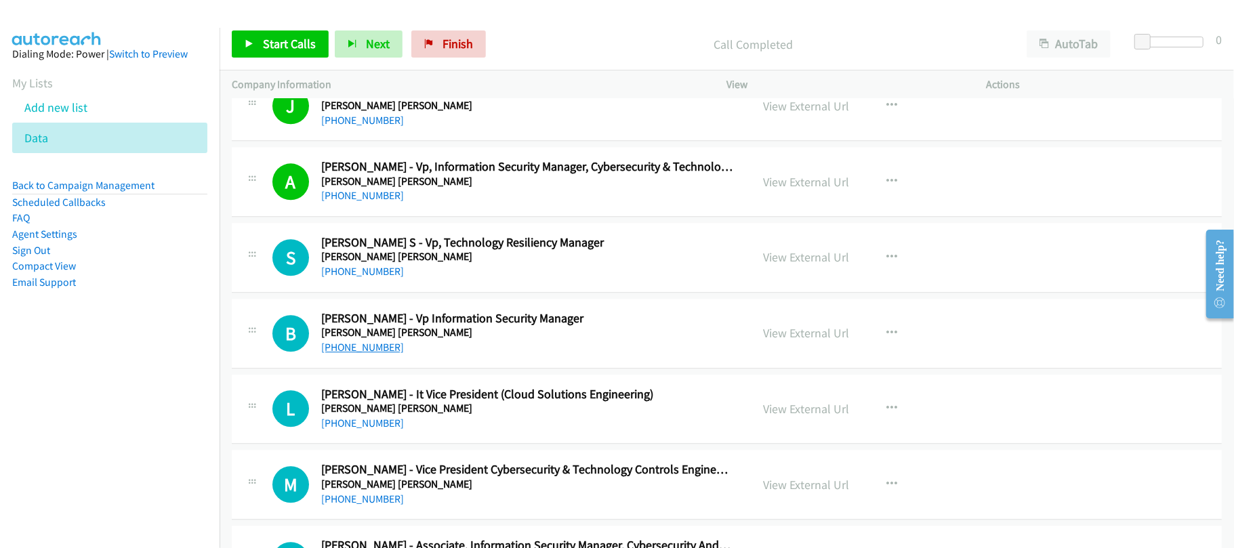
click at [359, 354] on link "[PHONE_NUMBER]" at bounding box center [362, 347] width 83 height 13
drag, startPoint x: 375, startPoint y: 453, endPoint x: 443, endPoint y: 453, distance: 68.5
click at [375, 430] on link "[PHONE_NUMBER]" at bounding box center [362, 423] width 83 height 13
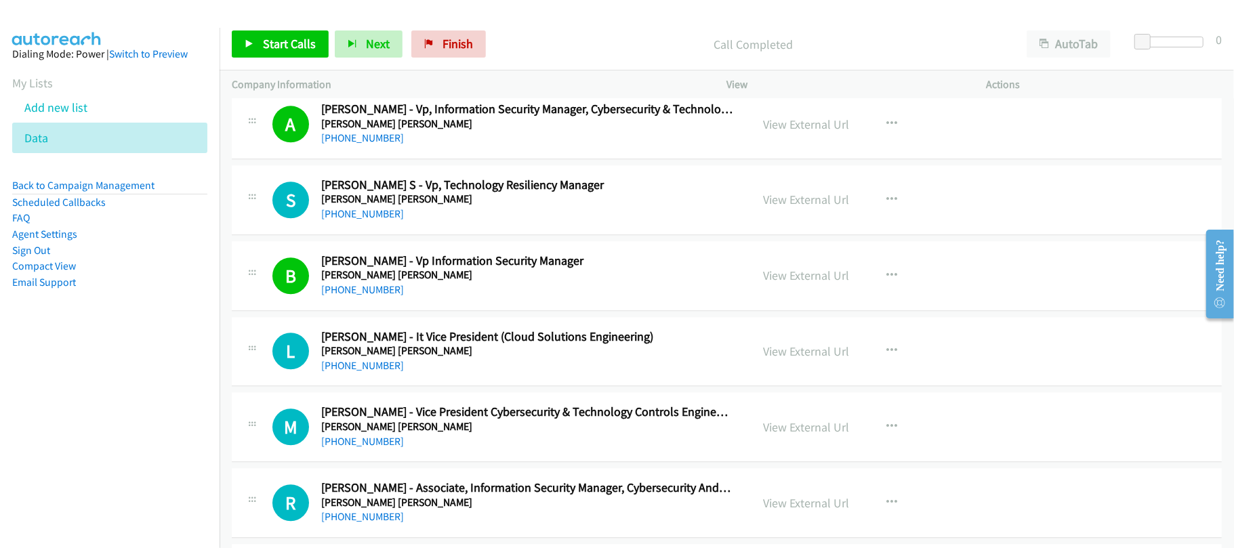
scroll to position [9942, 0]
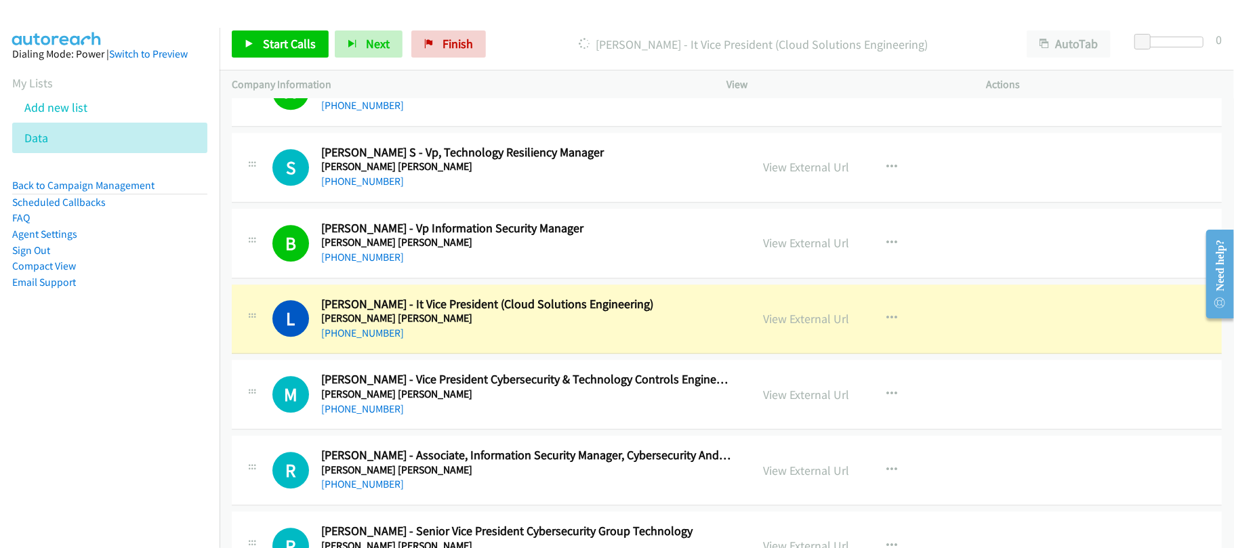
click at [483, 237] on div "B Callback Scheduled [PERSON_NAME] - Vp Information Security Manager [PERSON_NA…" at bounding box center [727, 244] width 990 height 70
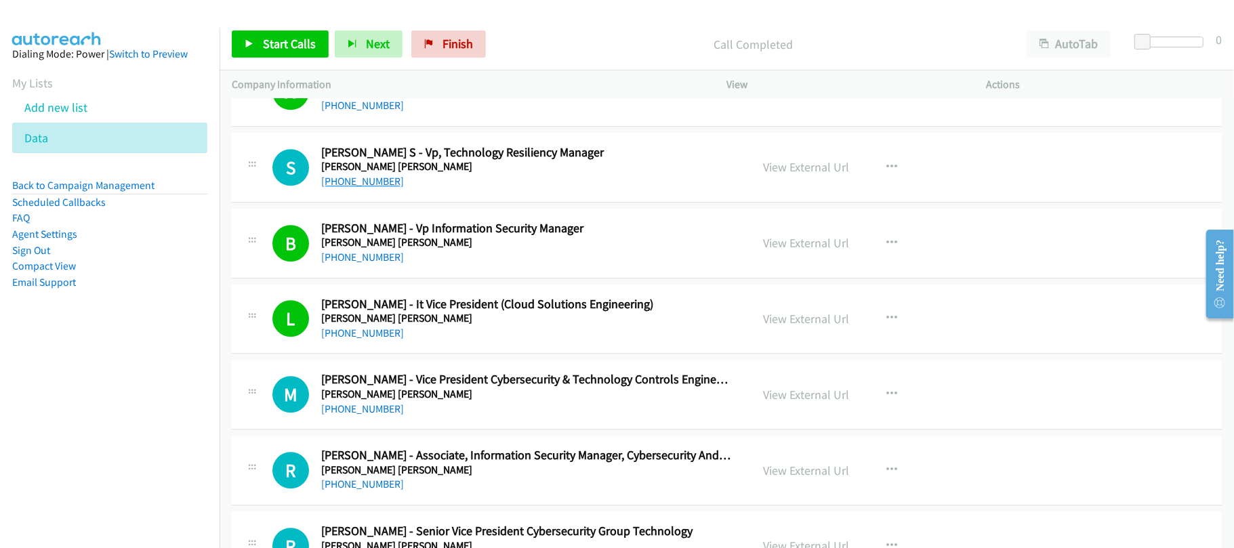
click at [372, 188] on link "[PHONE_NUMBER]" at bounding box center [362, 181] width 83 height 13
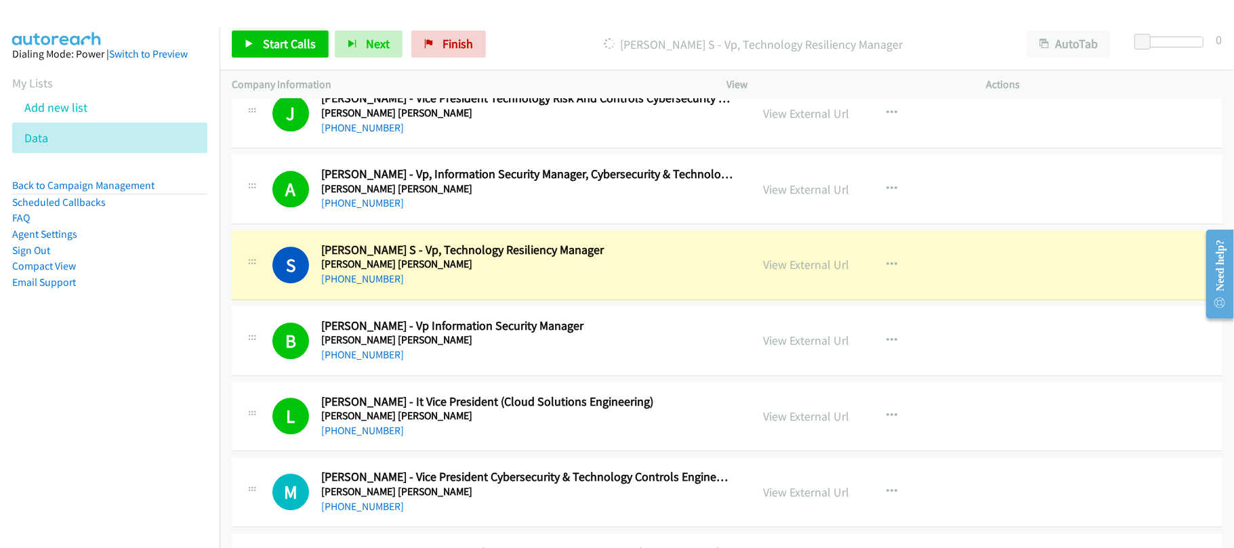
scroll to position [9851, 0]
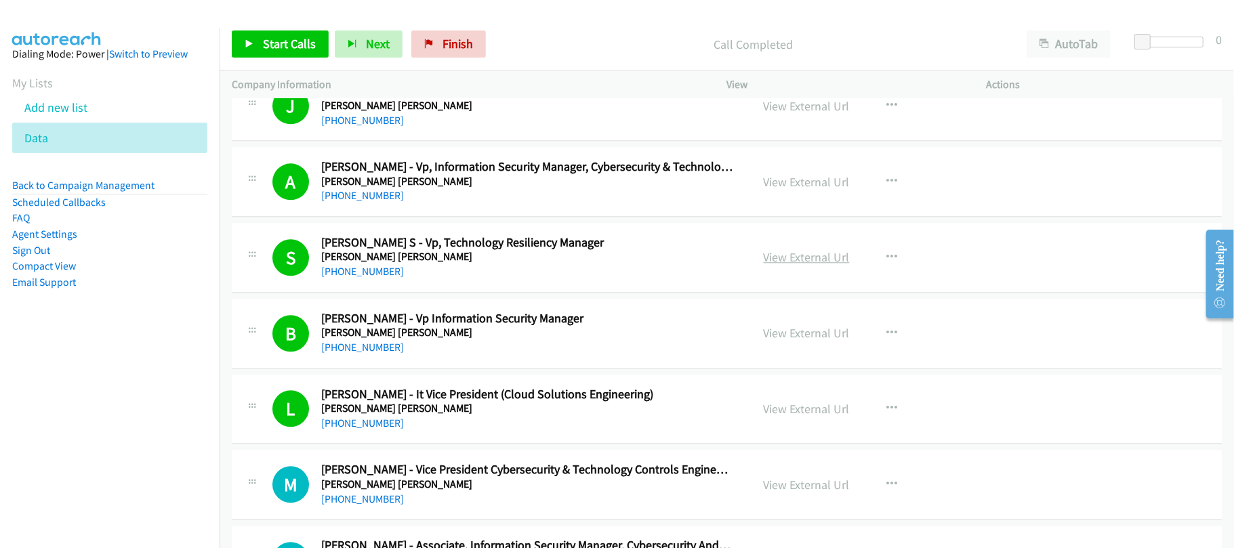
click at [812, 265] on link "View External Url" at bounding box center [807, 257] width 86 height 16
drag, startPoint x: 1228, startPoint y: 319, endPoint x: 1191, endPoint y: 113, distance: 209.4
click at [1195, 220] on html "Need help? Resource Center AutoReach Help Help Get the help you need from our k…" at bounding box center [1214, 274] width 39 height 108
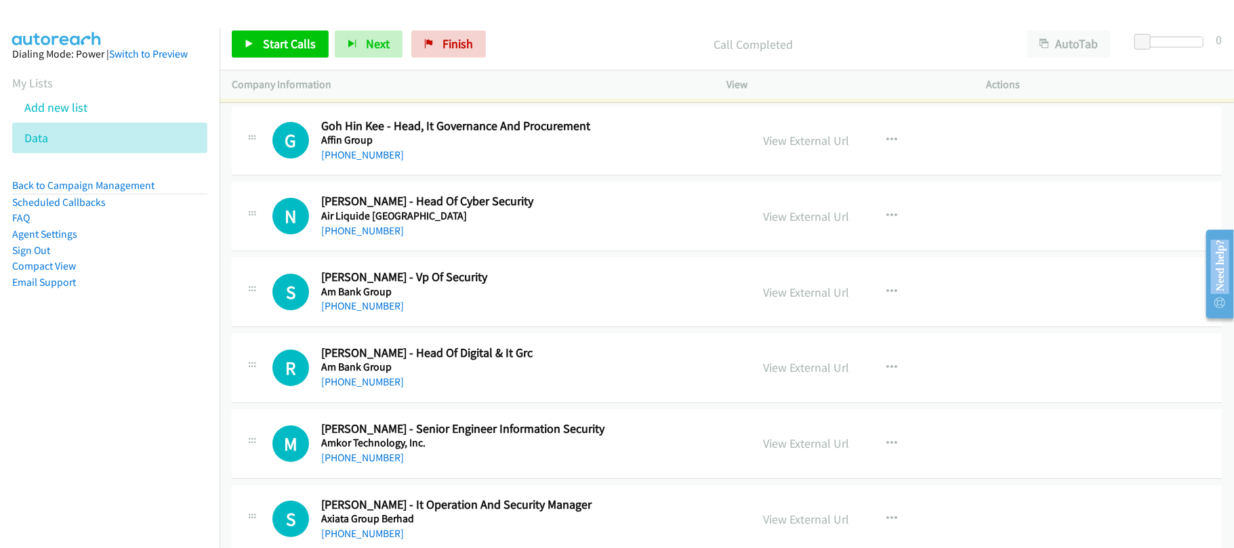
scroll to position [0, 0]
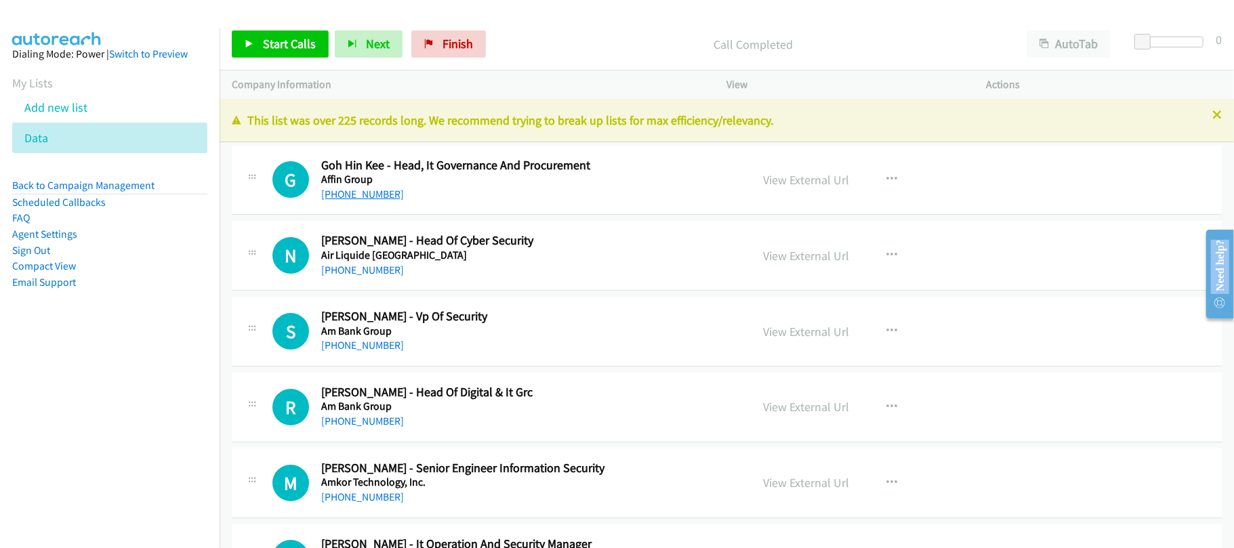
click at [342, 191] on link "[PHONE_NUMBER]" at bounding box center [362, 194] width 83 height 13
drag, startPoint x: 390, startPoint y: 191, endPoint x: 579, endPoint y: 201, distance: 188.7
click at [390, 191] on link "[PHONE_NUMBER]" at bounding box center [362, 194] width 83 height 13
click at [358, 273] on link "[PHONE_NUMBER]" at bounding box center [362, 270] width 83 height 13
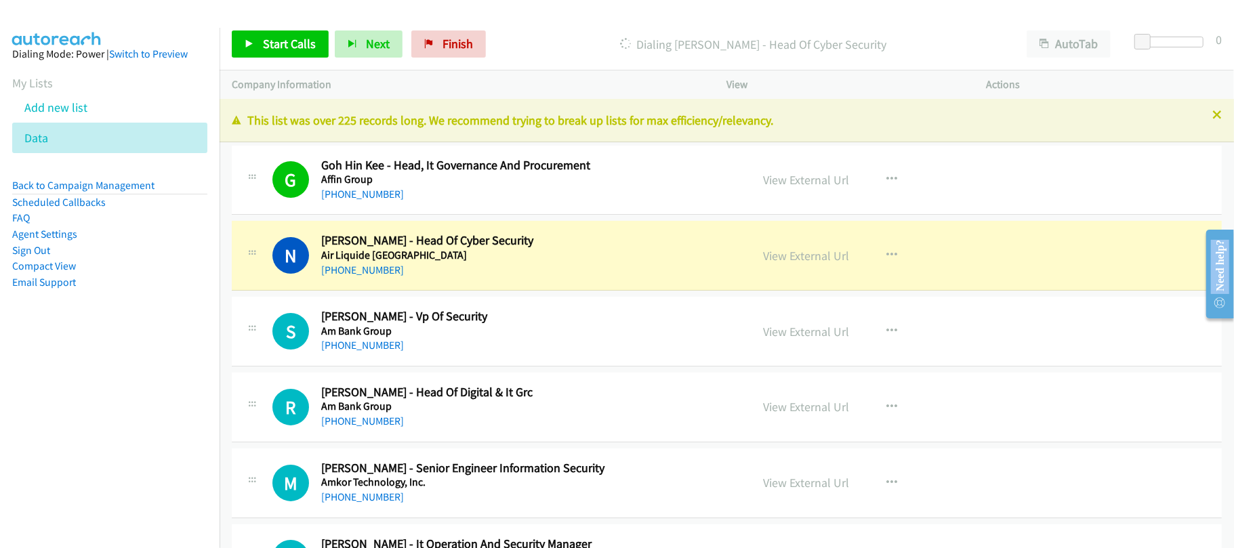
click at [484, 264] on div "[PHONE_NUMBER]" at bounding box center [526, 270] width 411 height 16
click at [784, 249] on link "View External Url" at bounding box center [807, 256] width 86 height 16
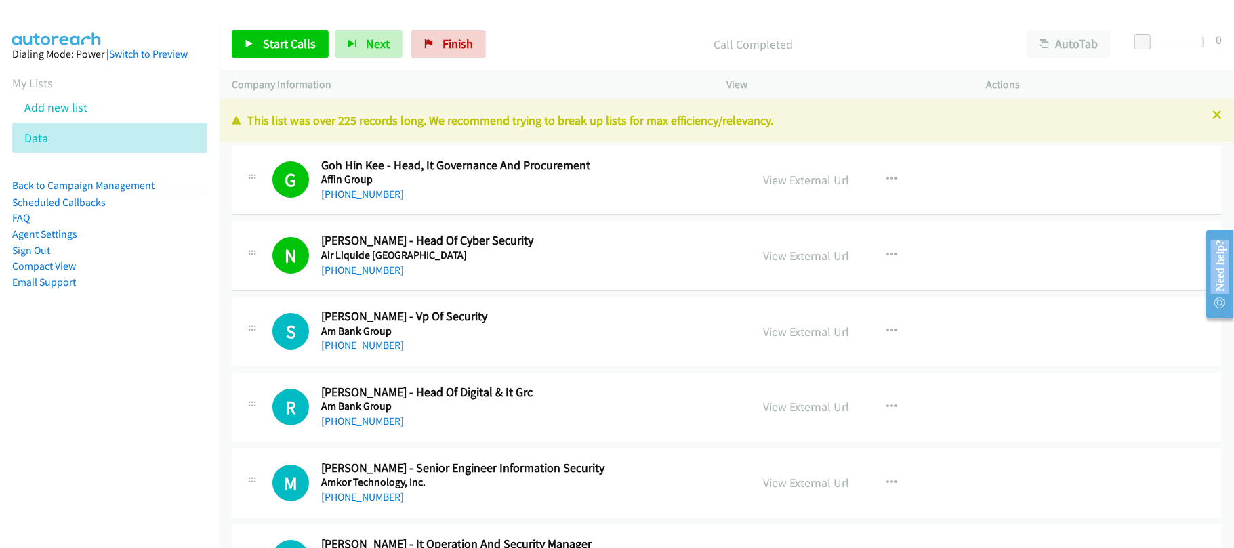
click at [369, 342] on link "[PHONE_NUMBER]" at bounding box center [362, 345] width 83 height 13
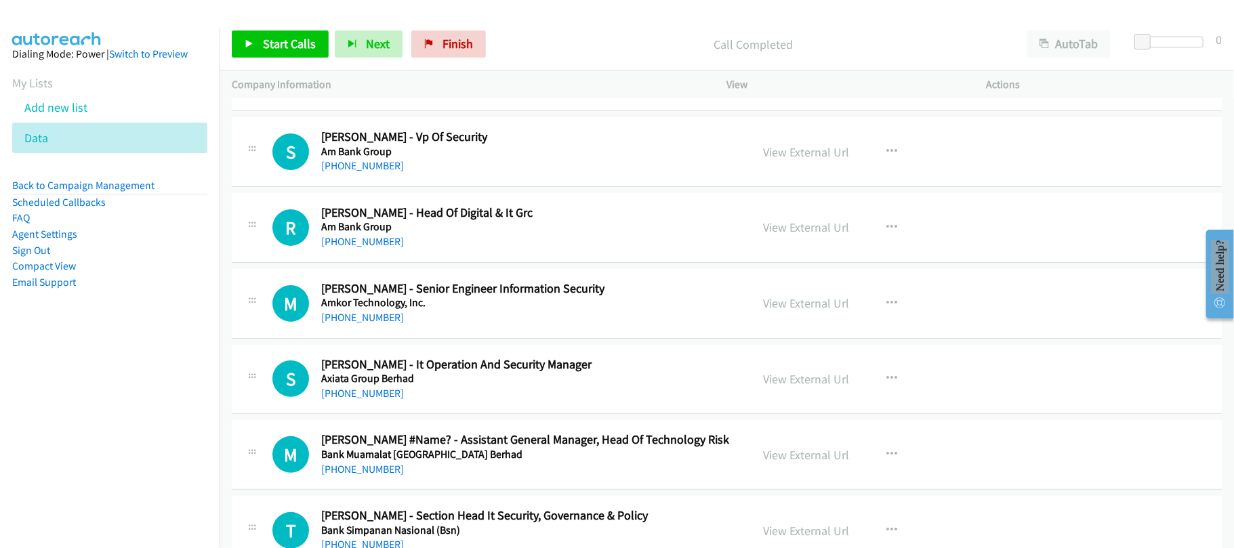
scroll to position [180, 0]
click at [386, 242] on link "[PHONE_NUMBER]" at bounding box center [362, 241] width 83 height 13
click at [466, 331] on div "M Callback Scheduled [PERSON_NAME] - Senior Engineer Information Security Amkor…" at bounding box center [727, 303] width 990 height 70
click at [362, 318] on link "[PHONE_NUMBER]" at bounding box center [362, 316] width 83 height 13
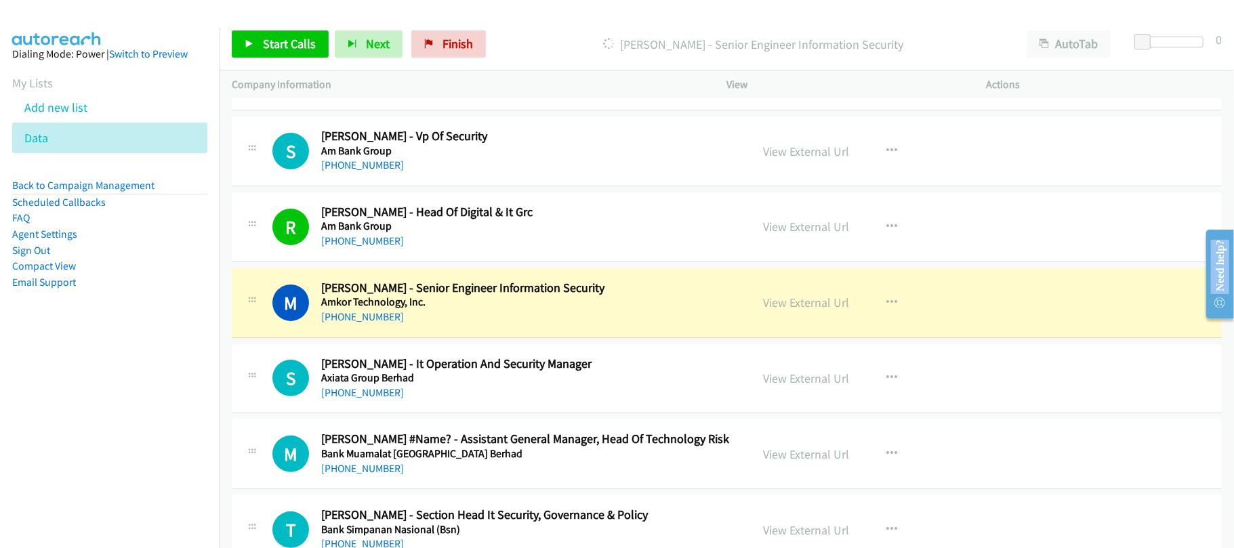
click at [470, 312] on div "[PHONE_NUMBER]" at bounding box center [526, 317] width 411 height 16
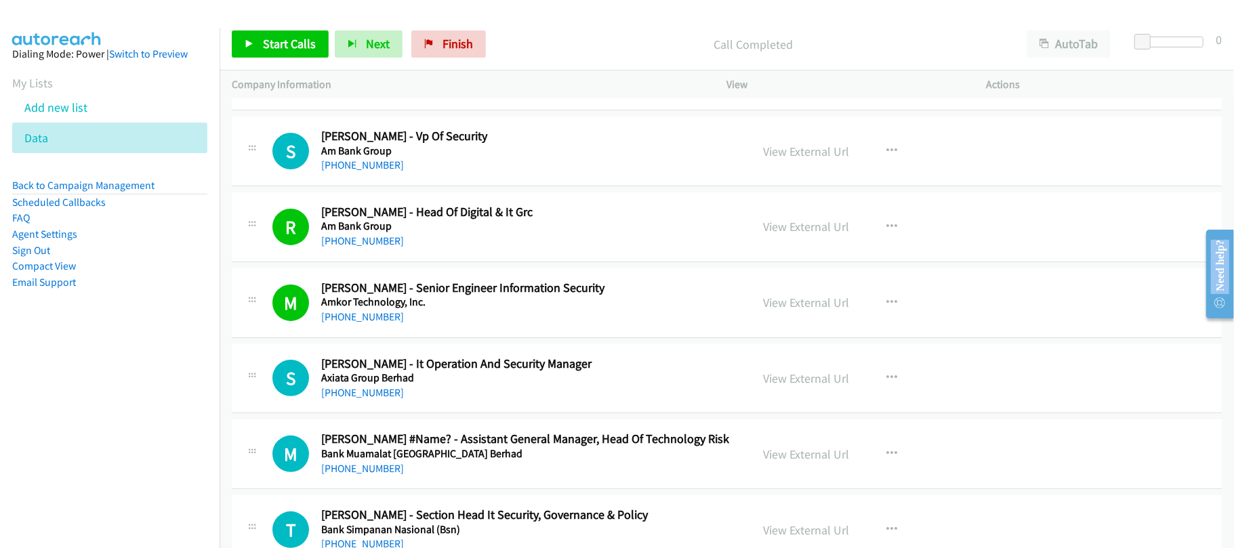
click at [468, 394] on div "[PHONE_NUMBER]" at bounding box center [526, 393] width 411 height 16
click at [380, 399] on link "[PHONE_NUMBER]" at bounding box center [362, 392] width 83 height 13
click at [446, 384] on h5 "Axiata Group Berhad" at bounding box center [526, 378] width 411 height 14
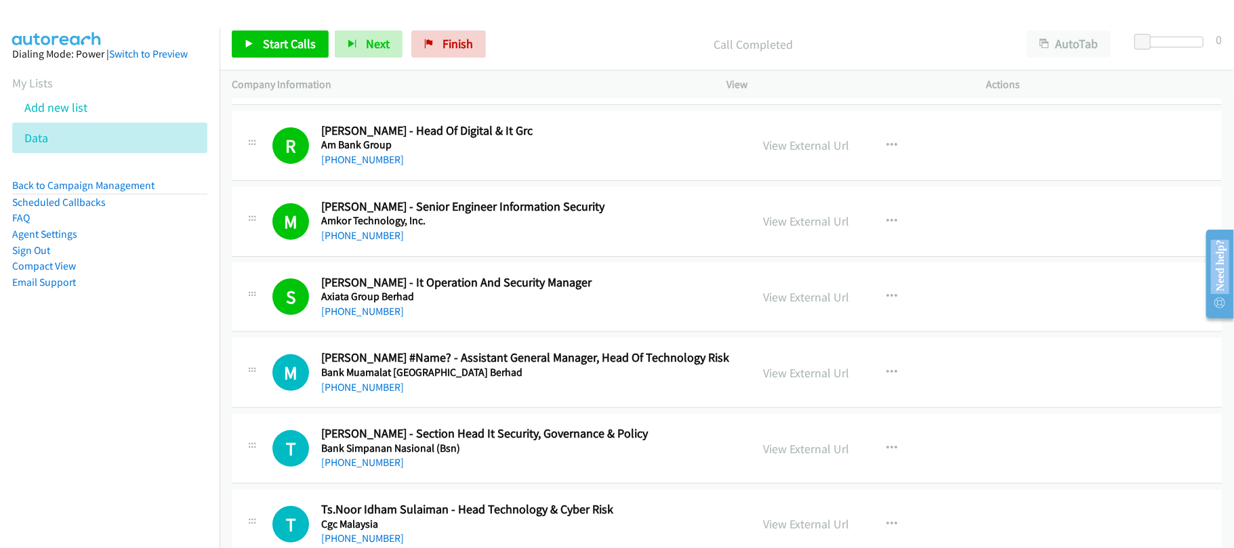
scroll to position [361, 0]
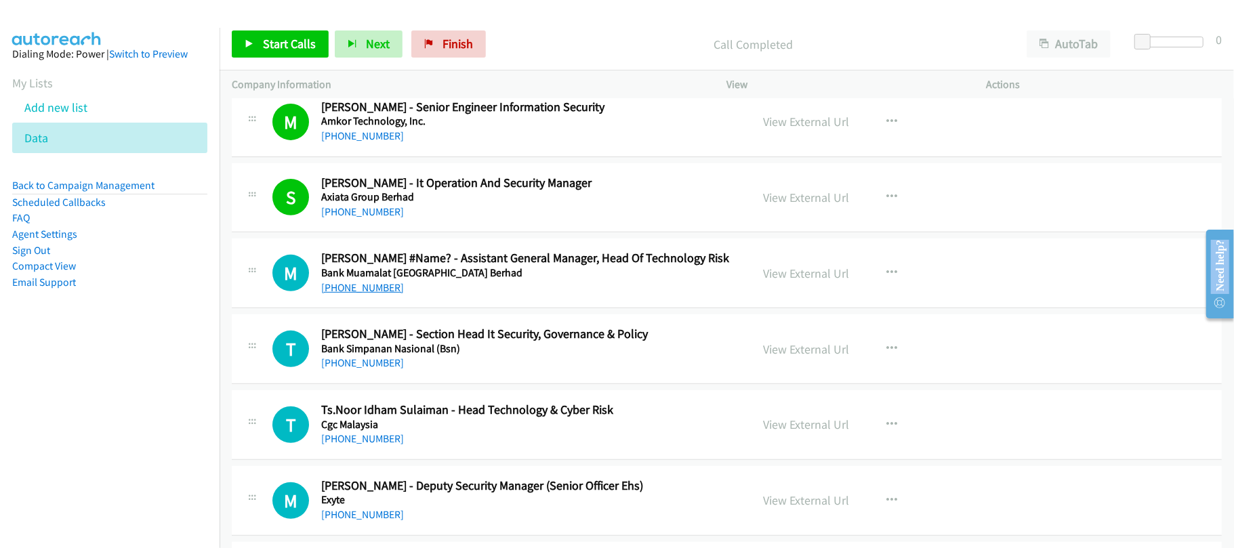
click at [372, 290] on link "[PHONE_NUMBER]" at bounding box center [362, 287] width 83 height 13
click at [448, 393] on div "T Callback Scheduled Ts.Noor Idham Sulaiman - Head Technology & Cyber Risk Cgc …" at bounding box center [727, 425] width 990 height 70
click at [381, 365] on link "[PHONE_NUMBER]" at bounding box center [362, 363] width 83 height 13
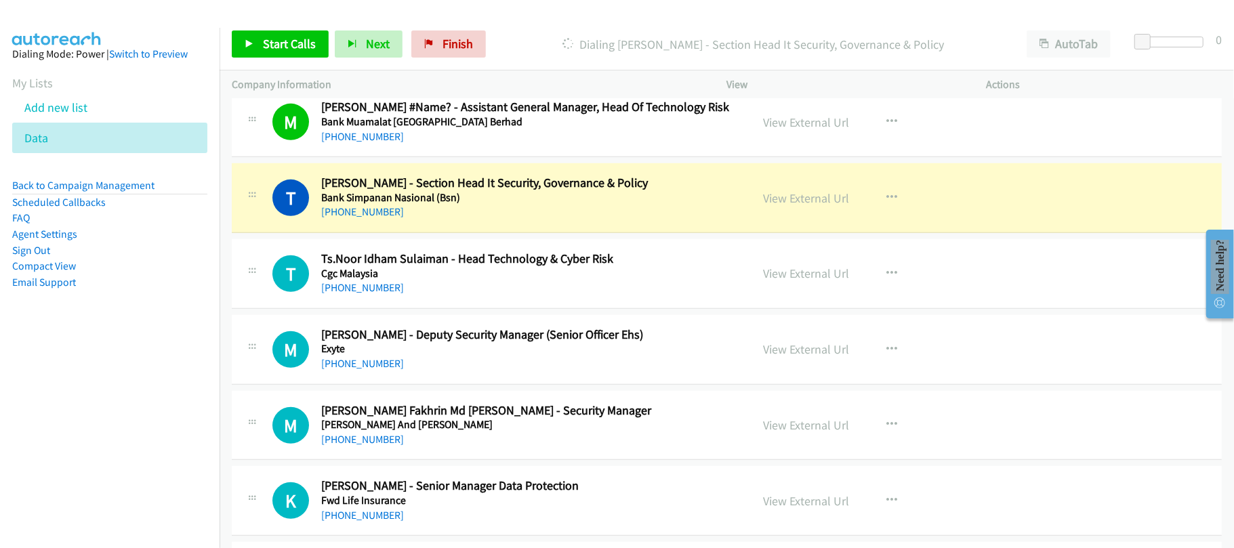
scroll to position [542, 0]
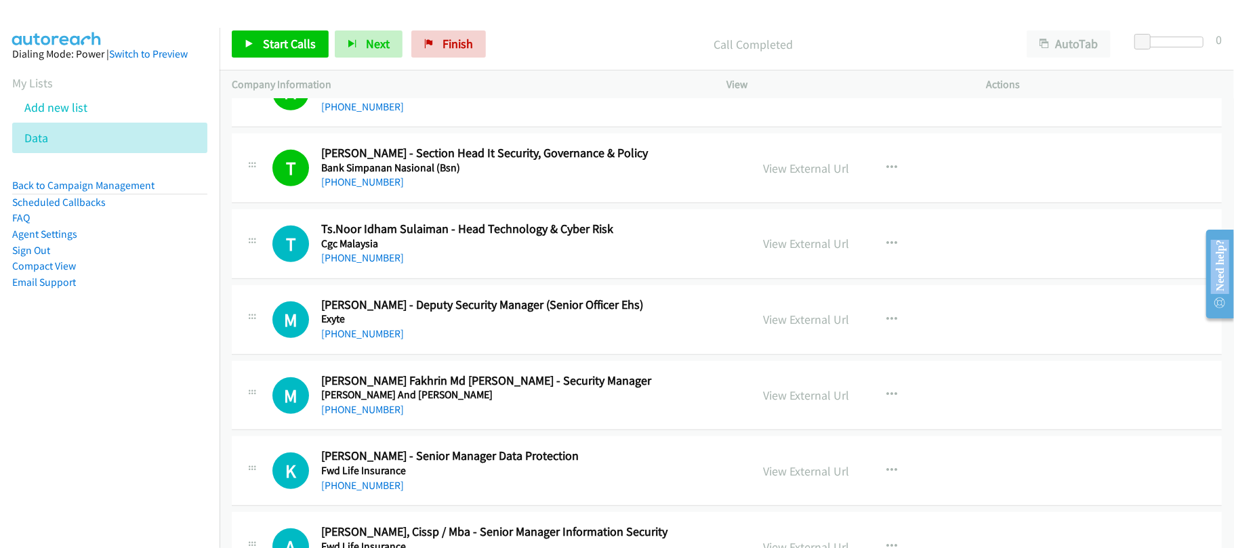
drag, startPoint x: 355, startPoint y: 256, endPoint x: 442, endPoint y: 256, distance: 86.8
click at [355, 256] on link "[PHONE_NUMBER]" at bounding box center [362, 257] width 83 height 13
click at [456, 342] on div "[PHONE_NUMBER]" at bounding box center [526, 334] width 411 height 16
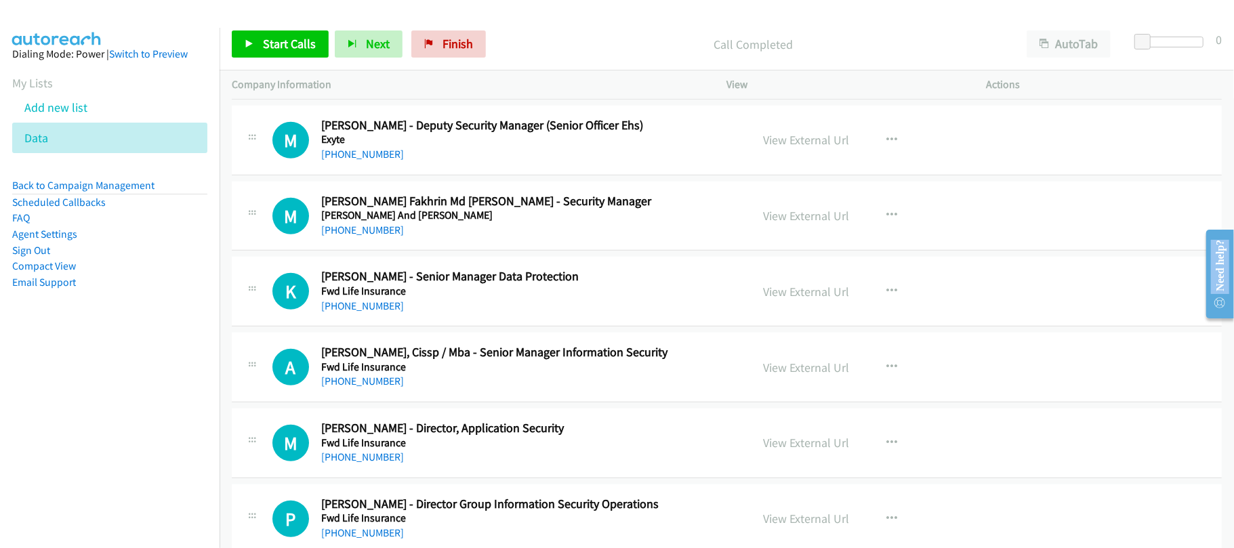
scroll to position [723, 0]
click at [367, 306] on link "[PHONE_NUMBER]" at bounding box center [362, 305] width 83 height 13
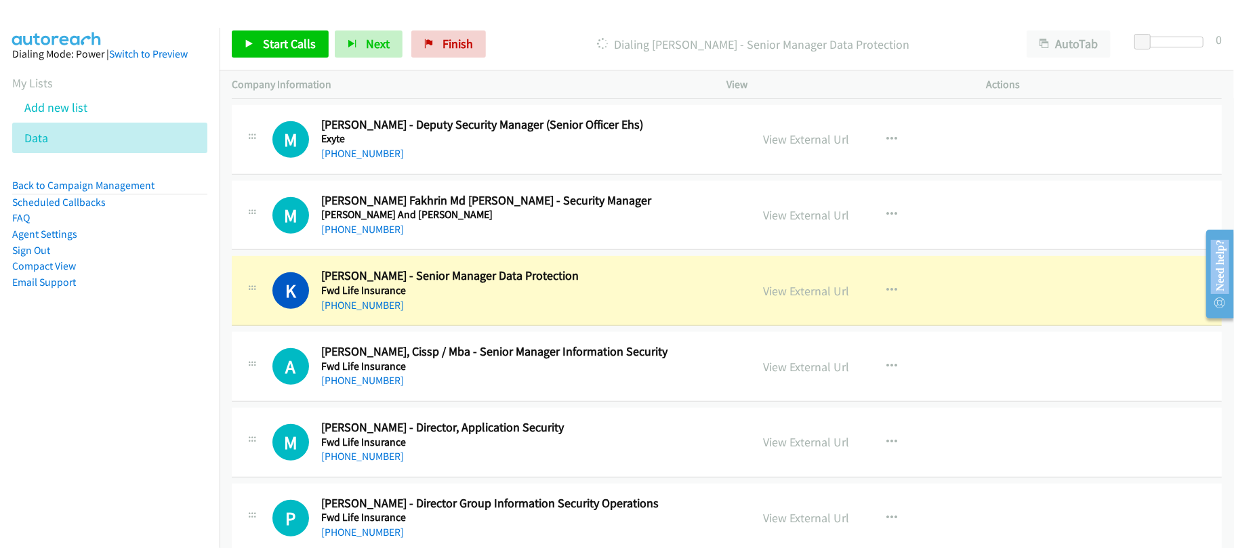
drag, startPoint x: 508, startPoint y: 309, endPoint x: 457, endPoint y: 329, distance: 54.5
click at [508, 309] on div "[PHONE_NUMBER]" at bounding box center [526, 306] width 411 height 16
click at [822, 294] on link "View External Url" at bounding box center [807, 291] width 86 height 16
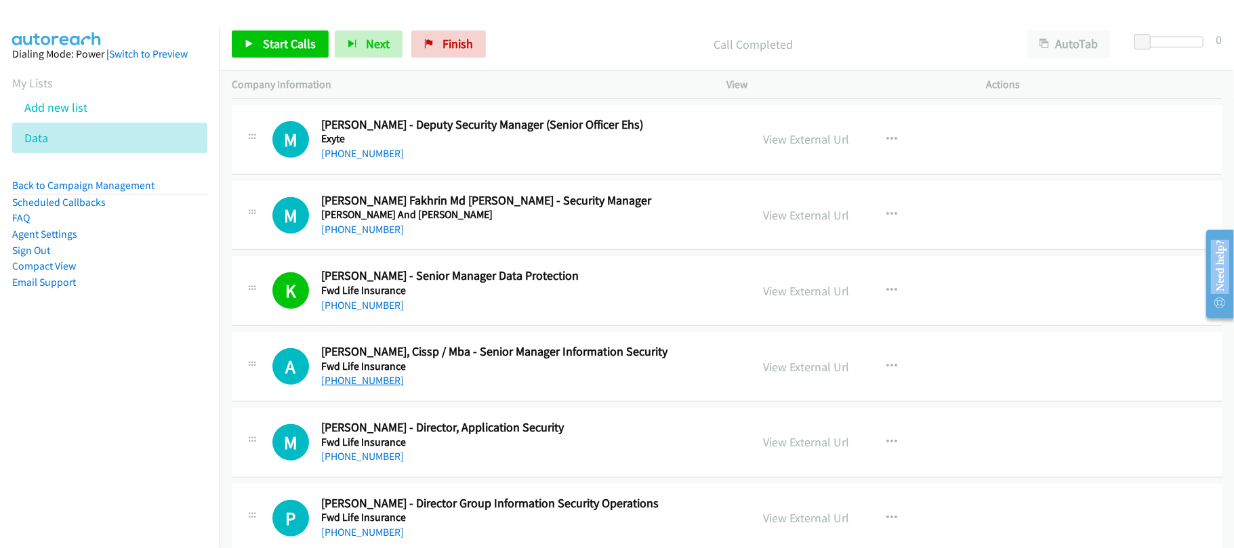
click at [367, 387] on link "[PHONE_NUMBER]" at bounding box center [362, 380] width 83 height 13
click at [508, 409] on td "M Callback Scheduled [PERSON_NAME] - Director, Application Security Fwd Life In…" at bounding box center [727, 443] width 1015 height 76
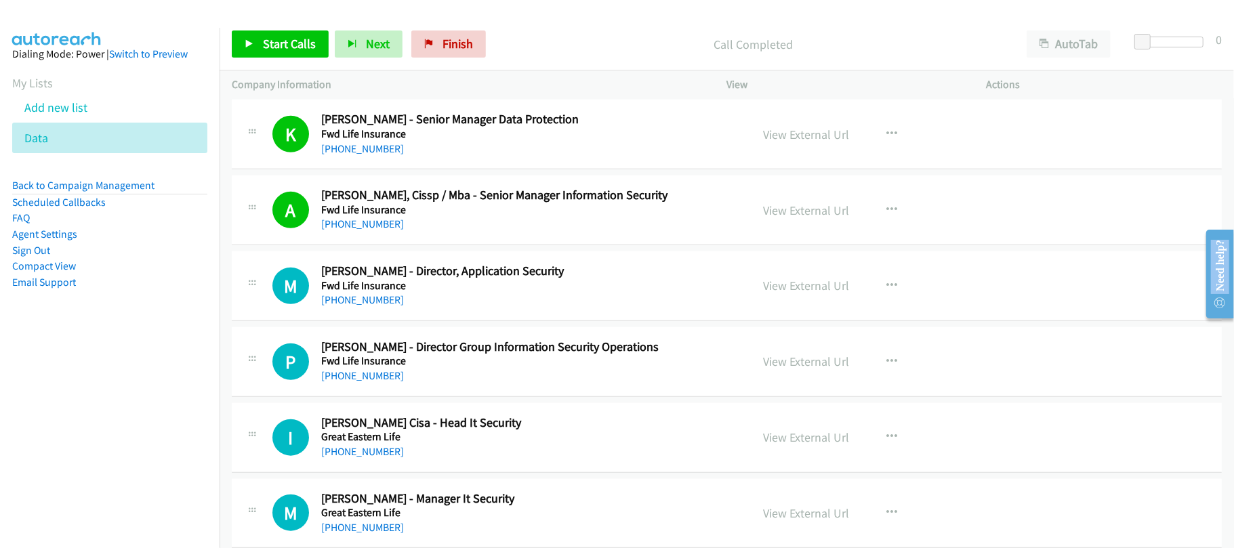
scroll to position [904, 0]
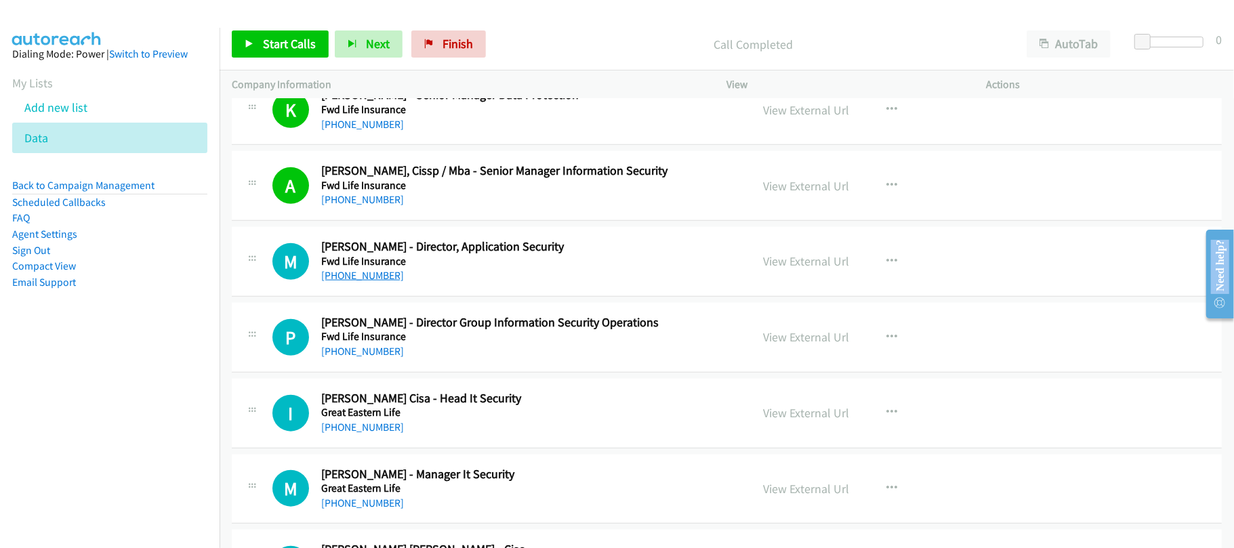
click at [348, 282] on link "[PHONE_NUMBER]" at bounding box center [362, 275] width 83 height 13
click at [375, 352] on link "[PHONE_NUMBER]" at bounding box center [362, 351] width 83 height 13
click at [443, 355] on div "[PHONE_NUMBER]" at bounding box center [526, 352] width 411 height 16
click at [371, 357] on link "[PHONE_NUMBER]" at bounding box center [362, 351] width 83 height 13
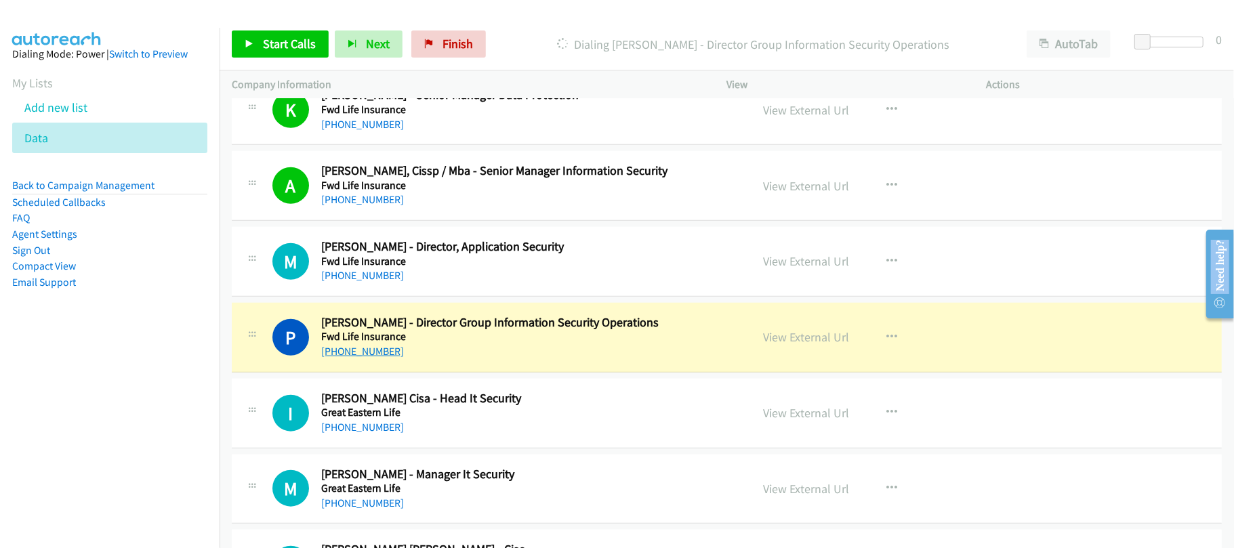
click at [363, 352] on link "[PHONE_NUMBER]" at bounding box center [362, 351] width 83 height 13
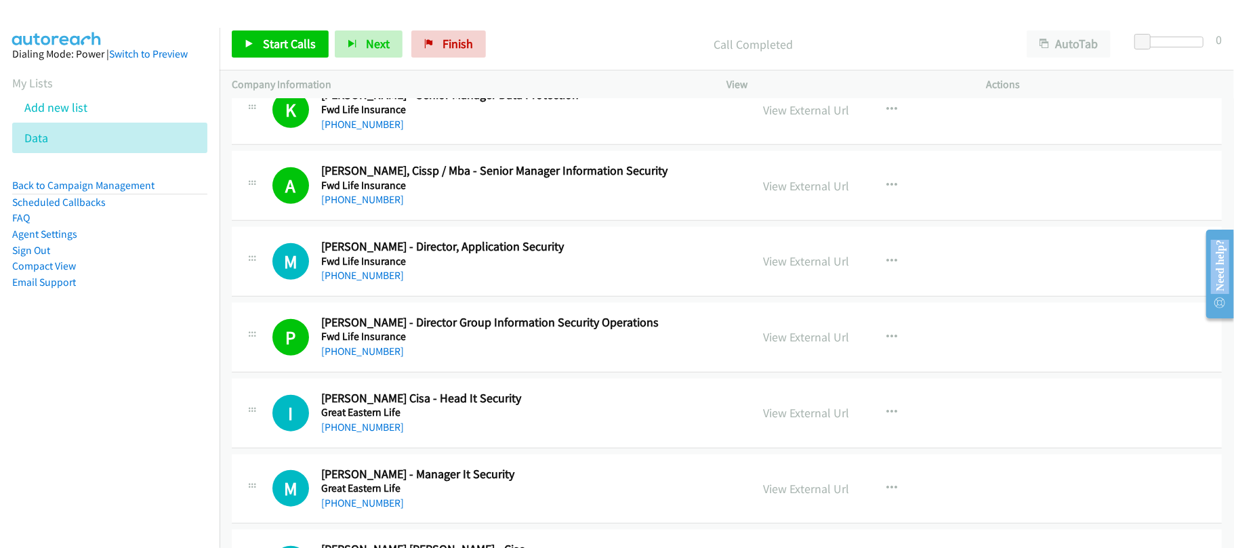
drag, startPoint x: 340, startPoint y: 437, endPoint x: 521, endPoint y: 430, distance: 180.4
click at [340, 434] on link "[PHONE_NUMBER]" at bounding box center [362, 427] width 83 height 13
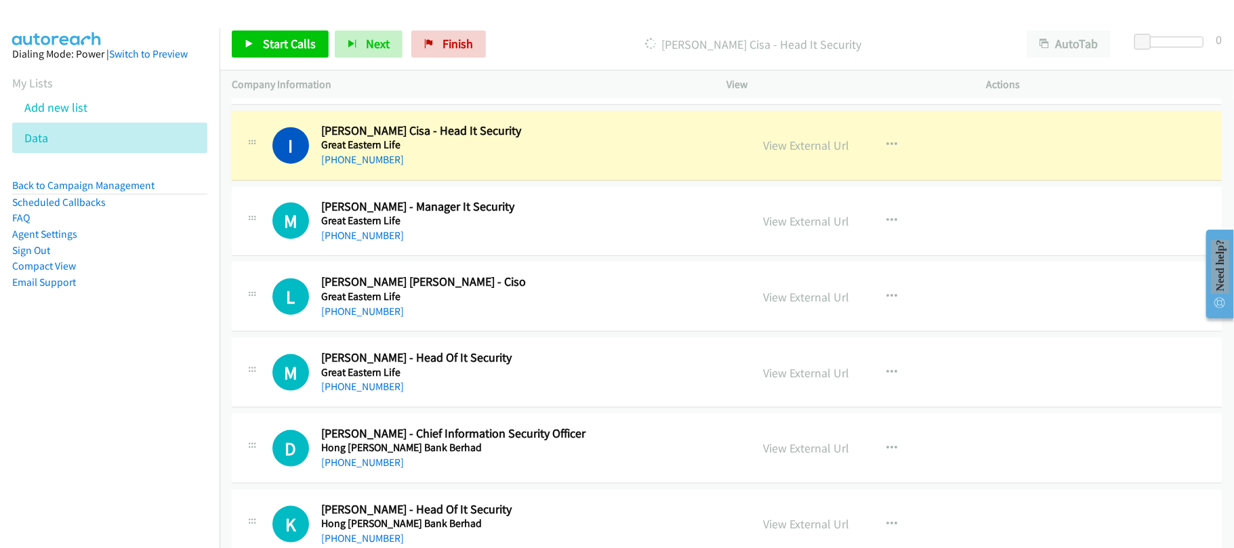
scroll to position [1085, 0]
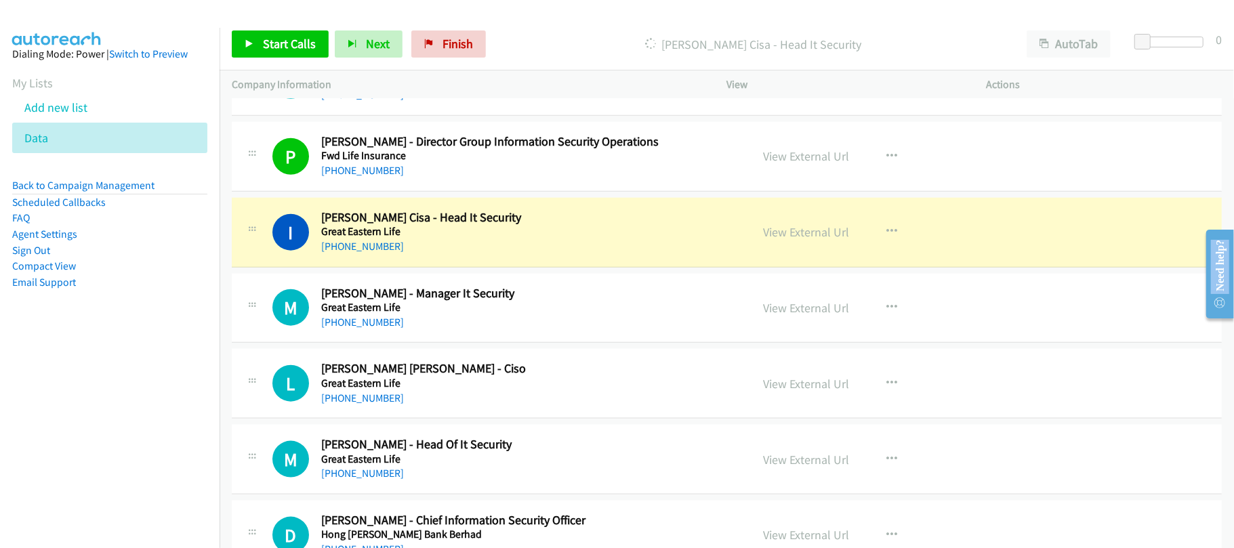
click at [404, 319] on div "[PHONE_NUMBER]" at bounding box center [526, 323] width 411 height 16
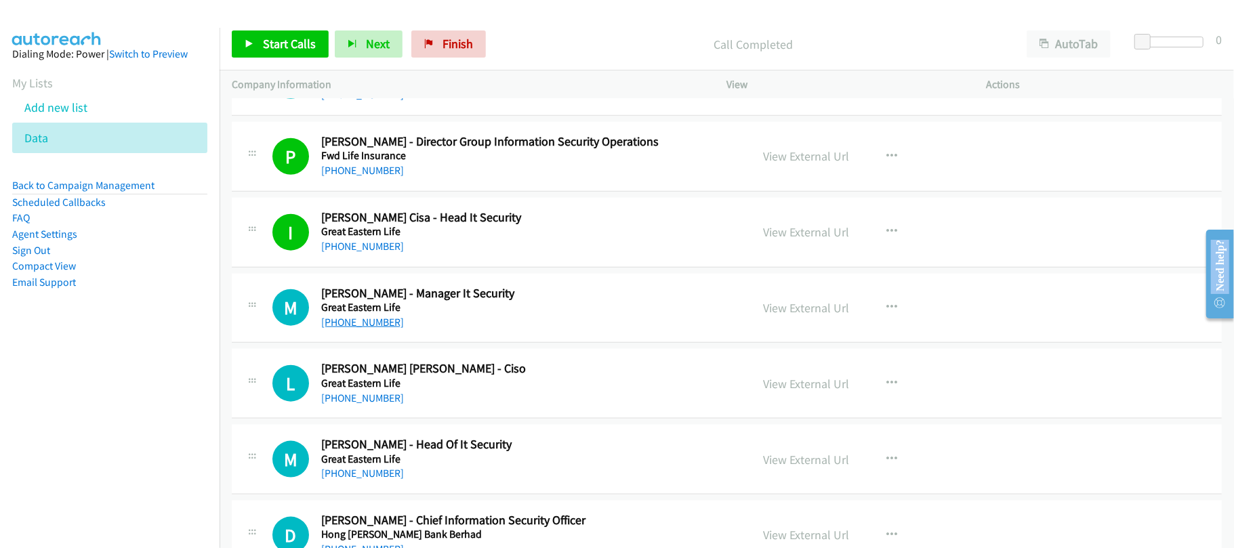
click at [350, 323] on link "[PHONE_NUMBER]" at bounding box center [362, 322] width 83 height 13
click at [365, 411] on div "L Callback Scheduled [PERSON_NAME] [PERSON_NAME] - Ciso Great Eastern Life Asia…" at bounding box center [727, 384] width 990 height 70
click at [366, 403] on link "[PHONE_NUMBER]" at bounding box center [362, 398] width 83 height 13
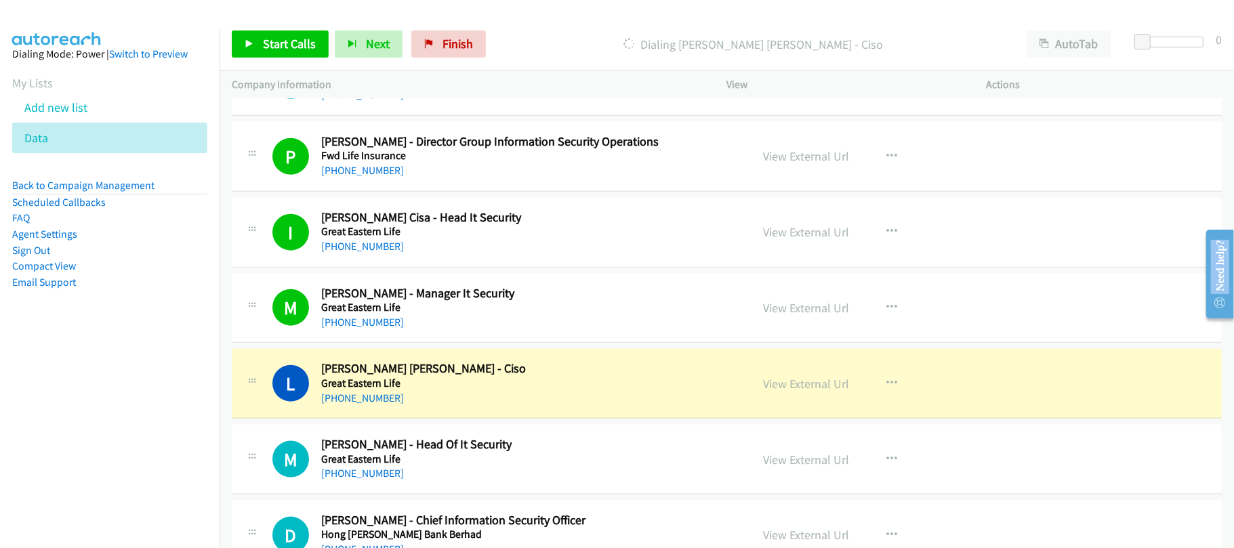
click at [453, 477] on div "[PHONE_NUMBER]" at bounding box center [526, 474] width 411 height 16
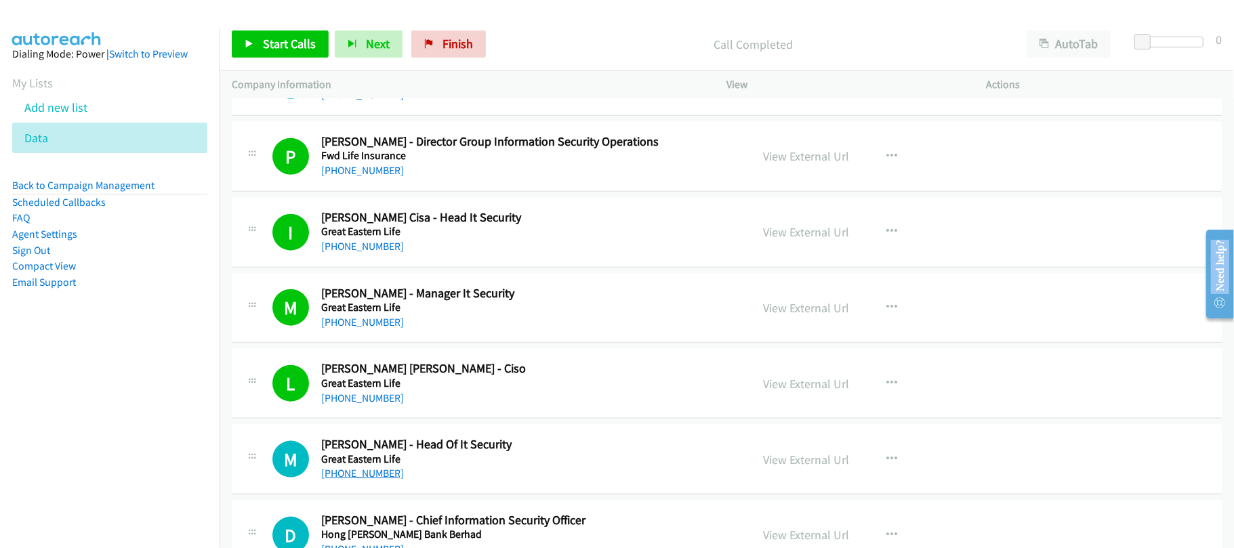
click at [373, 472] on link "[PHONE_NUMBER]" at bounding box center [362, 473] width 83 height 13
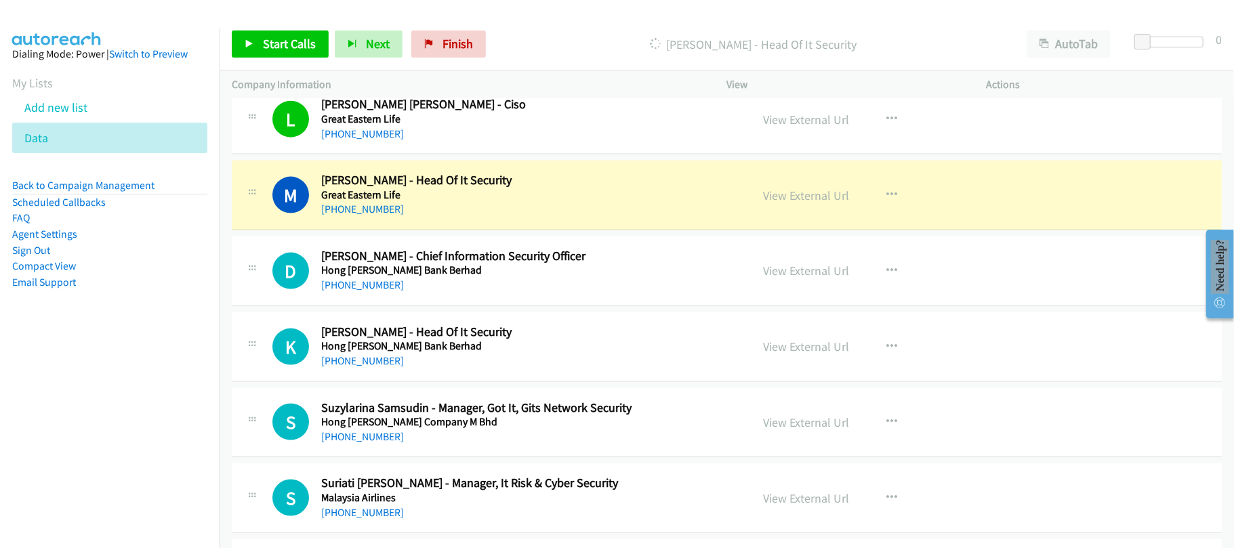
scroll to position [1356, 0]
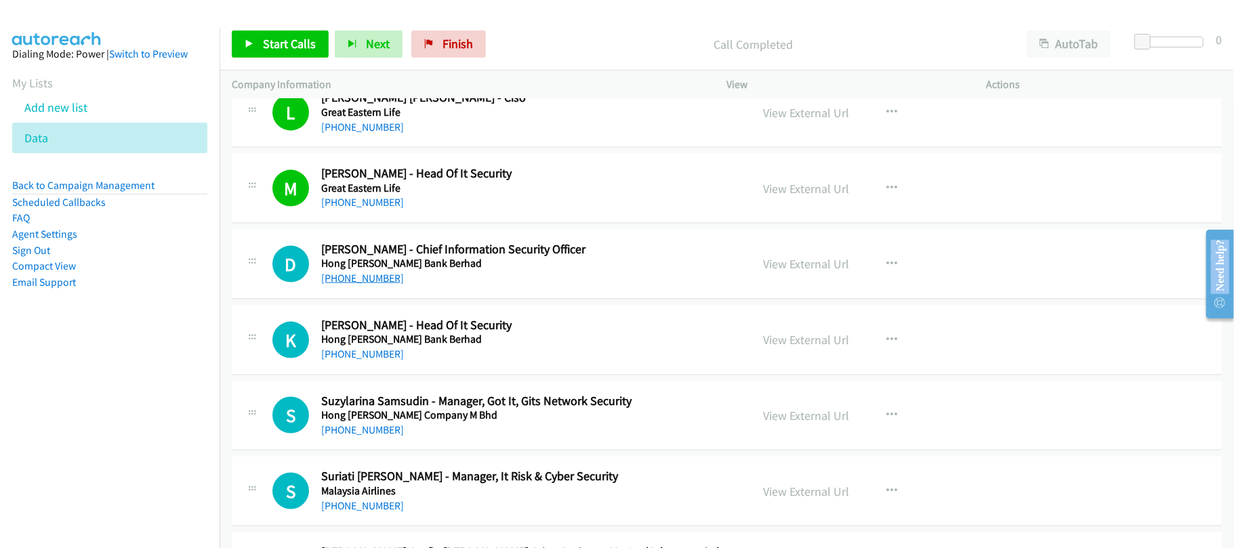
click at [378, 285] on link "[PHONE_NUMBER]" at bounding box center [362, 278] width 83 height 13
click at [332, 361] on link "[PHONE_NUMBER]" at bounding box center [362, 354] width 83 height 13
click at [378, 432] on link "[PHONE_NUMBER]" at bounding box center [362, 430] width 83 height 13
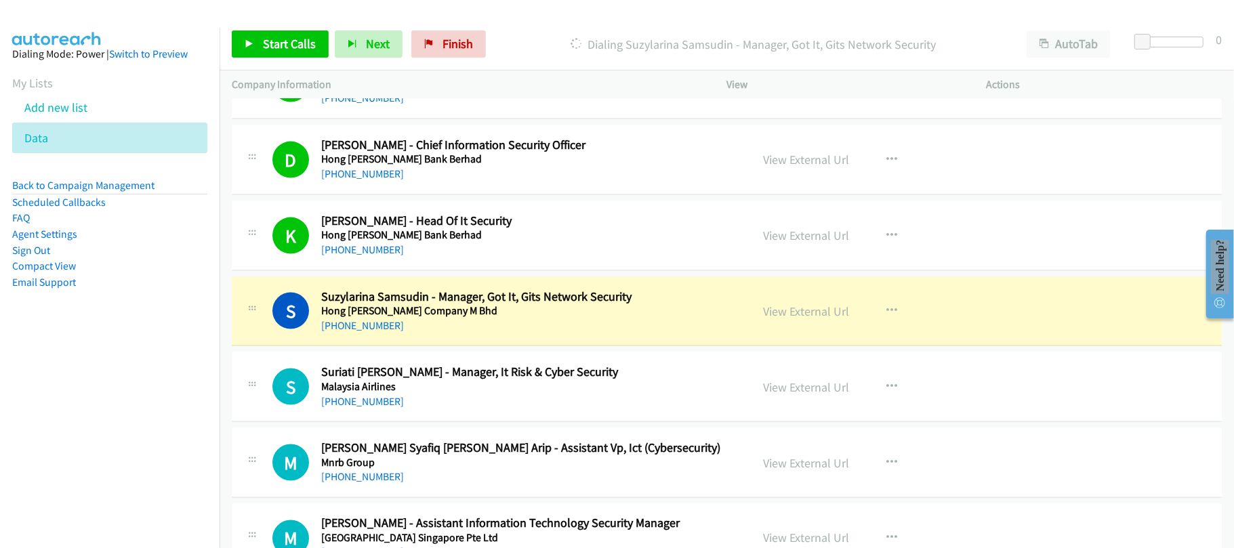
scroll to position [1536, 0]
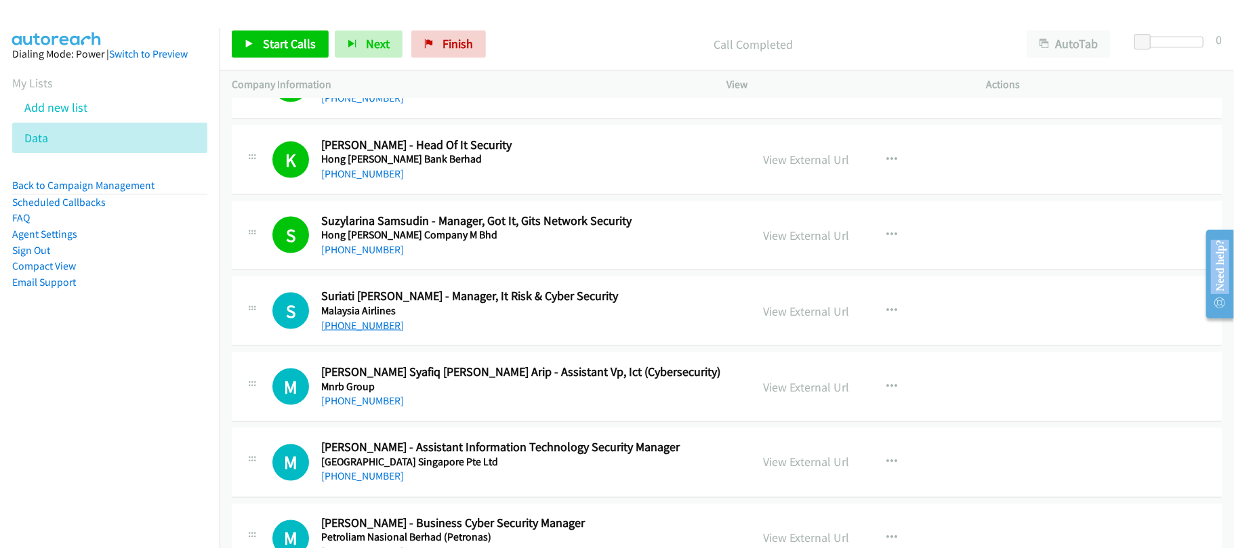
click at [334, 323] on link "[PHONE_NUMBER]" at bounding box center [362, 325] width 83 height 13
click at [451, 345] on div "S Callback Scheduled [PERSON_NAME] - Manager, It Risk & Cyber Security Malaysia…" at bounding box center [727, 312] width 990 height 70
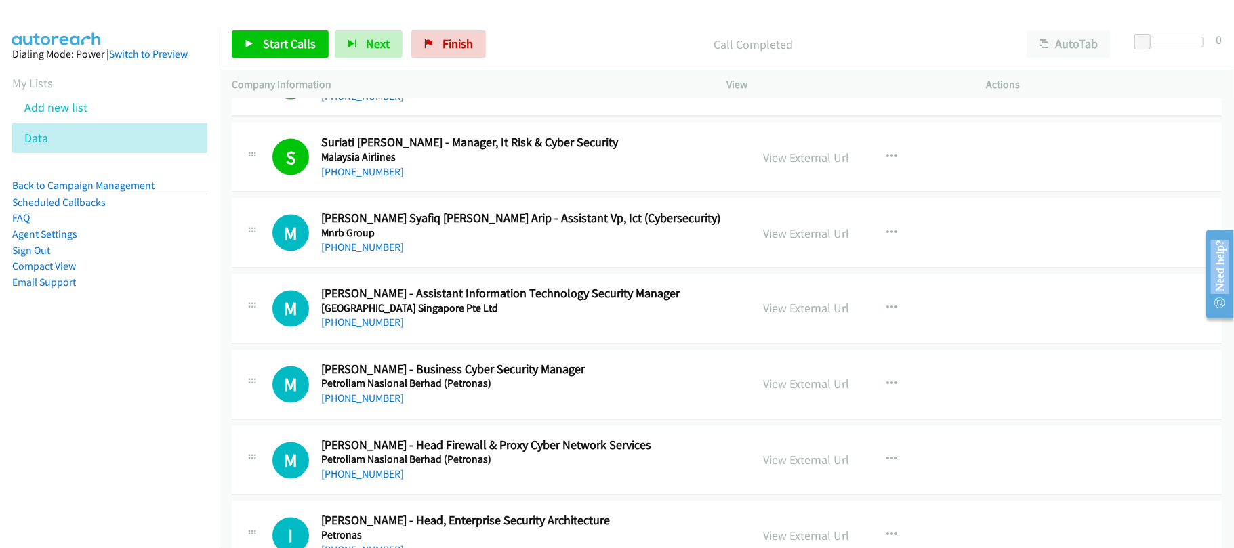
scroll to position [1717, 0]
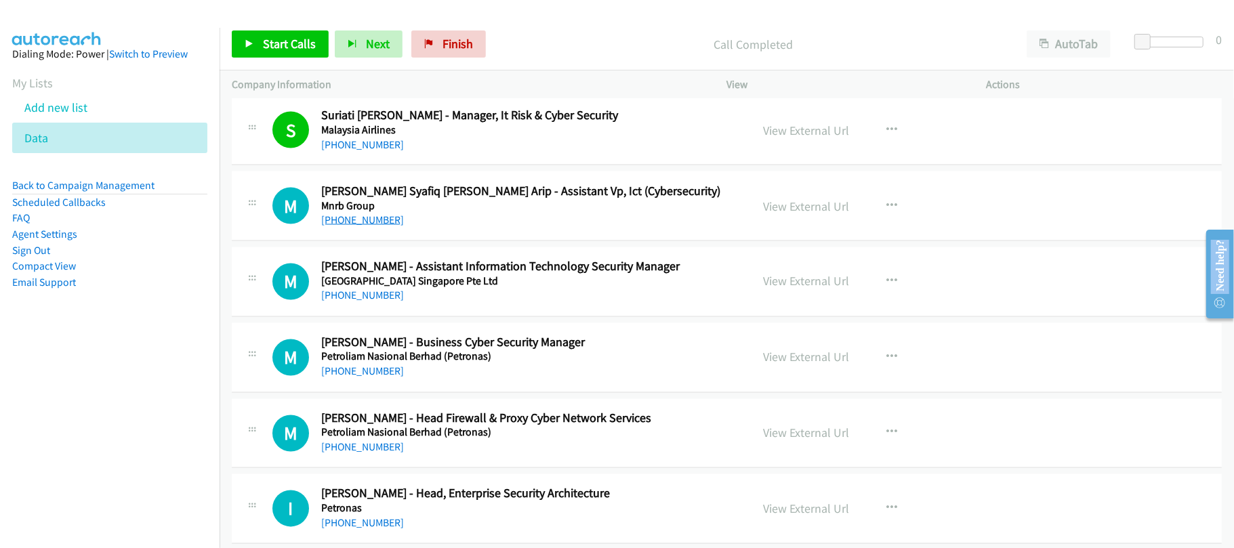
click at [369, 226] on link "[PHONE_NUMBER]" at bounding box center [362, 220] width 83 height 13
click at [378, 301] on link "[PHONE_NUMBER]" at bounding box center [362, 295] width 83 height 13
click at [506, 315] on div "M Callback Scheduled [PERSON_NAME] - Assistant Information Technology Security …" at bounding box center [727, 282] width 990 height 70
click at [364, 386] on div "M Callback Scheduled [PERSON_NAME] - Business Cyber Security Manager Petroliam …" at bounding box center [727, 358] width 990 height 70
click at [373, 378] on link "[PHONE_NUMBER]" at bounding box center [362, 371] width 83 height 13
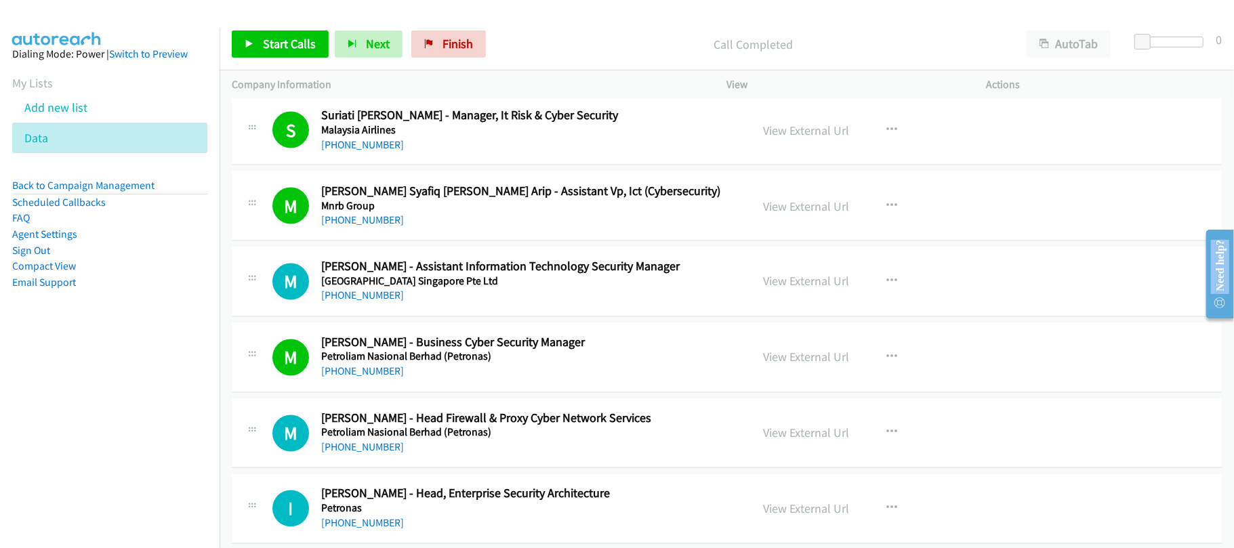
drag, startPoint x: 352, startPoint y: 380, endPoint x: 673, endPoint y: 378, distance: 320.6
click at [352, 378] on link "[PHONE_NUMBER]" at bounding box center [362, 371] width 83 height 13
drag, startPoint x: 486, startPoint y: 447, endPoint x: 488, endPoint y: 432, distance: 15.1
click at [486, 447] on div "[PHONE_NUMBER]" at bounding box center [526, 448] width 411 height 16
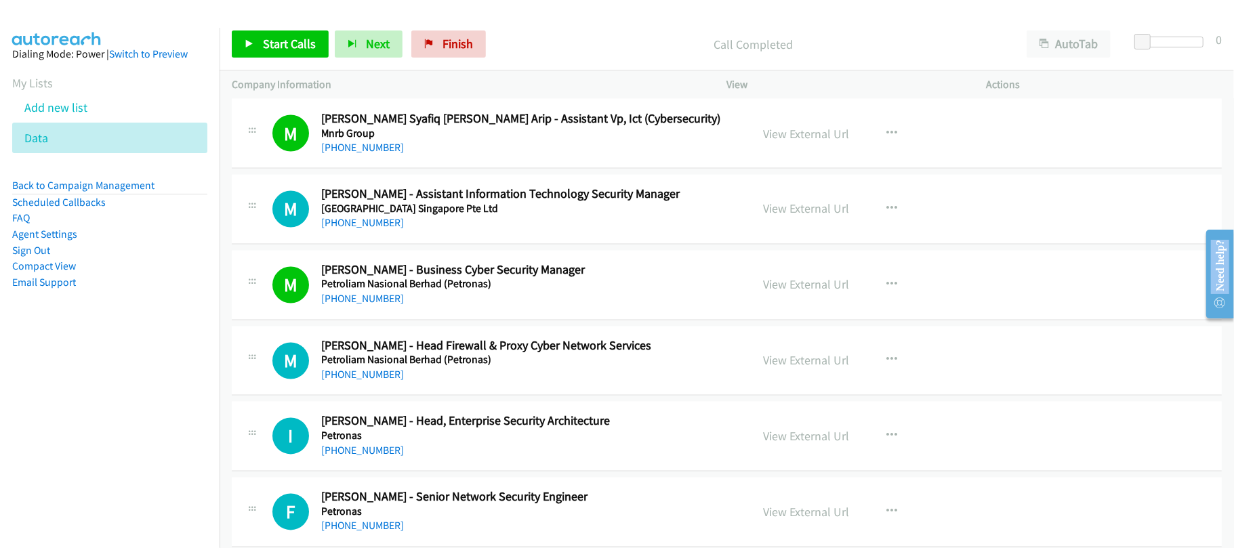
scroll to position [1898, 0]
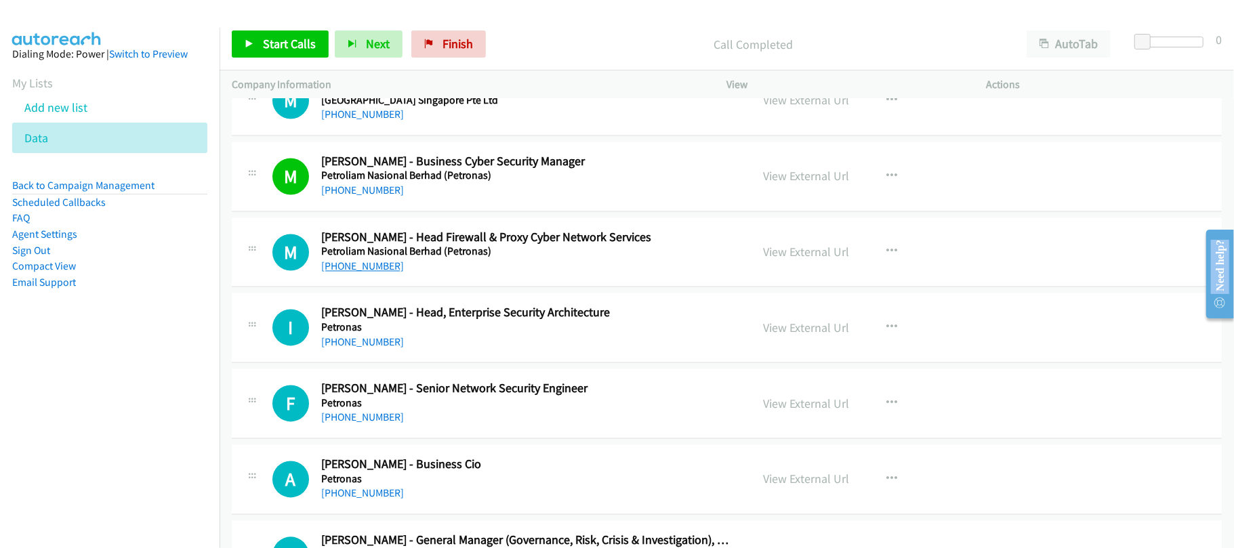
click at [362, 273] on link "[PHONE_NUMBER]" at bounding box center [362, 266] width 83 height 13
click at [377, 349] on link "[PHONE_NUMBER]" at bounding box center [362, 342] width 83 height 13
drag, startPoint x: 374, startPoint y: 424, endPoint x: 386, endPoint y: 416, distance: 13.7
click at [374, 424] on link "[PHONE_NUMBER]" at bounding box center [362, 417] width 83 height 13
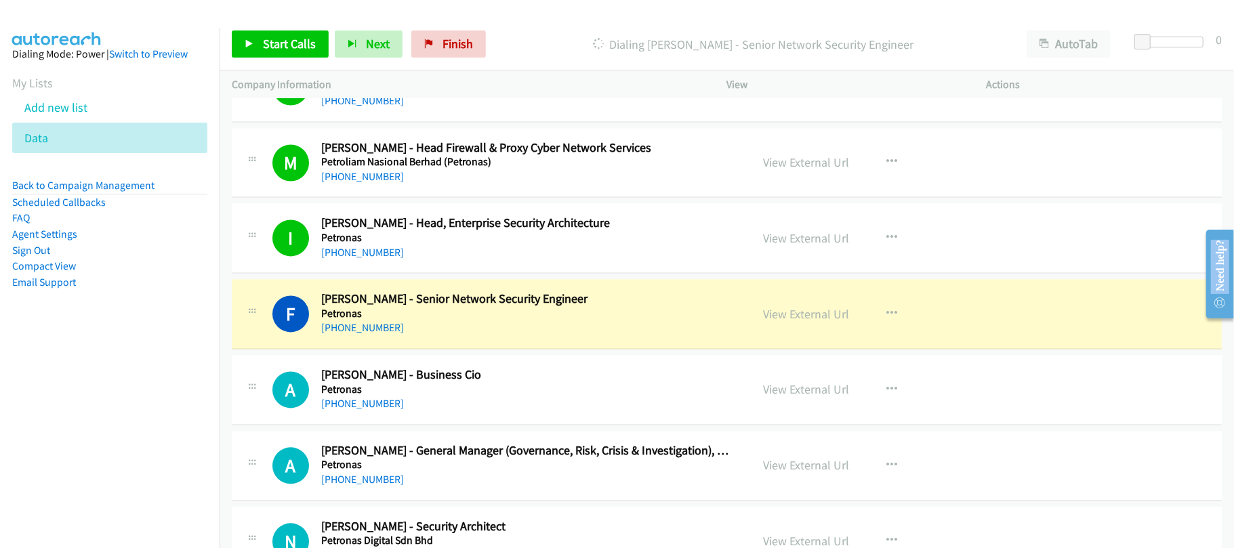
click at [443, 329] on div "[PHONE_NUMBER]" at bounding box center [526, 328] width 411 height 16
click at [362, 397] on h5 "Petronas" at bounding box center [526, 390] width 411 height 14
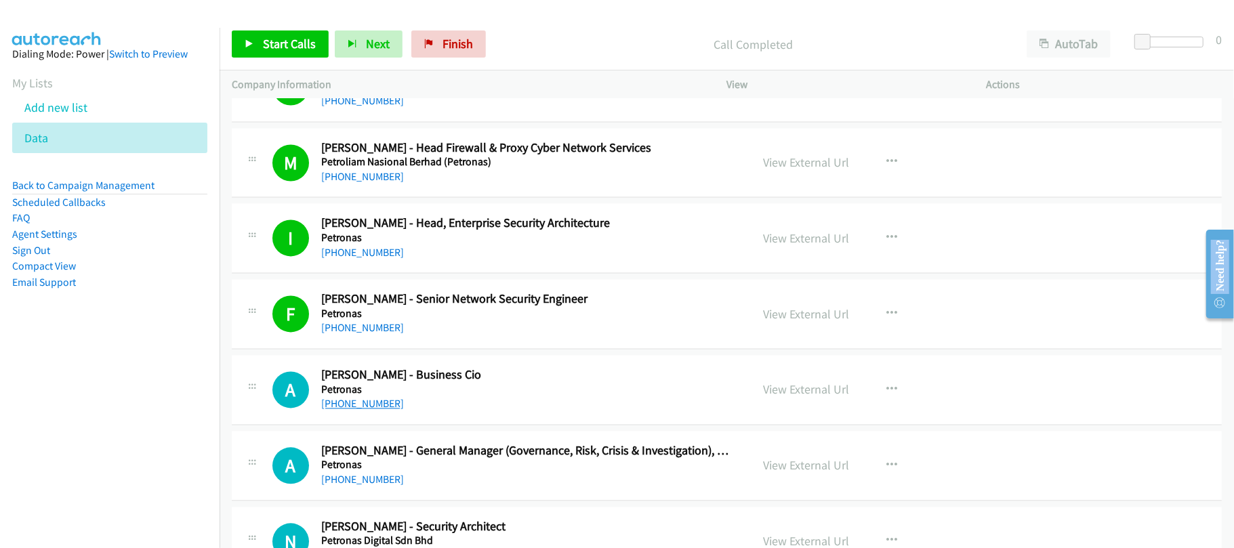
click at [362, 409] on link "[PHONE_NUMBER]" at bounding box center [362, 403] width 83 height 13
click at [480, 411] on div "[PHONE_NUMBER]" at bounding box center [526, 404] width 411 height 16
click at [359, 410] on link "[PHONE_NUMBER]" at bounding box center [362, 403] width 83 height 13
click at [511, 372] on div "A Callback Scheduled [PERSON_NAME] - Business [PERSON_NAME] Asia/[GEOGRAPHIC_DA…" at bounding box center [727, 390] width 990 height 70
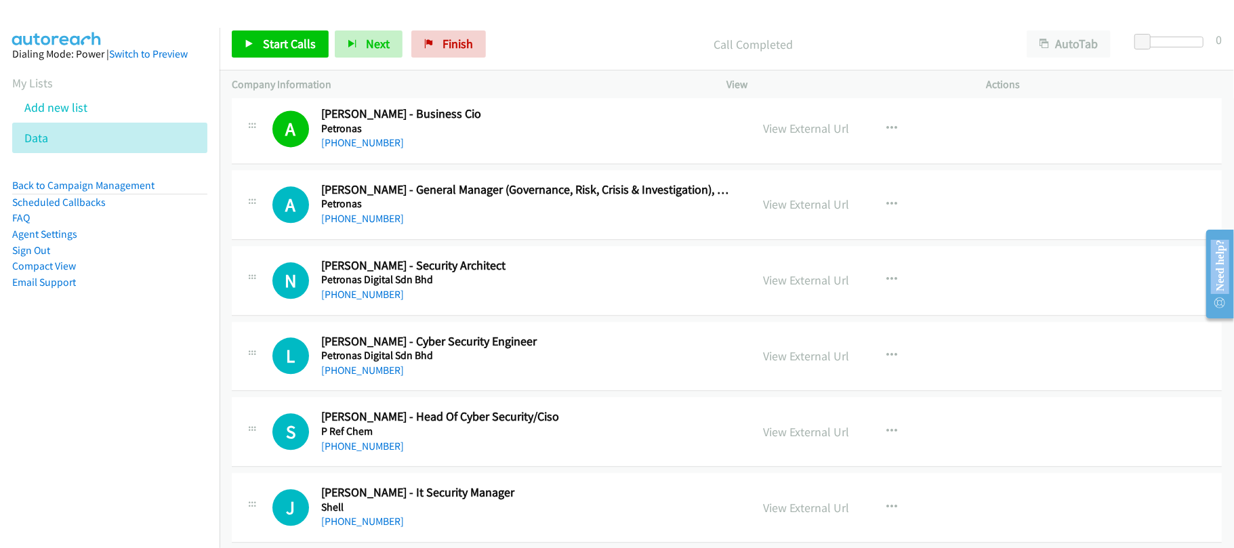
scroll to position [2259, 0]
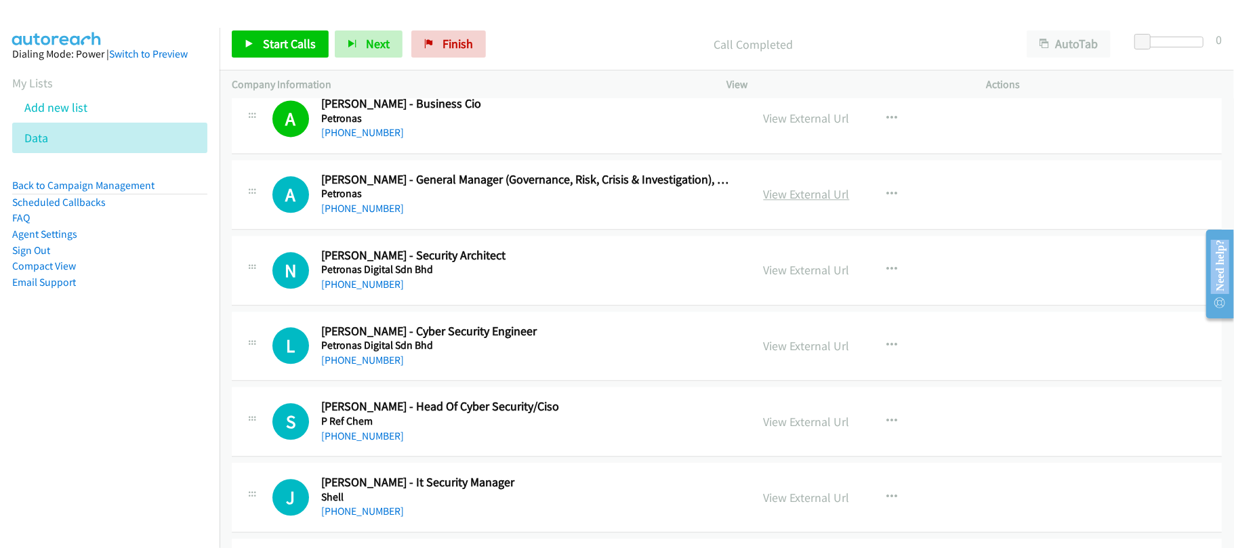
click at [800, 199] on link "View External Url" at bounding box center [807, 194] width 86 height 16
click at [359, 363] on link "[PHONE_NUMBER]" at bounding box center [362, 360] width 83 height 13
click at [522, 367] on div "[PHONE_NUMBER]" at bounding box center [526, 360] width 411 height 16
click at [351, 290] on link "[PHONE_NUMBER]" at bounding box center [362, 284] width 83 height 13
click at [412, 378] on div "L Callback Scheduled [PERSON_NAME] - Cyber Security Engineer Petronas Digital S…" at bounding box center [727, 347] width 990 height 70
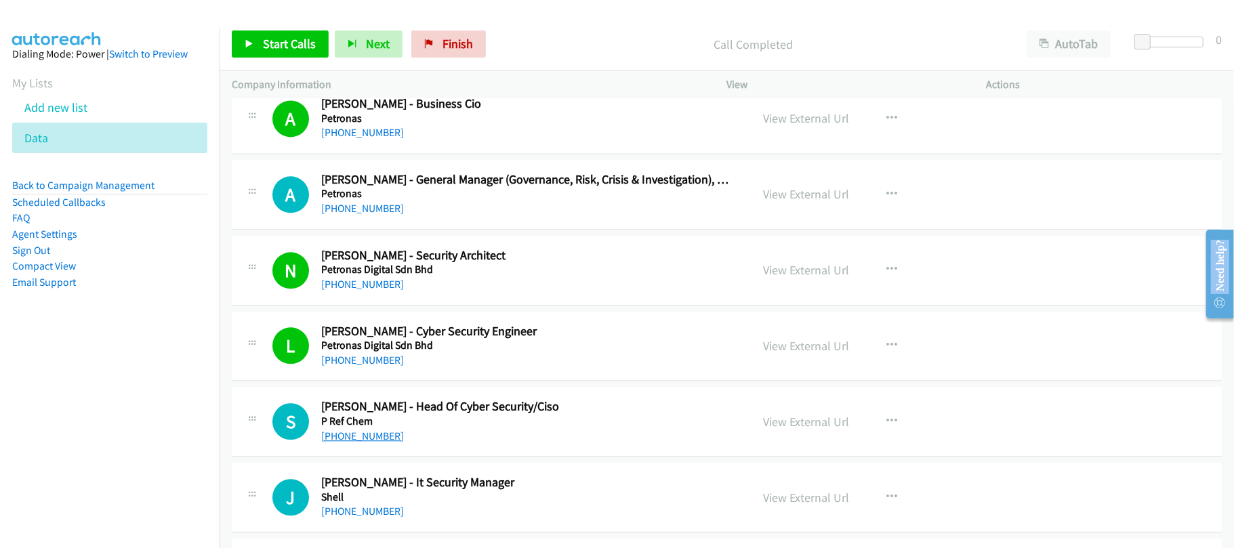
click at [331, 439] on link "[PHONE_NUMBER]" at bounding box center [362, 436] width 83 height 13
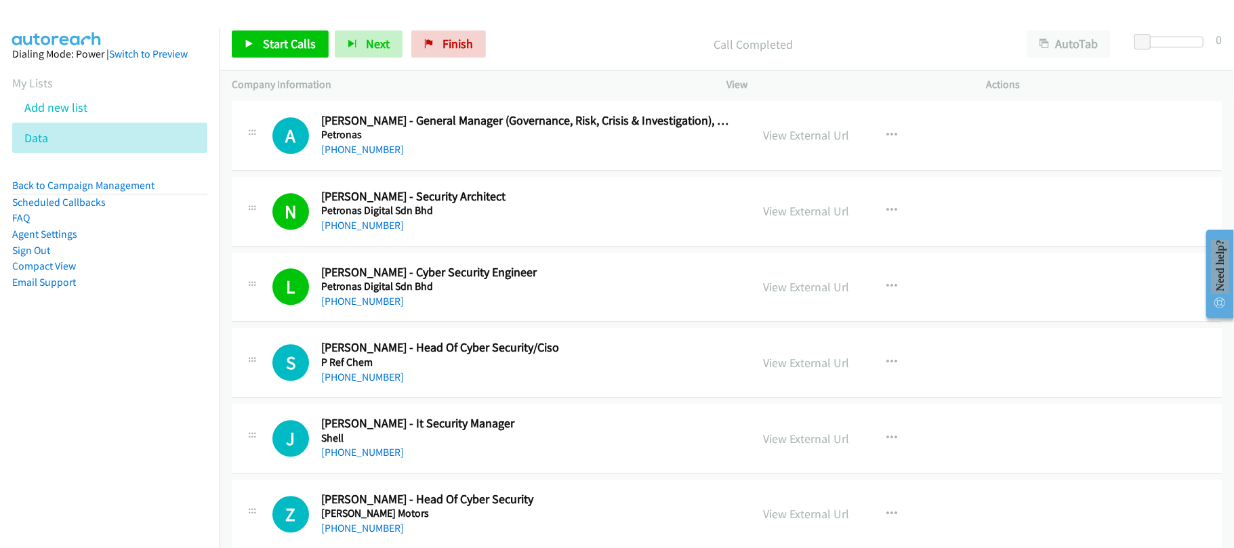
scroll to position [2349, 0]
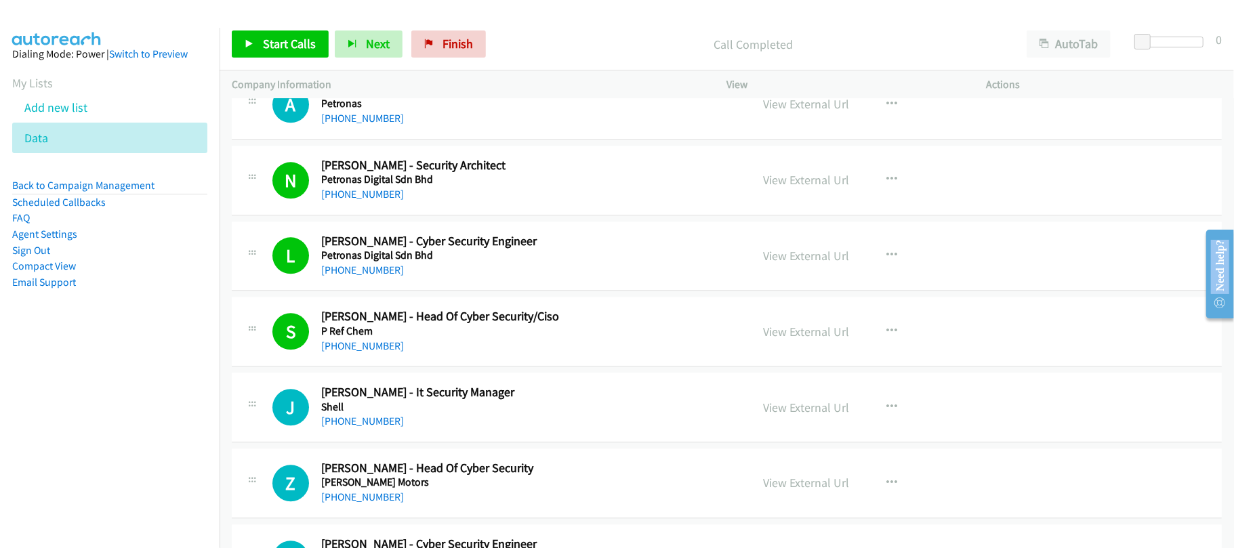
click at [421, 355] on div "[PHONE_NUMBER]" at bounding box center [526, 346] width 411 height 16
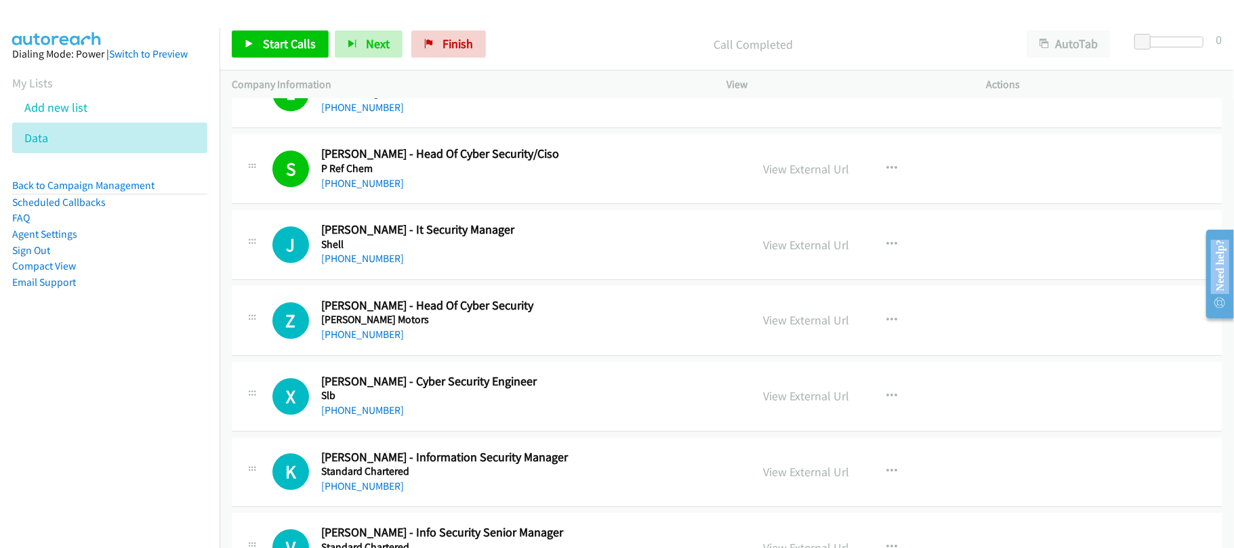
scroll to position [2530, 0]
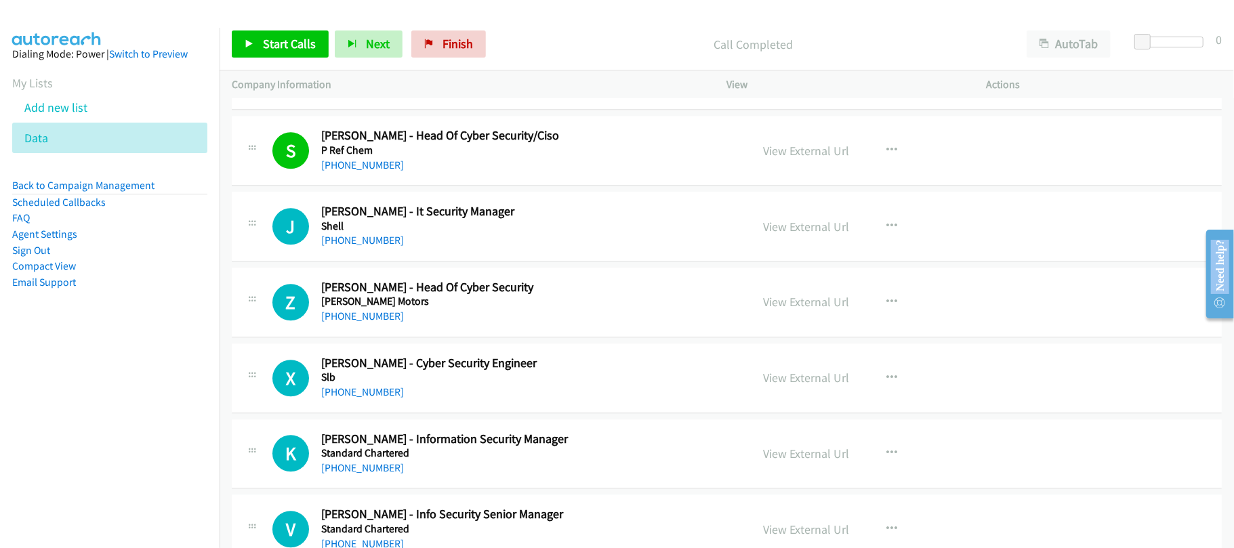
click at [374, 247] on link "[PHONE_NUMBER]" at bounding box center [362, 240] width 83 height 13
click at [378, 323] on link "[PHONE_NUMBER]" at bounding box center [362, 316] width 83 height 13
click at [450, 296] on h2 "[PERSON_NAME] - Head Of Cyber Security" at bounding box center [526, 288] width 411 height 16
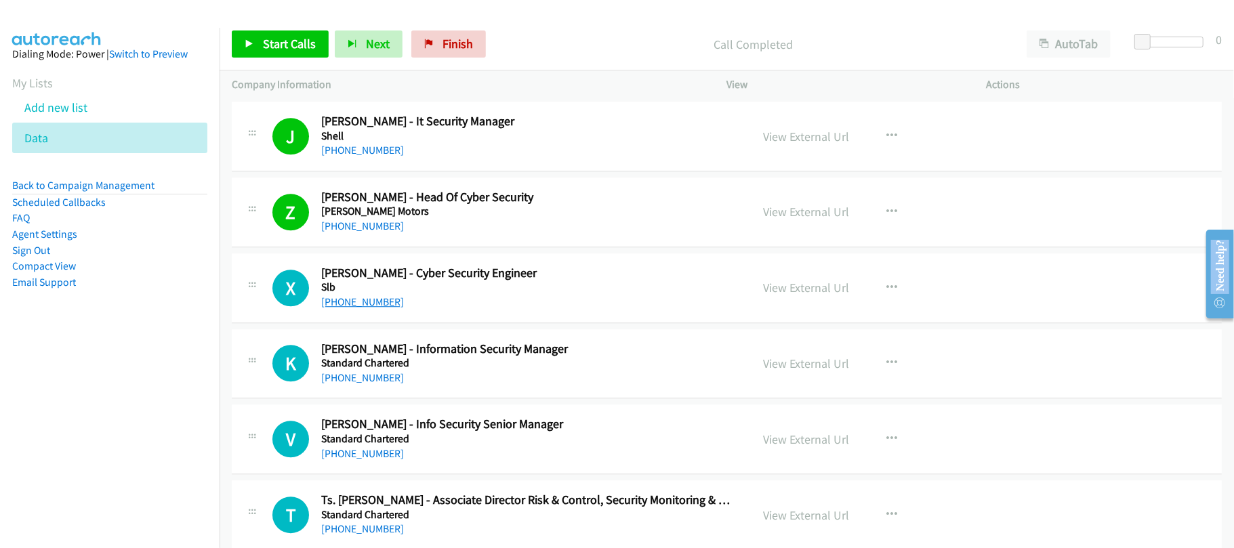
click at [363, 308] on link "[PHONE_NUMBER]" at bounding box center [362, 302] width 83 height 13
click at [407, 386] on div "[PHONE_NUMBER]" at bounding box center [526, 378] width 411 height 16
click at [361, 382] on link "[PHONE_NUMBER]" at bounding box center [362, 377] width 83 height 13
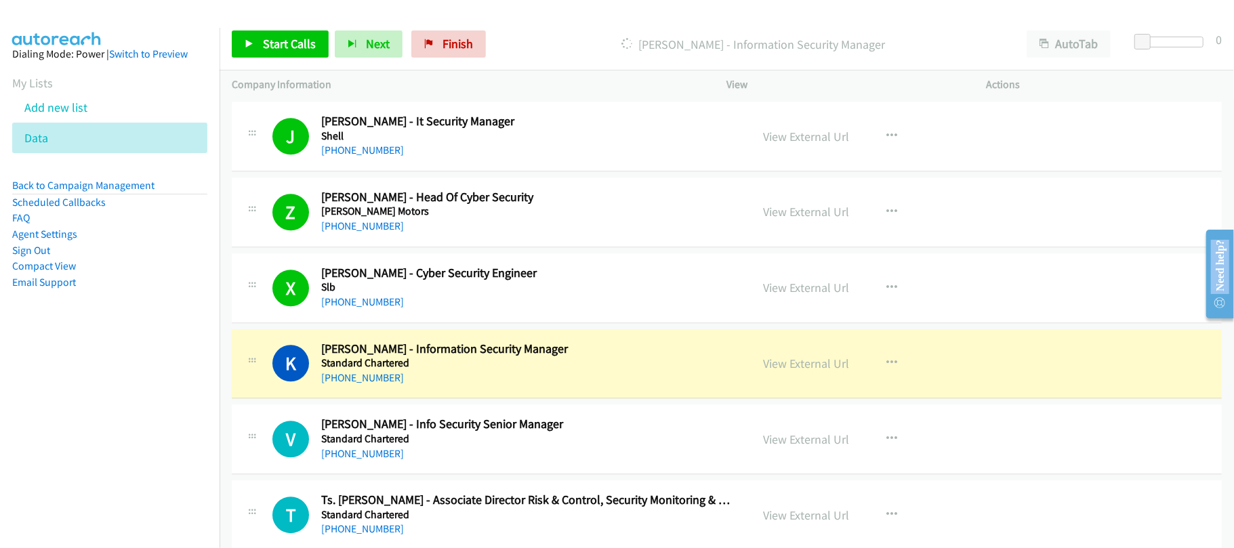
click at [437, 386] on div "[PHONE_NUMBER]" at bounding box center [526, 378] width 411 height 16
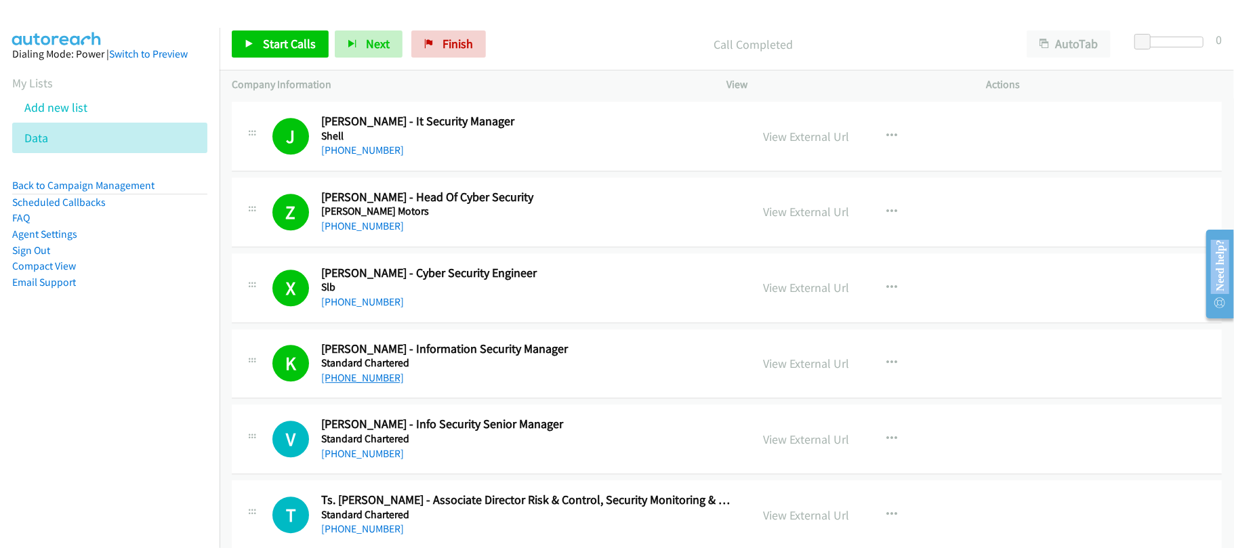
click at [334, 384] on link "[PHONE_NUMBER]" at bounding box center [362, 377] width 83 height 13
click at [348, 457] on link "[PHONE_NUMBER]" at bounding box center [362, 453] width 83 height 13
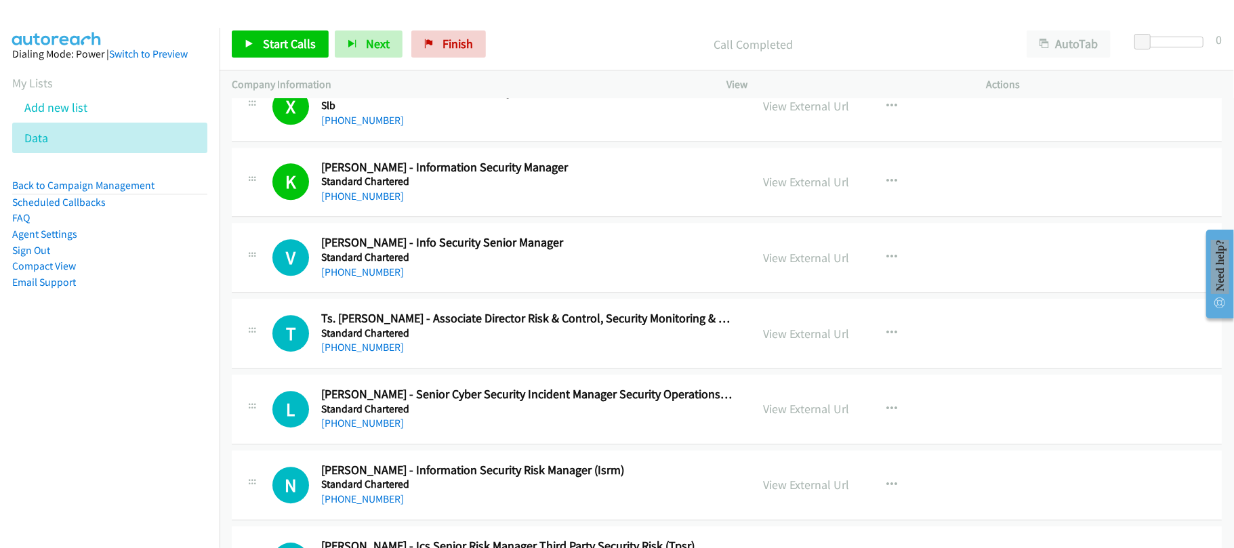
scroll to position [2802, 0]
click at [443, 357] on div "[PHONE_NUMBER]" at bounding box center [526, 348] width 411 height 16
click at [340, 355] on link "[PHONE_NUMBER]" at bounding box center [362, 348] width 83 height 13
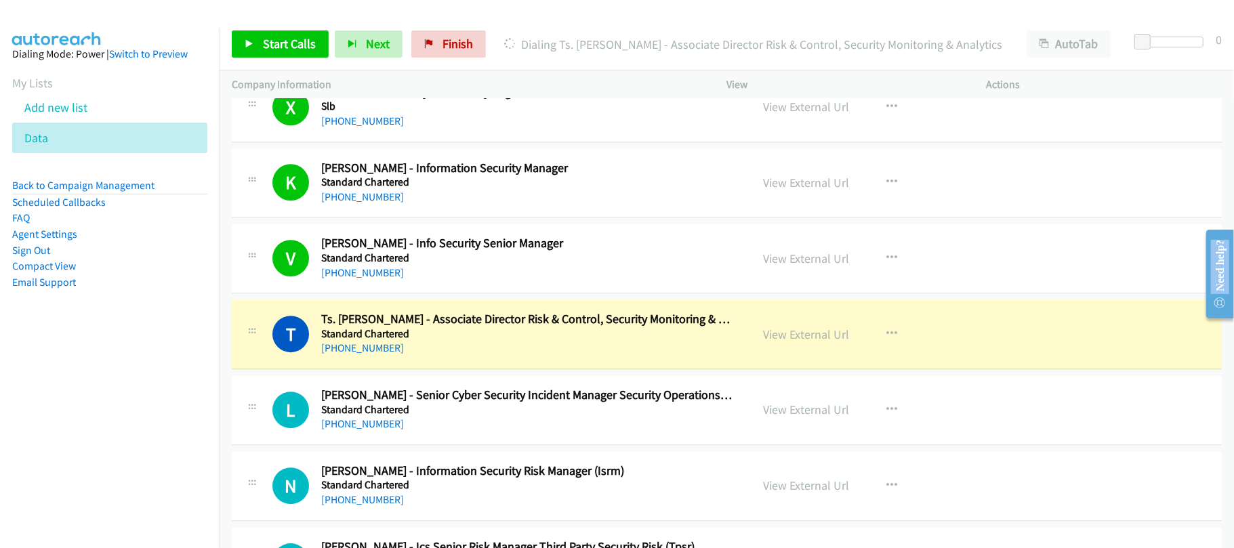
click at [458, 432] on div "[PHONE_NUMBER]" at bounding box center [526, 424] width 411 height 16
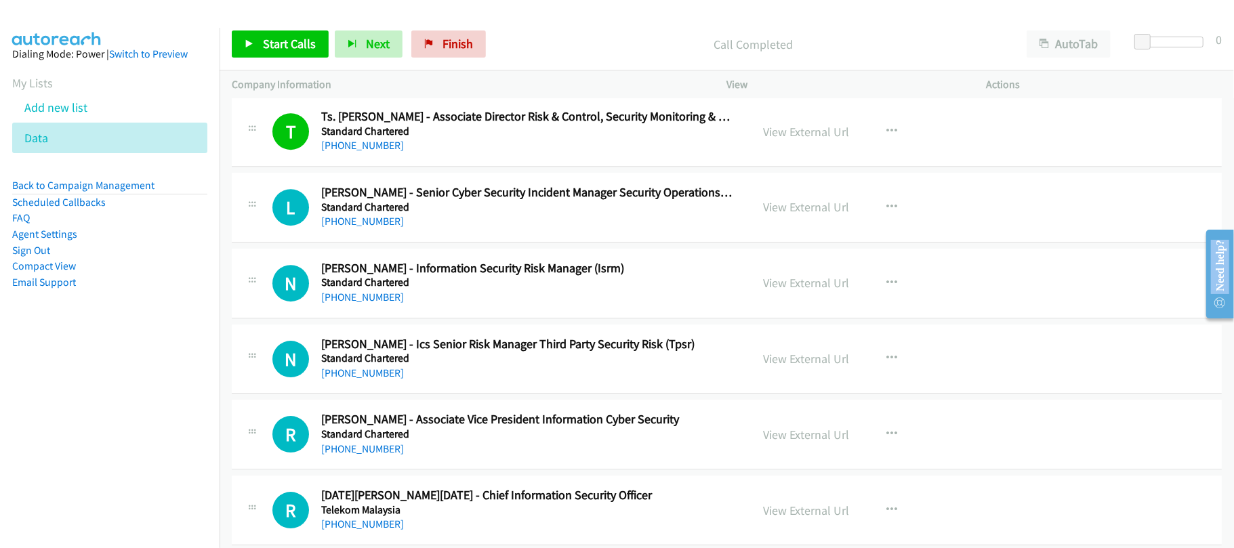
scroll to position [3073, 0]
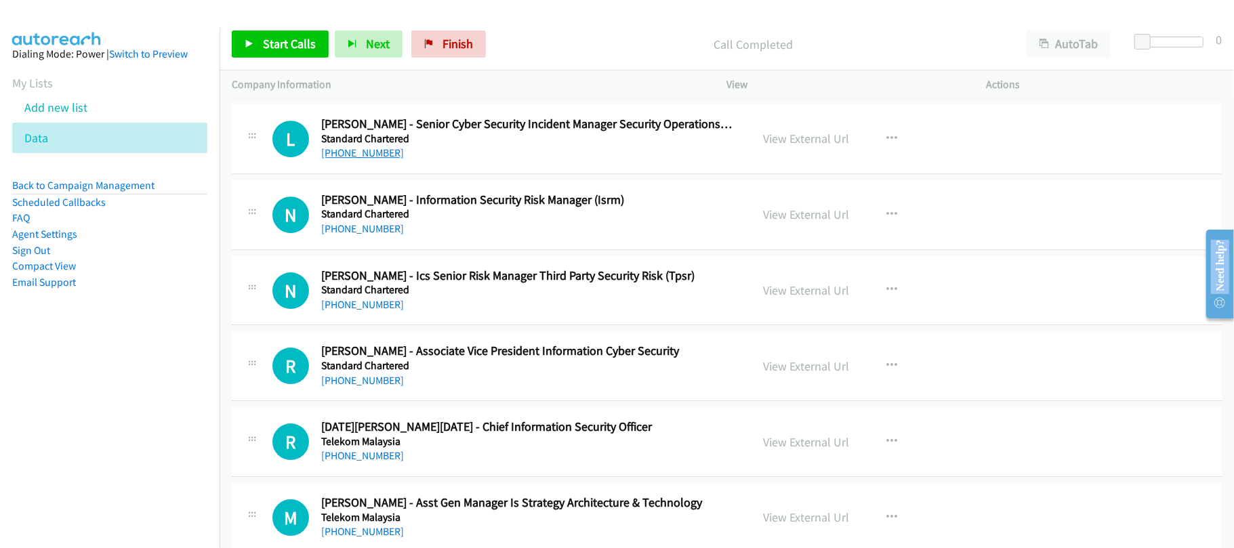
click at [353, 159] on link "[PHONE_NUMBER]" at bounding box center [362, 152] width 83 height 13
click at [519, 174] on div "L Callback Scheduled [PERSON_NAME] - Senior Cyber Security Incident Manager Sec…" at bounding box center [727, 139] width 990 height 70
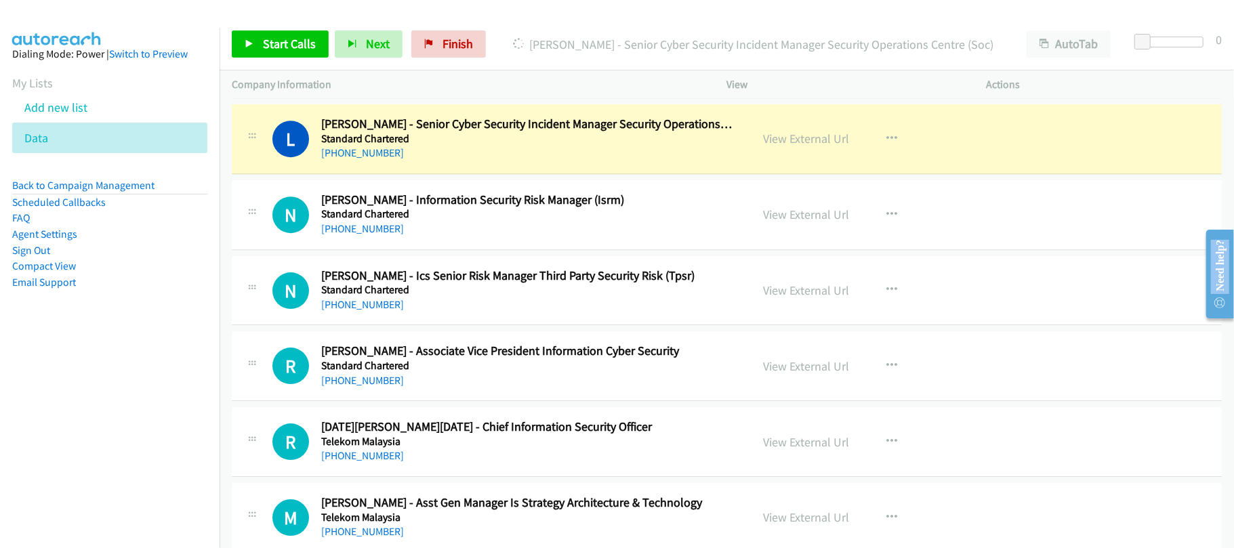
click at [486, 174] on div "L Callback Scheduled [PERSON_NAME] - Senior Cyber Security Incident Manager Sec…" at bounding box center [727, 139] width 990 height 70
click at [784, 145] on link "View External Url" at bounding box center [807, 139] width 86 height 16
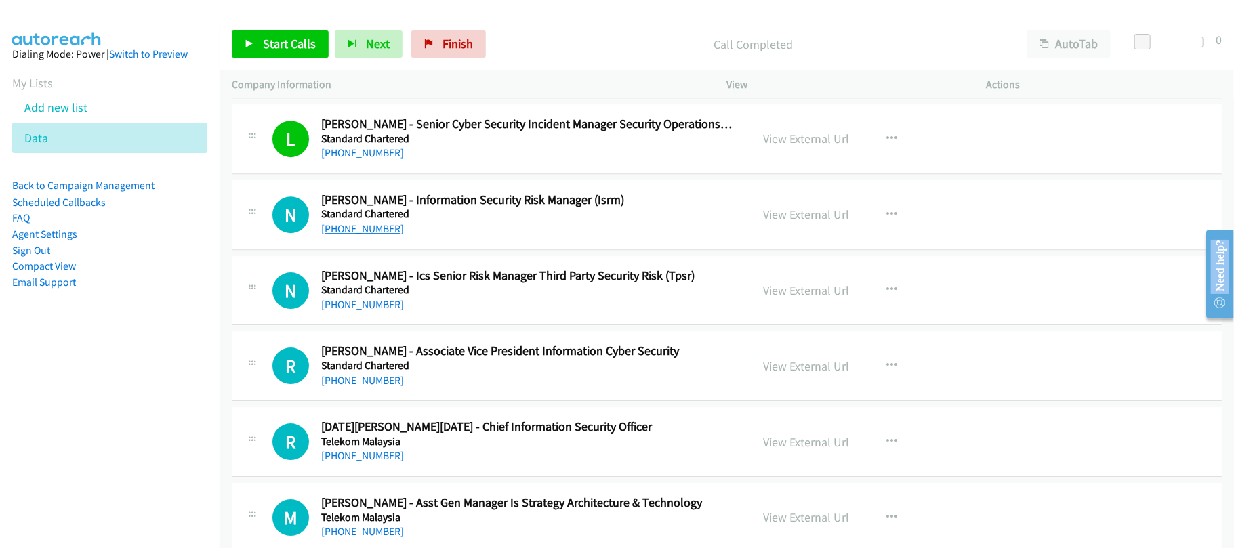
click at [350, 235] on link "[PHONE_NUMBER]" at bounding box center [362, 228] width 83 height 13
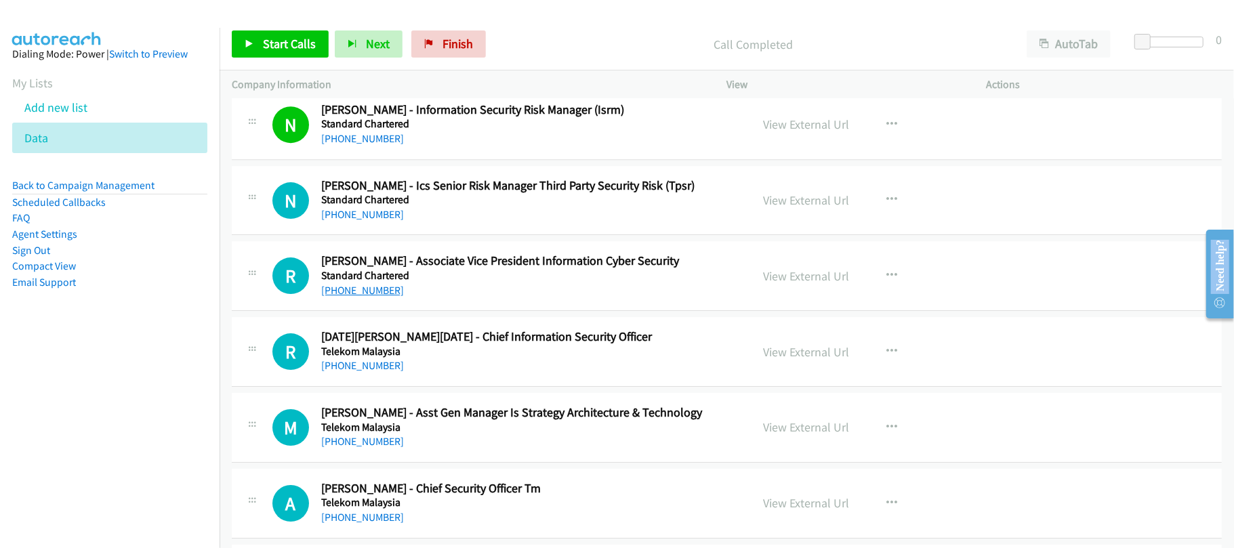
click at [378, 294] on link "[PHONE_NUMBER]" at bounding box center [362, 290] width 83 height 13
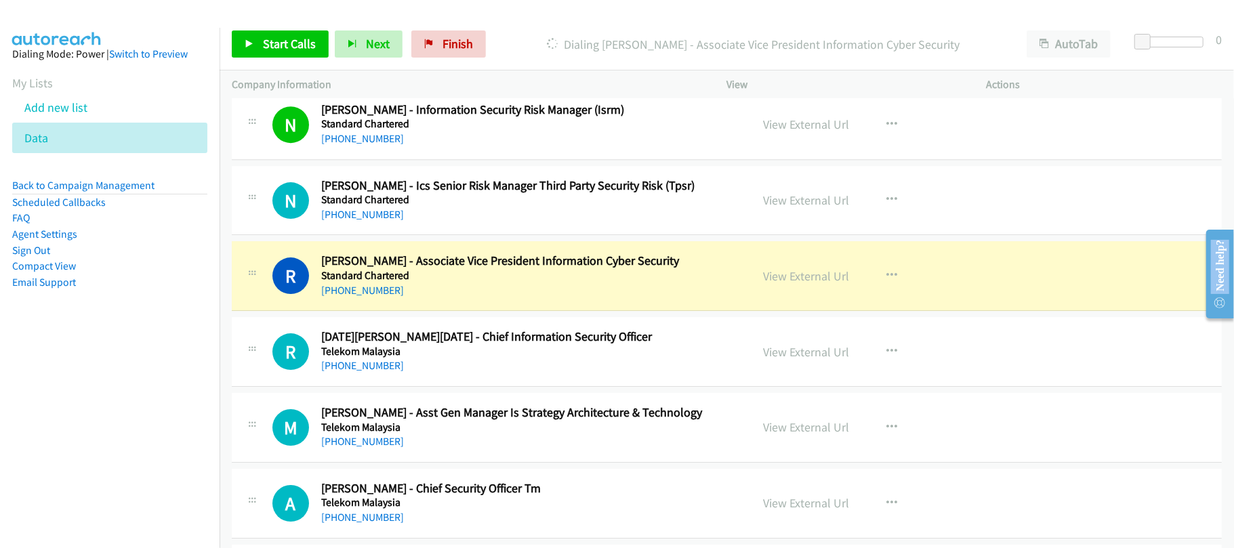
click at [500, 294] on div "[PHONE_NUMBER]" at bounding box center [526, 291] width 411 height 16
click at [786, 284] on link "View External Url" at bounding box center [807, 276] width 86 height 16
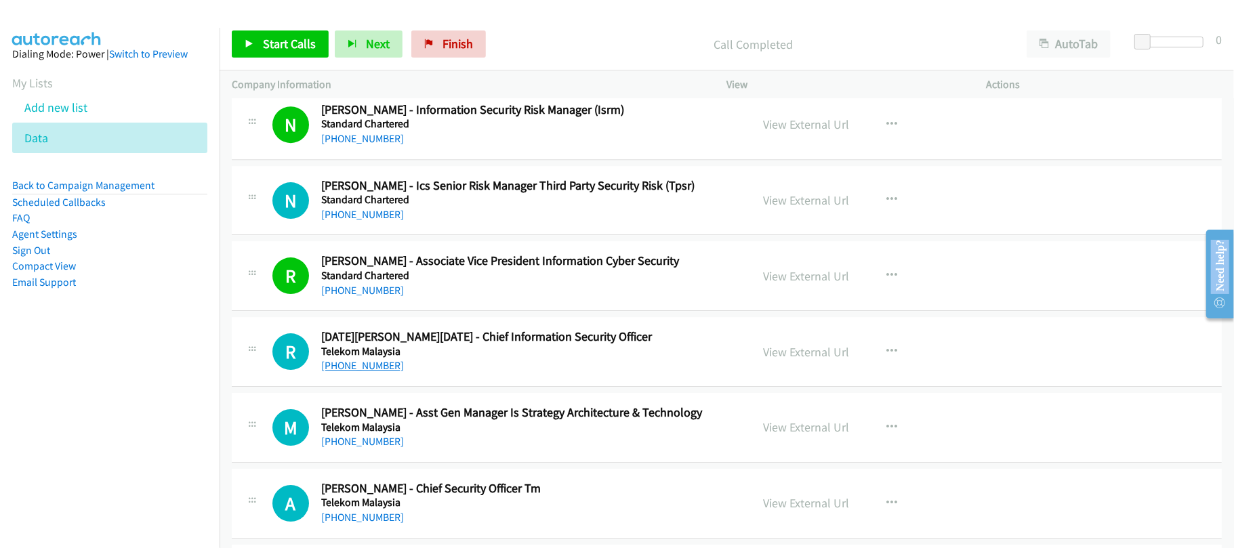
click at [364, 372] on link "[PHONE_NUMBER]" at bounding box center [362, 365] width 83 height 13
click at [388, 448] on link "[PHONE_NUMBER]" at bounding box center [362, 441] width 83 height 13
click at [515, 450] on div "[PHONE_NUMBER]" at bounding box center [526, 442] width 411 height 16
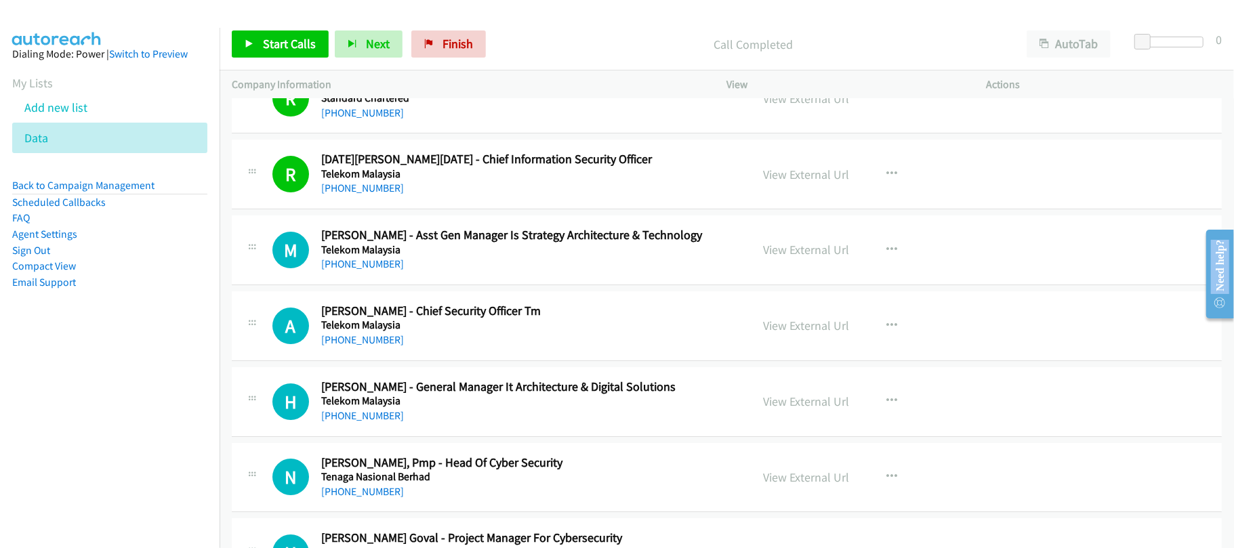
scroll to position [3344, 0]
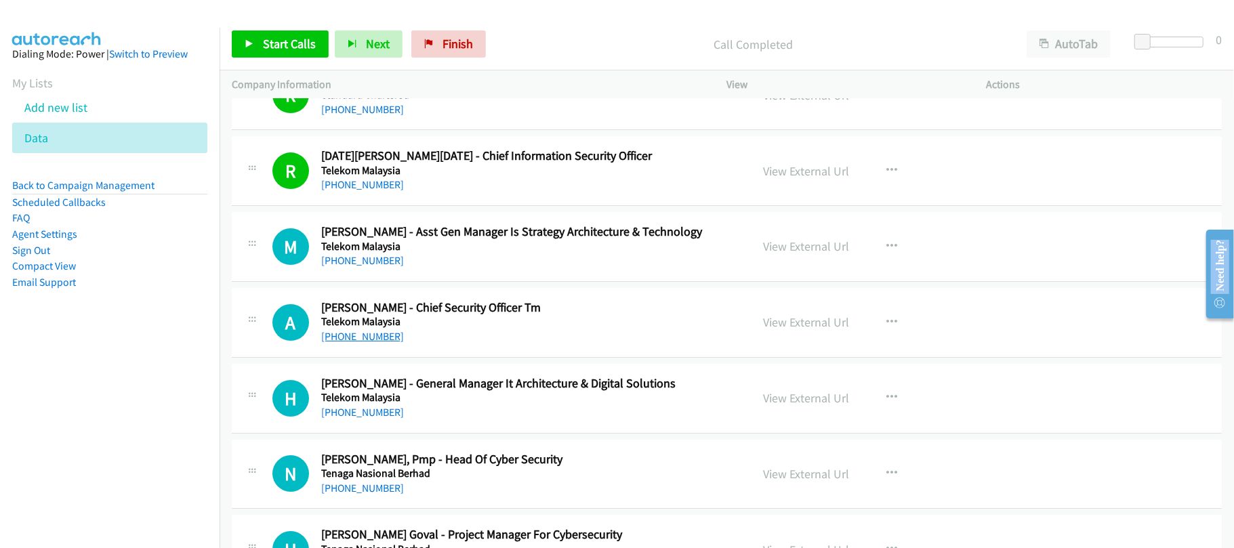
click at [362, 343] on link "[PHONE_NUMBER]" at bounding box center [362, 336] width 83 height 13
click at [336, 419] on link "[PHONE_NUMBER]" at bounding box center [362, 412] width 83 height 13
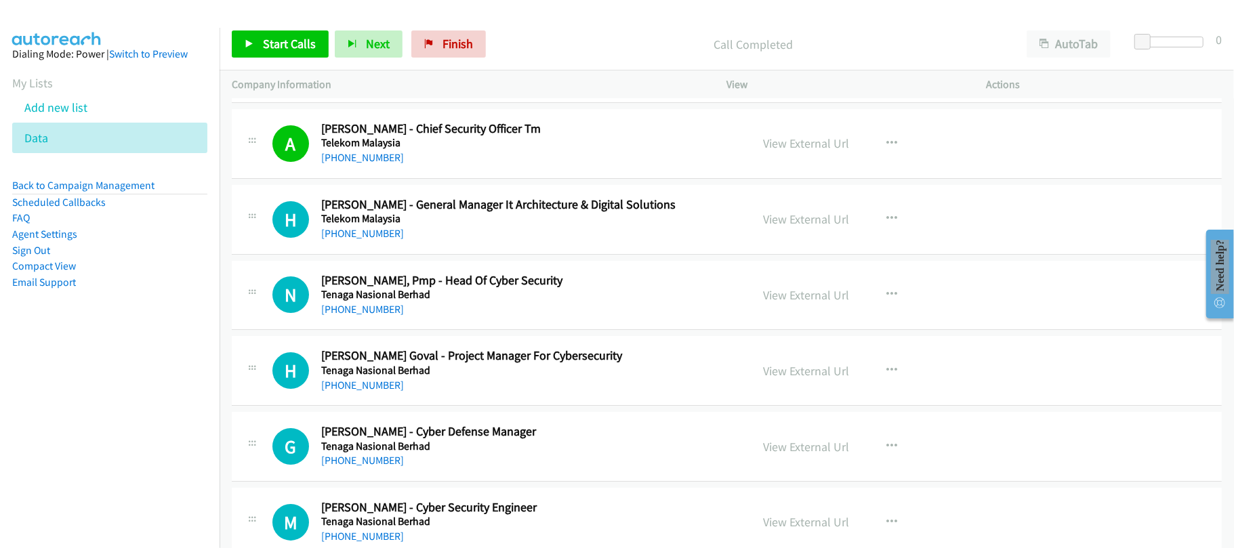
scroll to position [3525, 0]
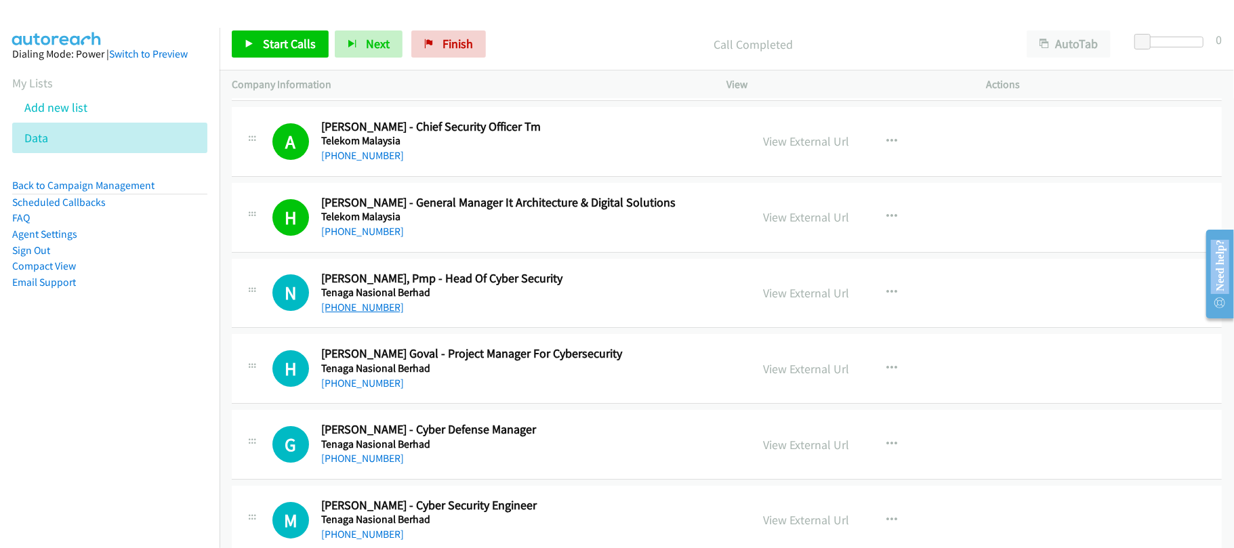
drag, startPoint x: 336, startPoint y: 312, endPoint x: 380, endPoint y: 312, distance: 43.4
click at [336, 312] on link "[PHONE_NUMBER]" at bounding box center [362, 307] width 83 height 13
drag, startPoint x: 411, startPoint y: 396, endPoint x: 418, endPoint y: 401, distance: 8.7
click at [411, 392] on div "[PHONE_NUMBER]" at bounding box center [526, 384] width 411 height 16
click at [382, 390] on link "[PHONE_NUMBER]" at bounding box center [362, 383] width 83 height 13
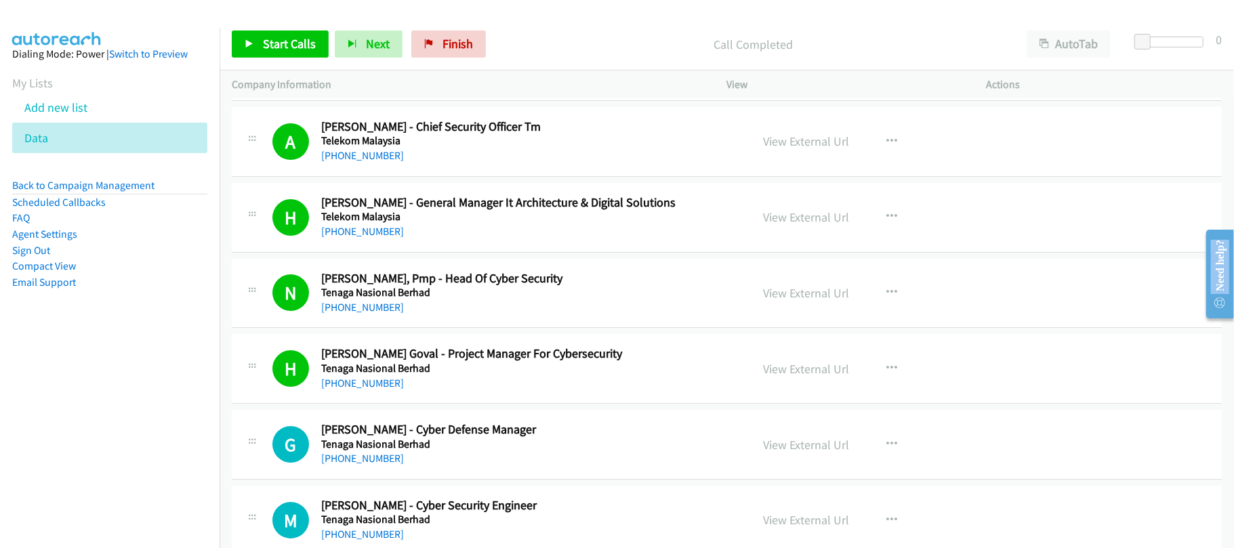
click at [465, 430] on div "G Callback Scheduled [PERSON_NAME] - Cyber Defense Manager Tenaga Nasional Berh…" at bounding box center [727, 445] width 990 height 70
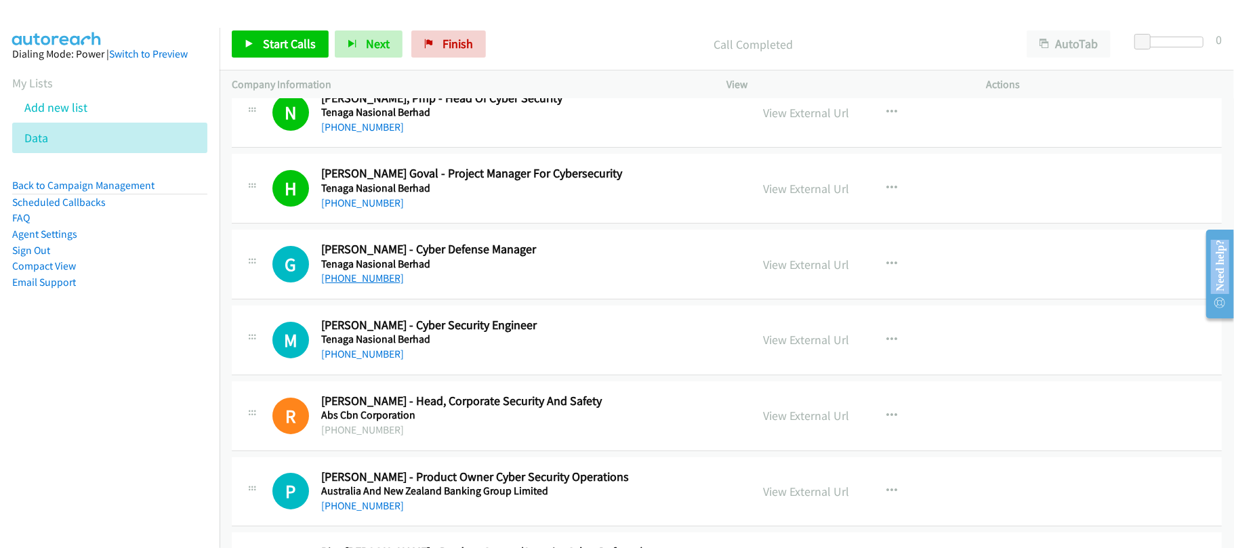
click at [372, 285] on link "[PHONE_NUMBER]" at bounding box center [362, 278] width 83 height 13
drag, startPoint x: 365, startPoint y: 367, endPoint x: 373, endPoint y: 365, distance: 8.6
click at [365, 361] on link "[PHONE_NUMBER]" at bounding box center [362, 354] width 83 height 13
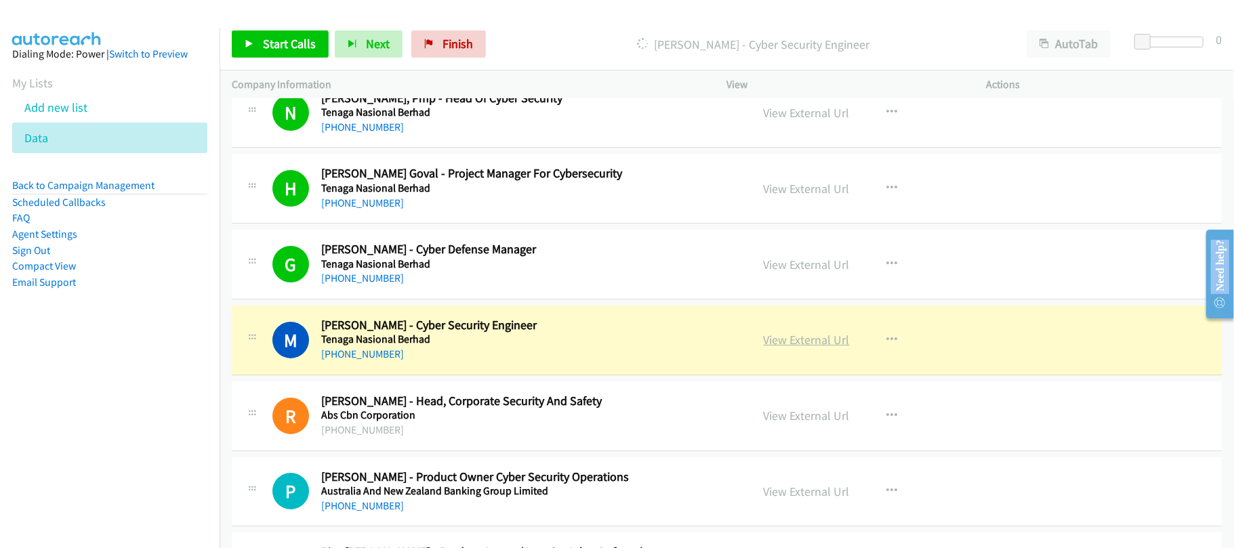
click at [801, 346] on link "View External Url" at bounding box center [807, 340] width 86 height 16
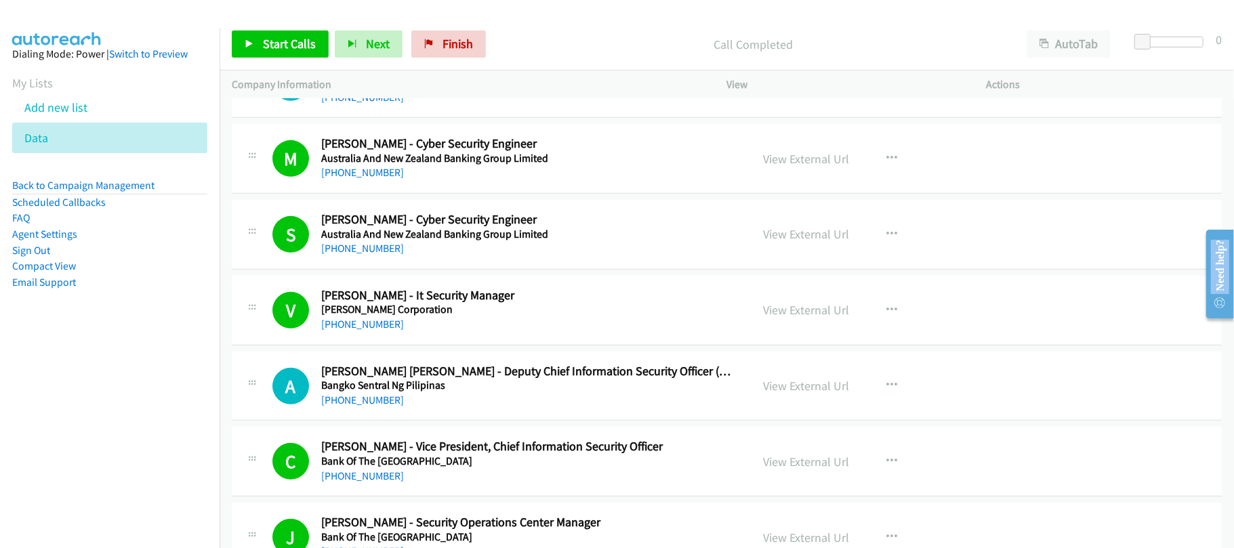
scroll to position [4157, 0]
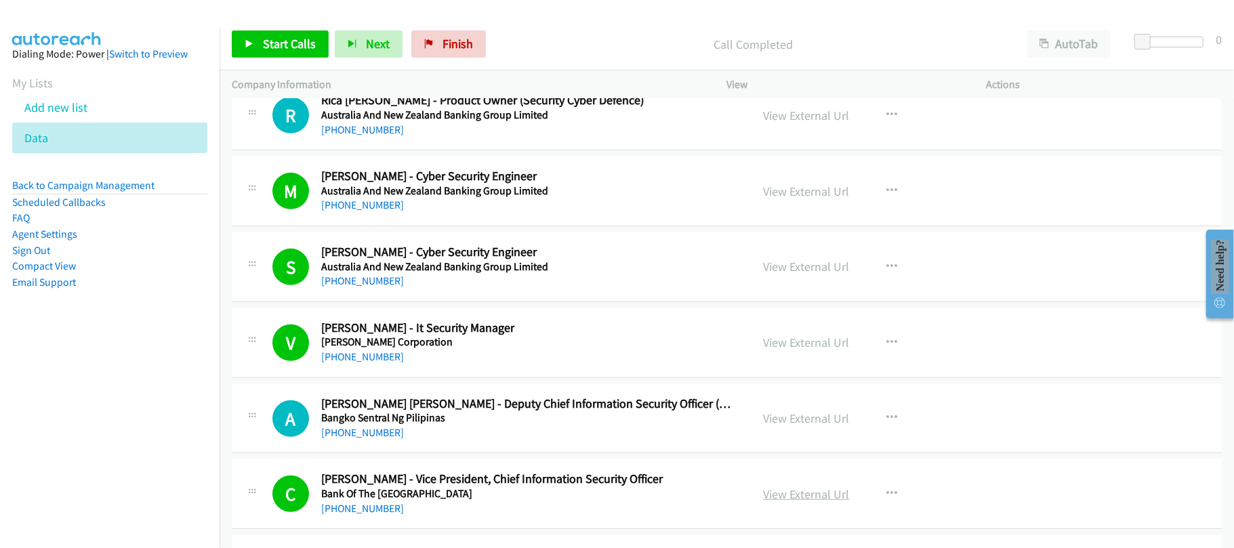
drag, startPoint x: 794, startPoint y: 500, endPoint x: 771, endPoint y: 514, distance: 26.7
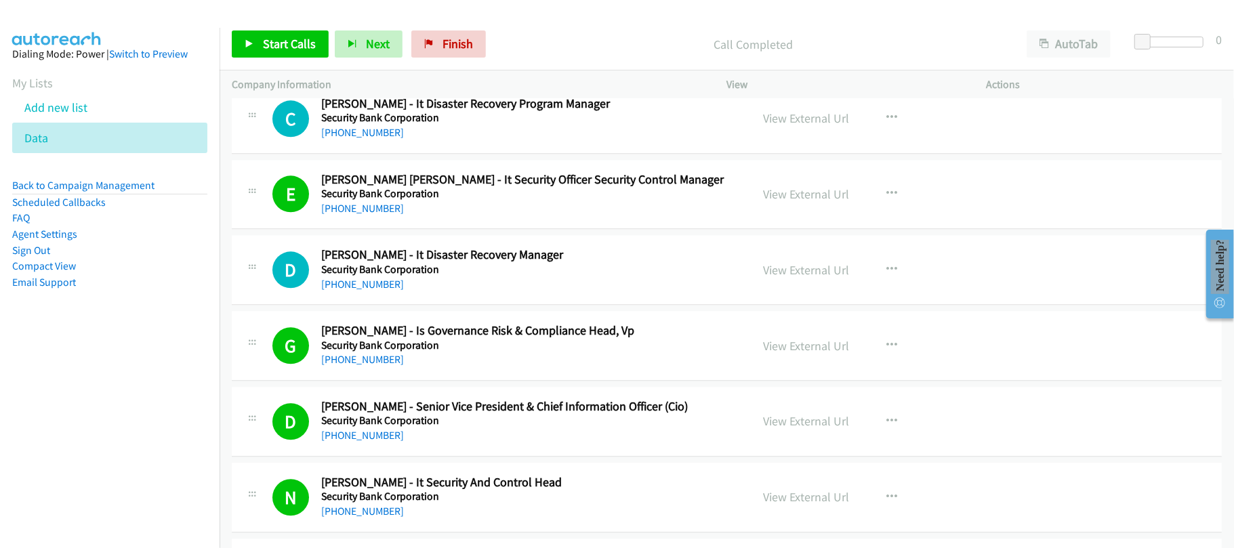
scroll to position [6055, 0]
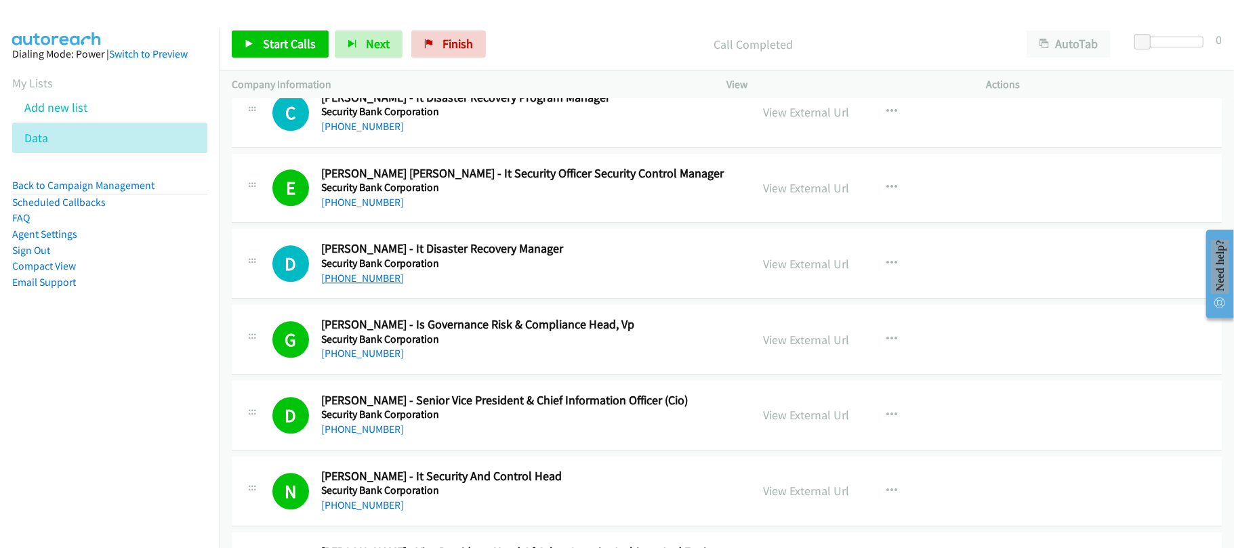
click at [369, 285] on link "[PHONE_NUMBER]" at bounding box center [362, 278] width 83 height 13
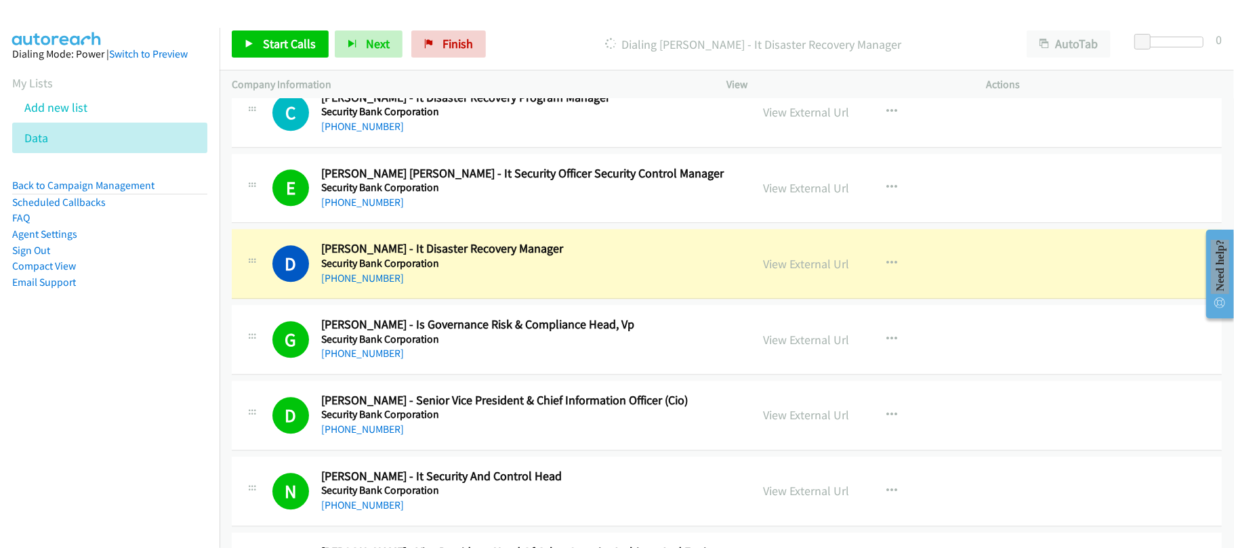
click at [484, 375] on div "G Callback Scheduled [PERSON_NAME] - Is Governance Risk & Compliance Head, Vp S…" at bounding box center [727, 340] width 990 height 70
click at [812, 272] on link "View External Url" at bounding box center [807, 264] width 86 height 16
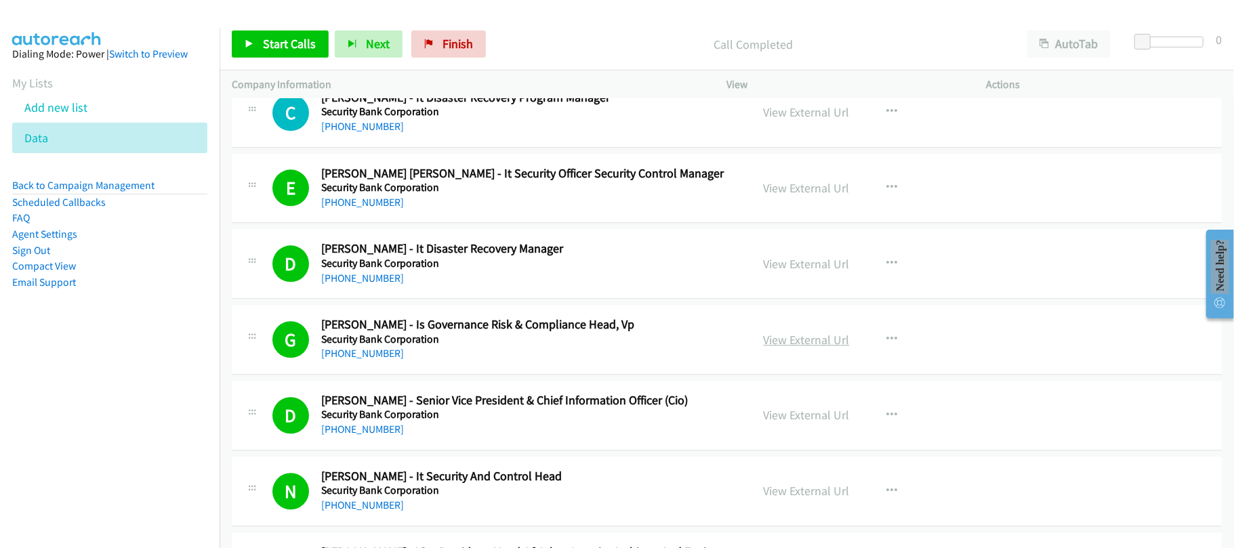
click at [804, 348] on link "View External Url" at bounding box center [807, 340] width 86 height 16
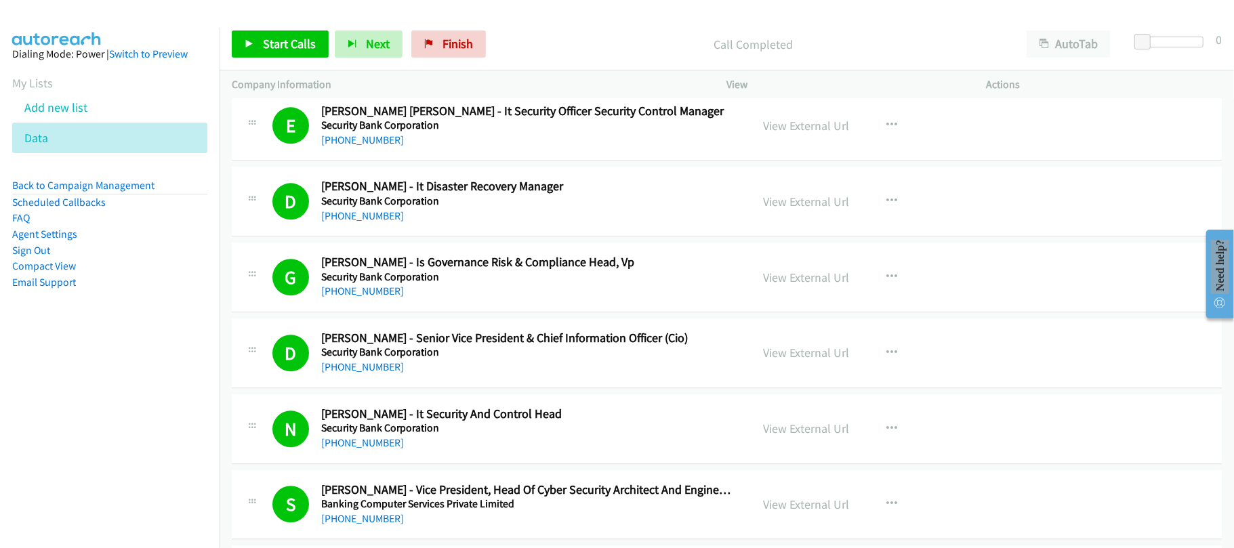
scroll to position [6146, 0]
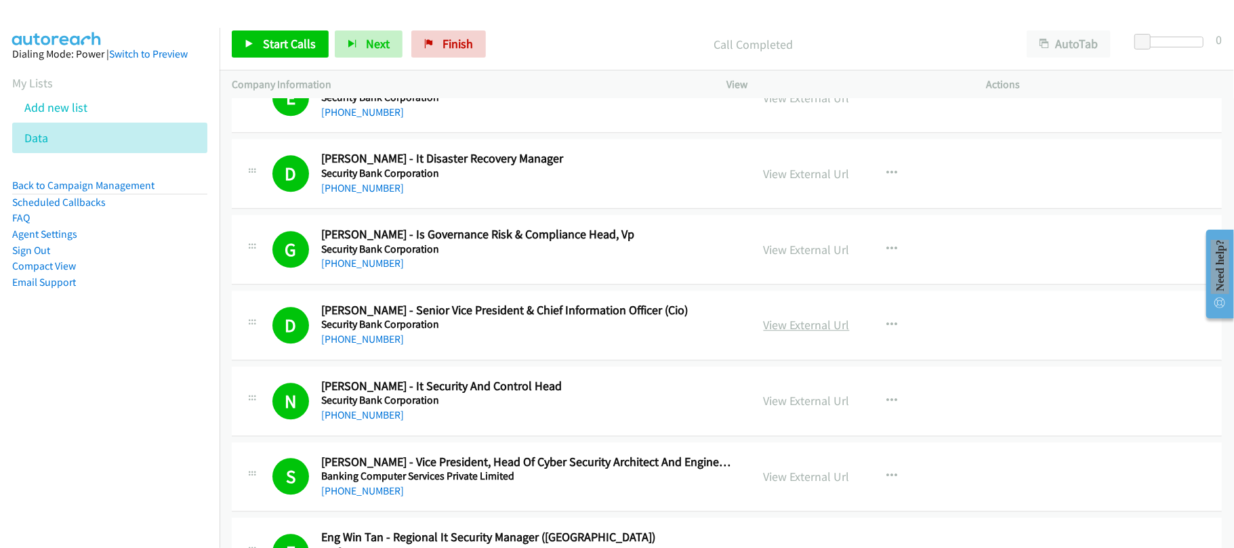
click at [813, 333] on link "View External Url" at bounding box center [807, 325] width 86 height 16
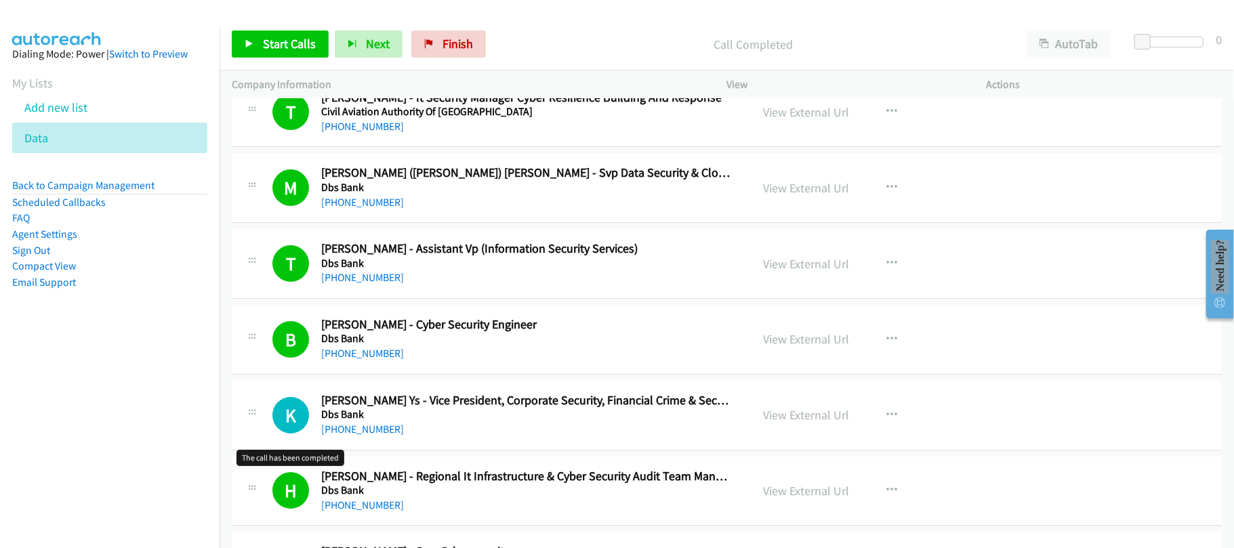
scroll to position [7501, 0]
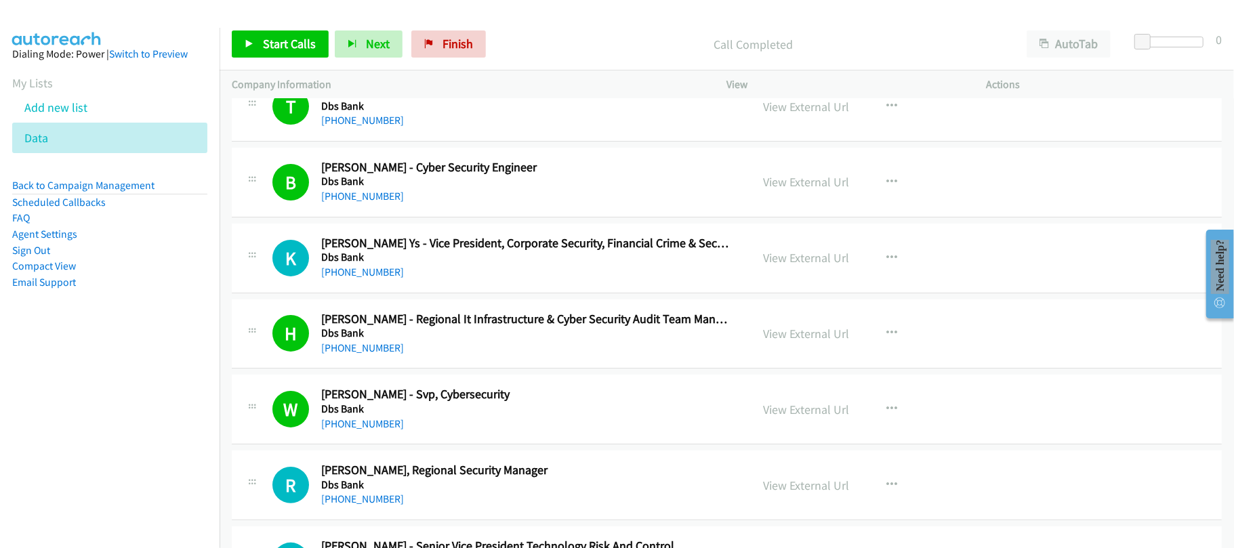
click at [150, 415] on nav "Dialing Mode: Power | Switch to Preview My Lists Add new list Data Back to Camp…" at bounding box center [110, 302] width 220 height 548
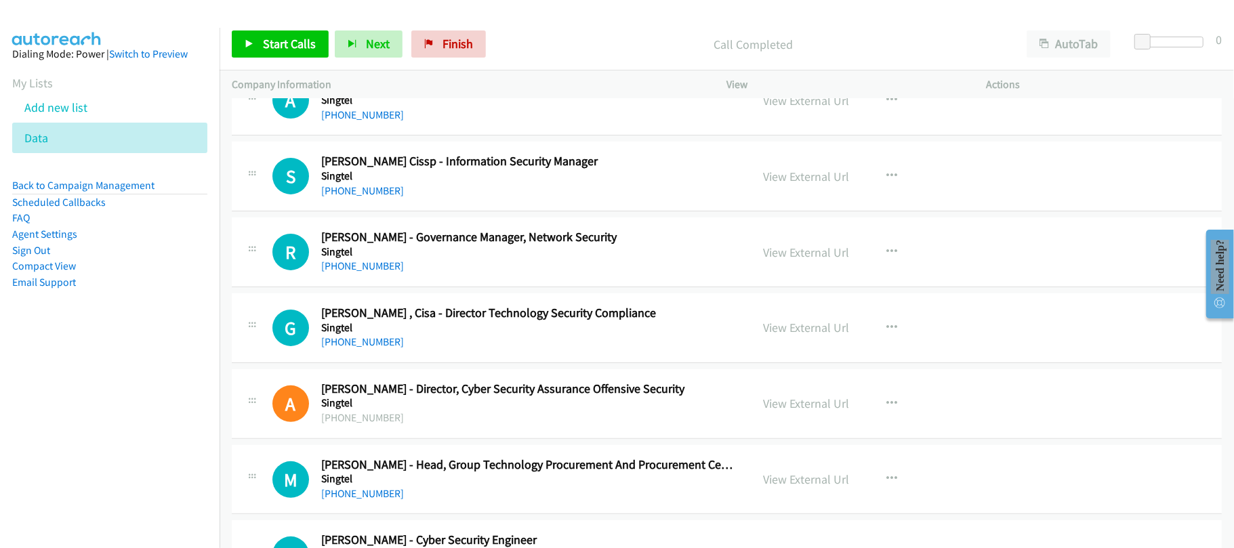
scroll to position [18542, 0]
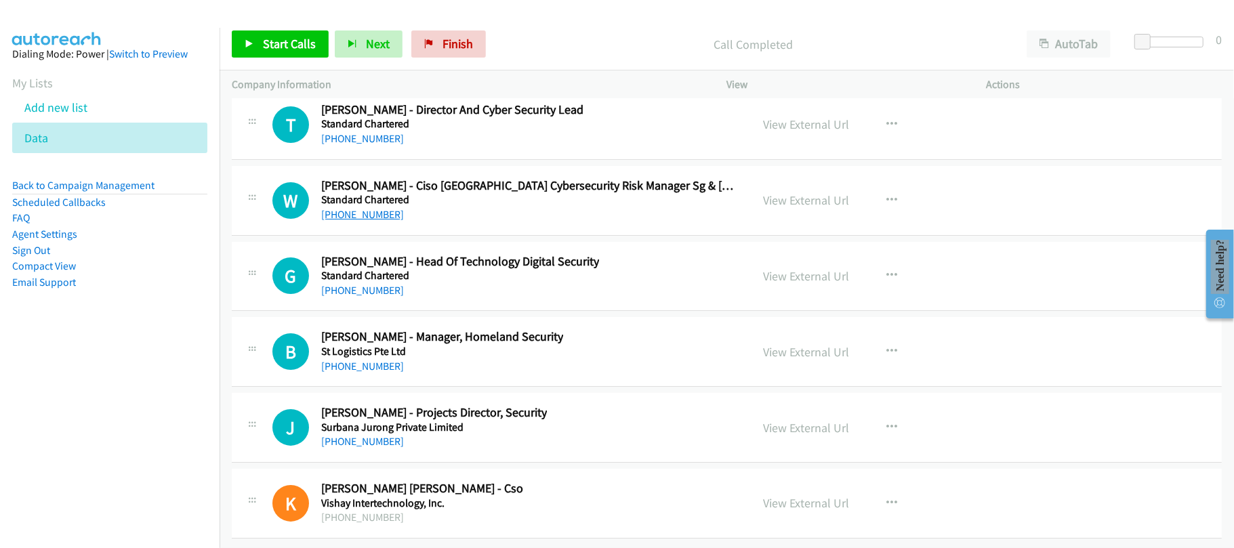
click at [374, 208] on link "[PHONE_NUMBER]" at bounding box center [362, 214] width 83 height 13
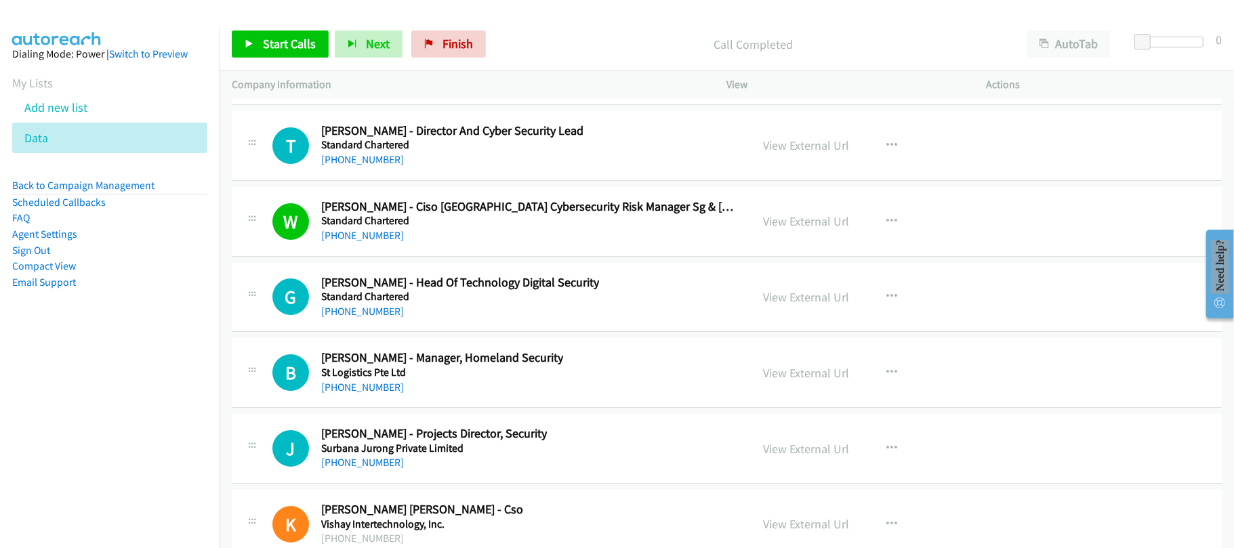
scroll to position [18362, 0]
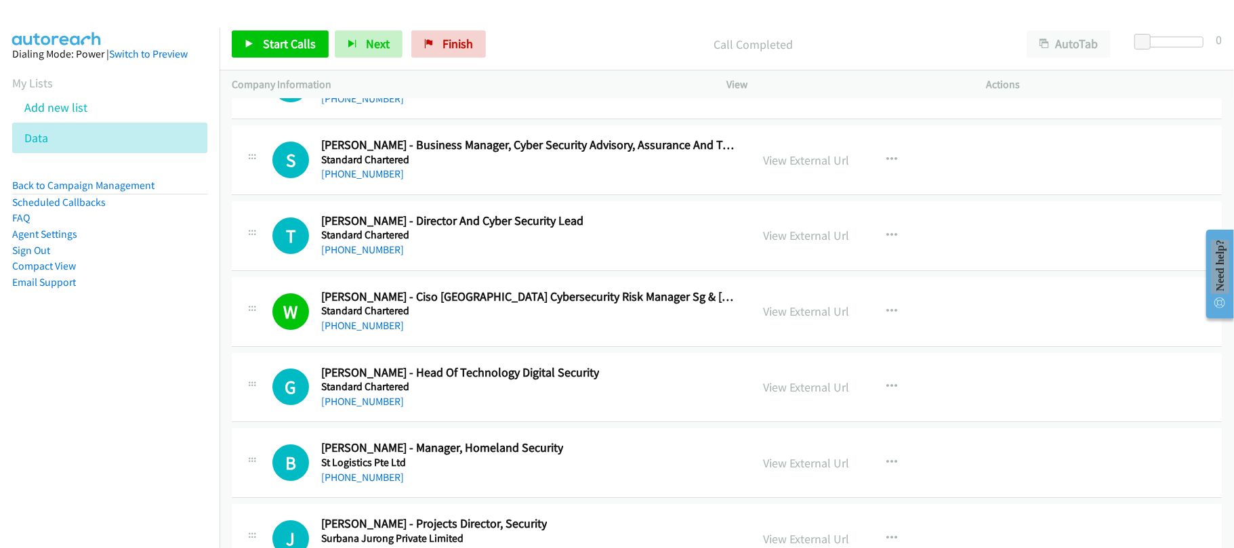
click at [377, 258] on div "[PHONE_NUMBER]" at bounding box center [452, 250] width 262 height 16
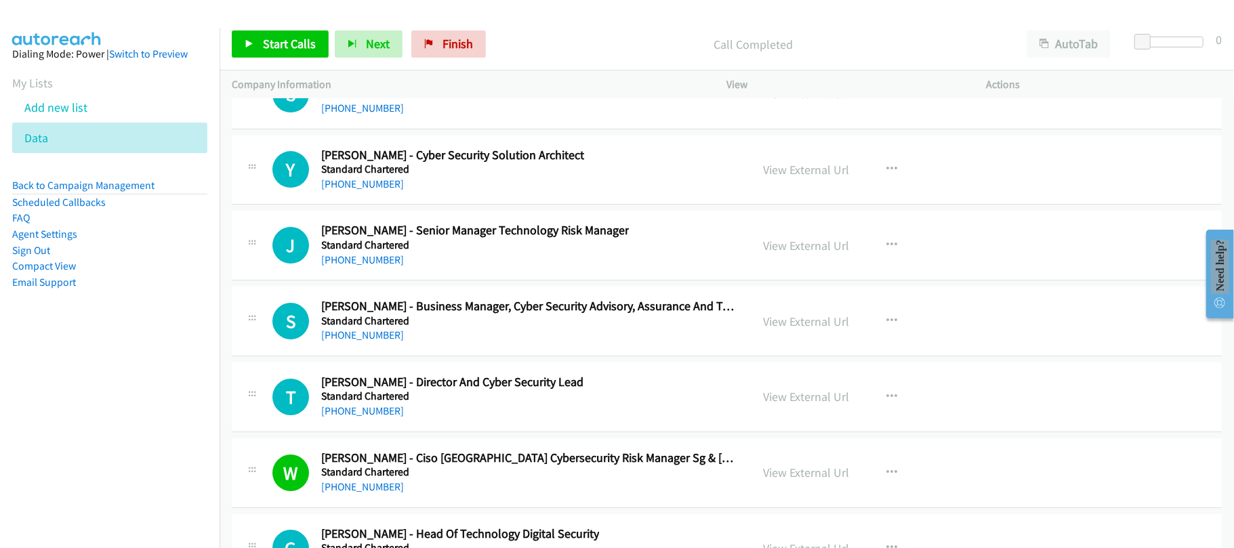
scroll to position [18181, 0]
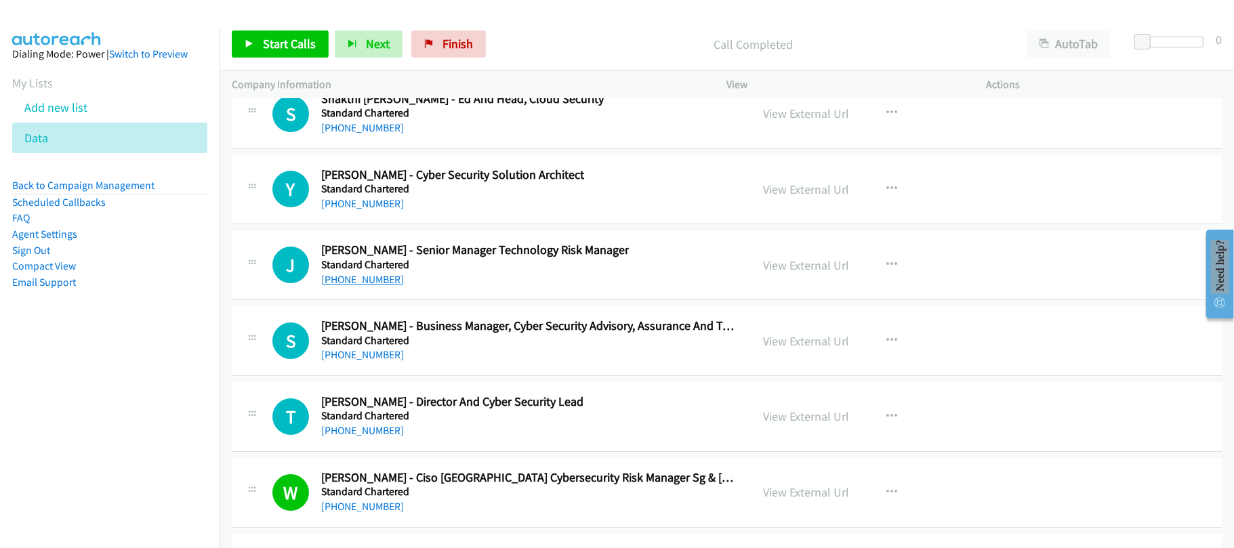
click at [372, 286] on link "[PHONE_NUMBER]" at bounding box center [362, 279] width 83 height 13
drag, startPoint x: 363, startPoint y: 260, endPoint x: 389, endPoint y: 263, distance: 25.9
click at [363, 210] on link "[PHONE_NUMBER]" at bounding box center [362, 203] width 83 height 13
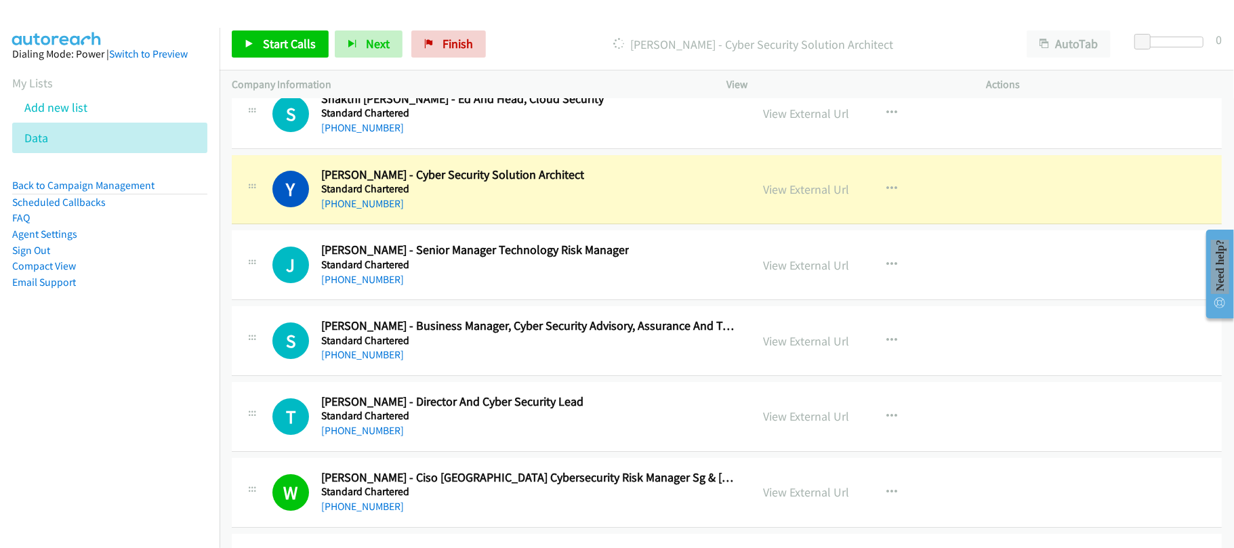
click at [441, 288] on div "[PHONE_NUMBER]" at bounding box center [475, 280] width 308 height 16
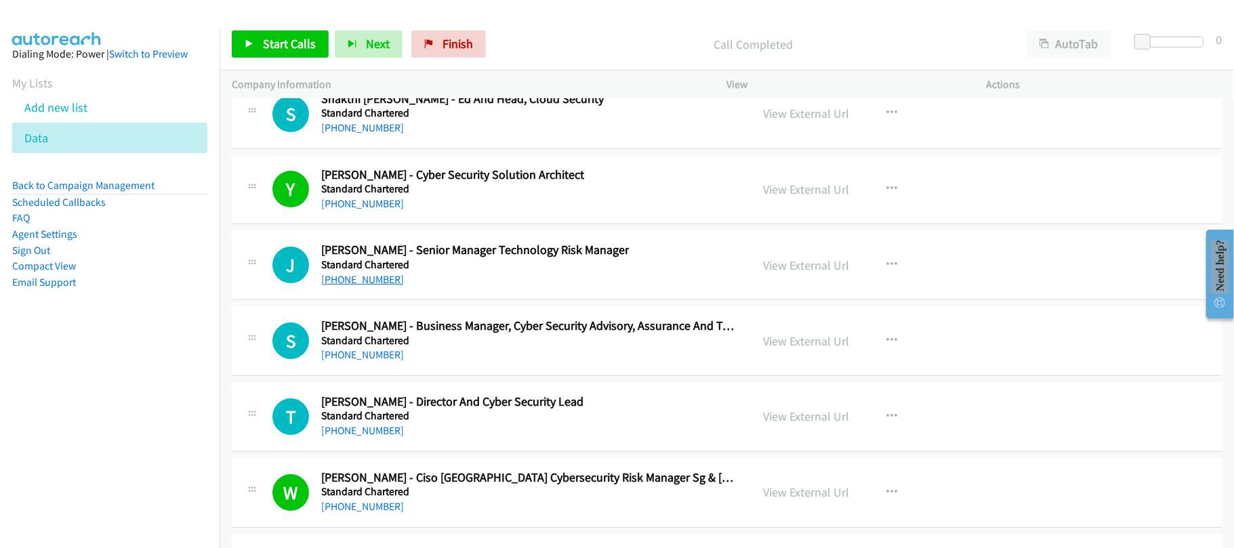
click at [348, 286] on link "[PHONE_NUMBER]" at bounding box center [362, 279] width 83 height 13
click at [486, 136] on div "[PHONE_NUMBER]" at bounding box center [462, 128] width 283 height 16
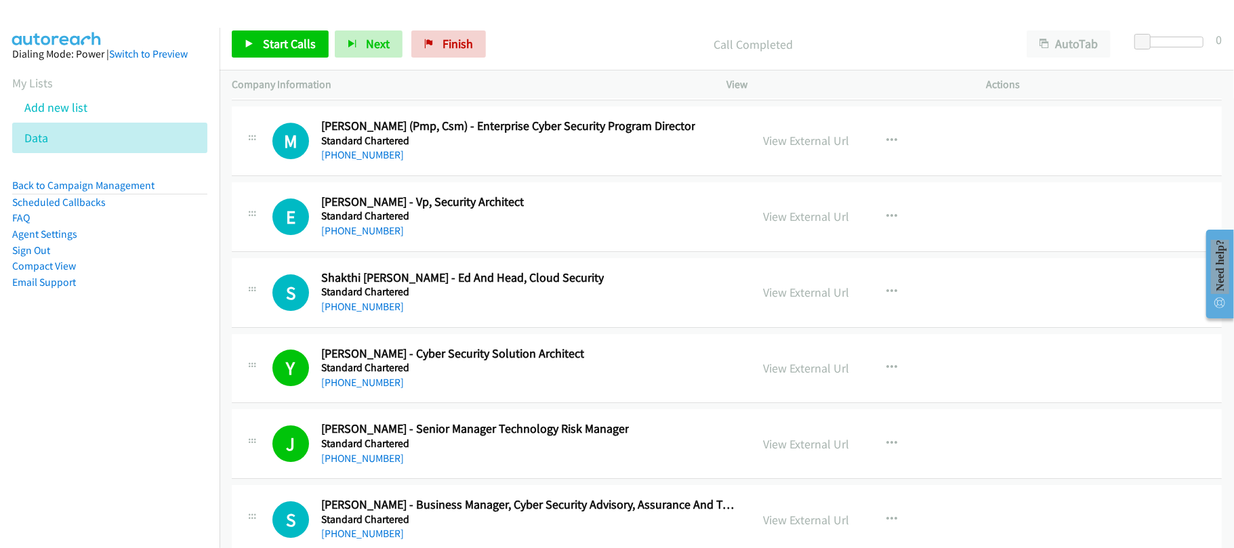
scroll to position [18000, 0]
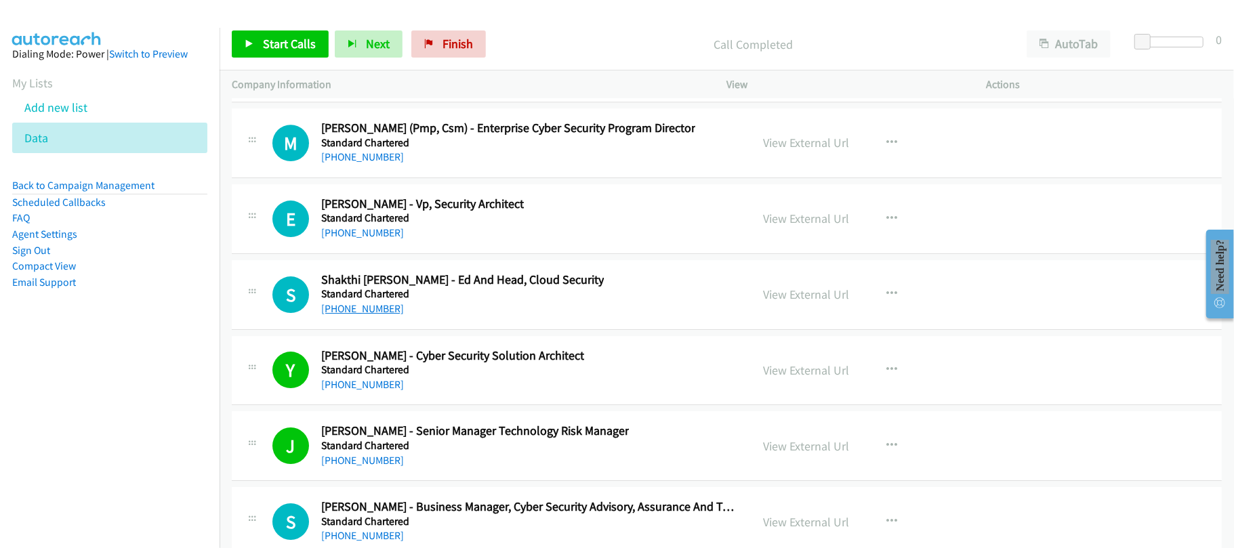
click at [358, 315] on link "[PHONE_NUMBER]" at bounding box center [362, 308] width 83 height 13
click at [480, 241] on div "[PHONE_NUMBER]" at bounding box center [422, 233] width 203 height 16
click at [382, 241] on div "[PHONE_NUMBER]" at bounding box center [422, 233] width 203 height 16
click at [367, 239] on link "[PHONE_NUMBER]" at bounding box center [362, 232] width 83 height 13
click at [443, 178] on div "M Callback Scheduled [PERSON_NAME] (Pmp, Csm) - Enterprise Cyber Security Progr…" at bounding box center [727, 143] width 990 height 70
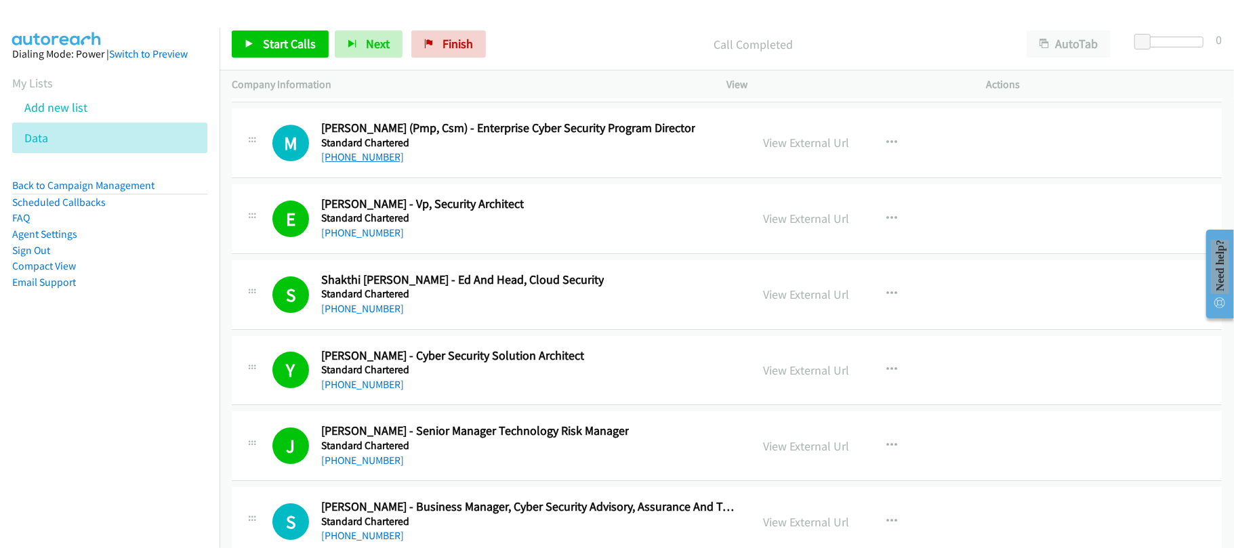
click at [366, 163] on link "[PHONE_NUMBER]" at bounding box center [362, 156] width 83 height 13
click at [464, 89] on div "[PHONE_NUMBER]" at bounding box center [523, 81] width 405 height 16
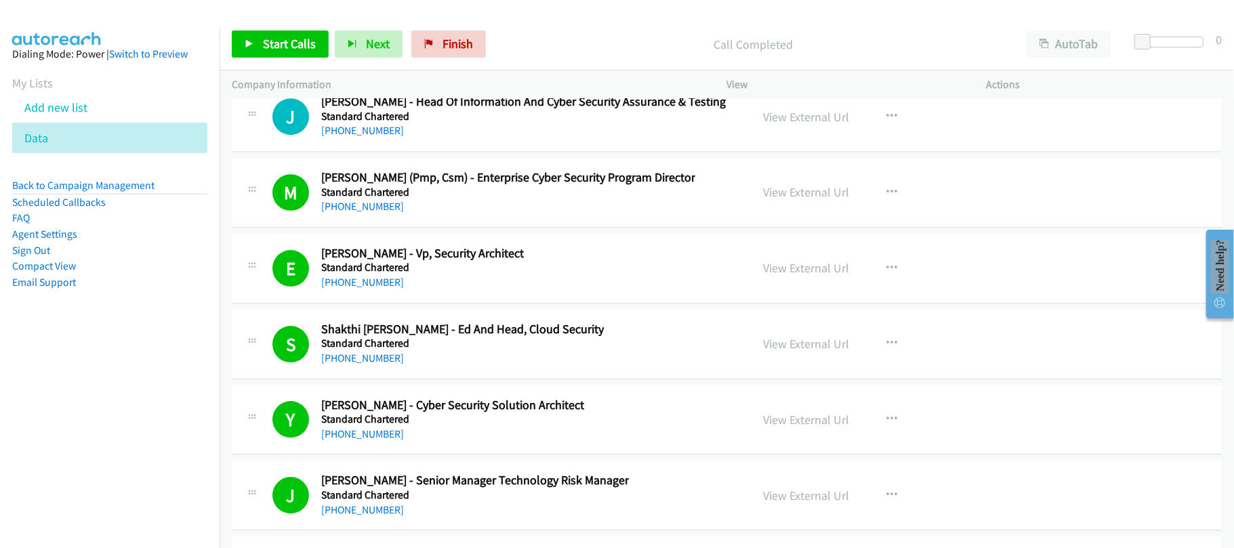
scroll to position [17910, 0]
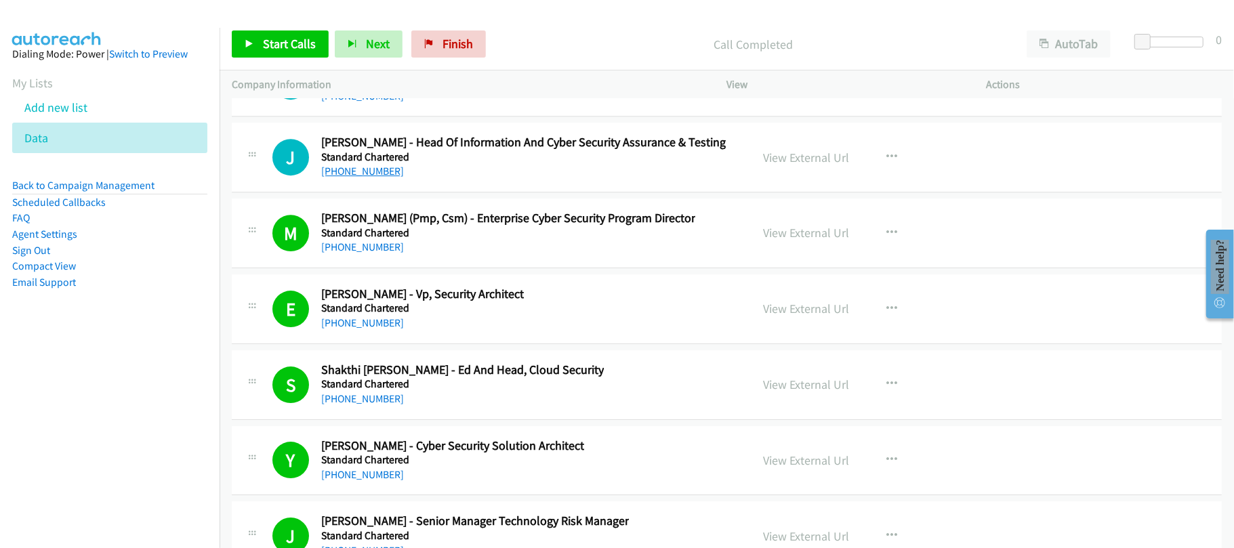
click at [363, 178] on link "[PHONE_NUMBER]" at bounding box center [362, 171] width 83 height 13
click at [427, 120] on td "R Callback Scheduled [PERSON_NAME] - Global Head Cyber Security Assessment And …" at bounding box center [727, 82] width 1015 height 76
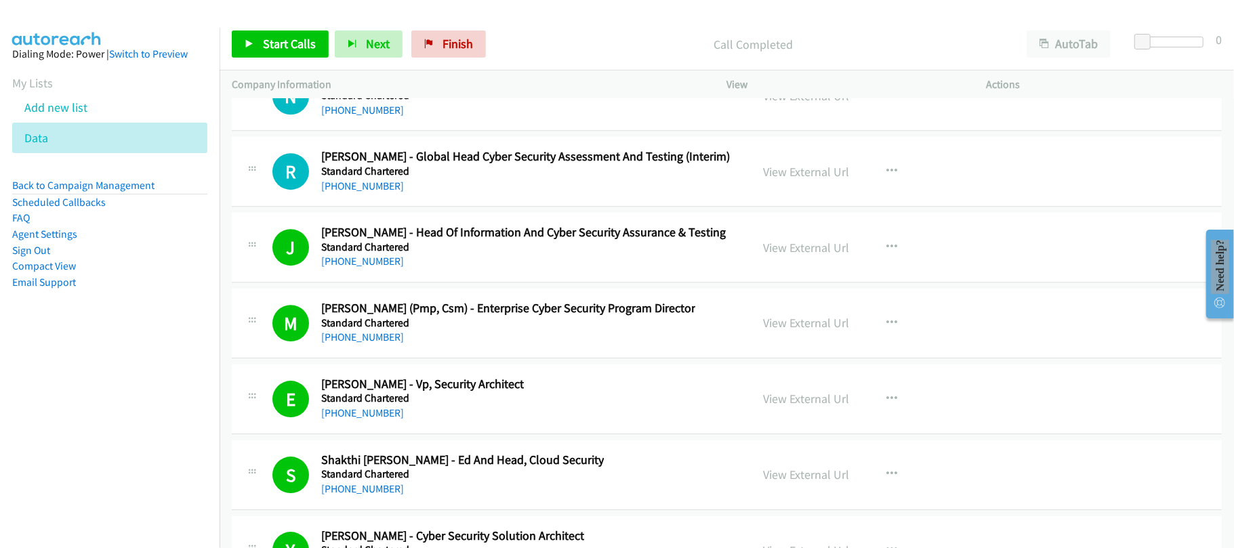
scroll to position [17729, 0]
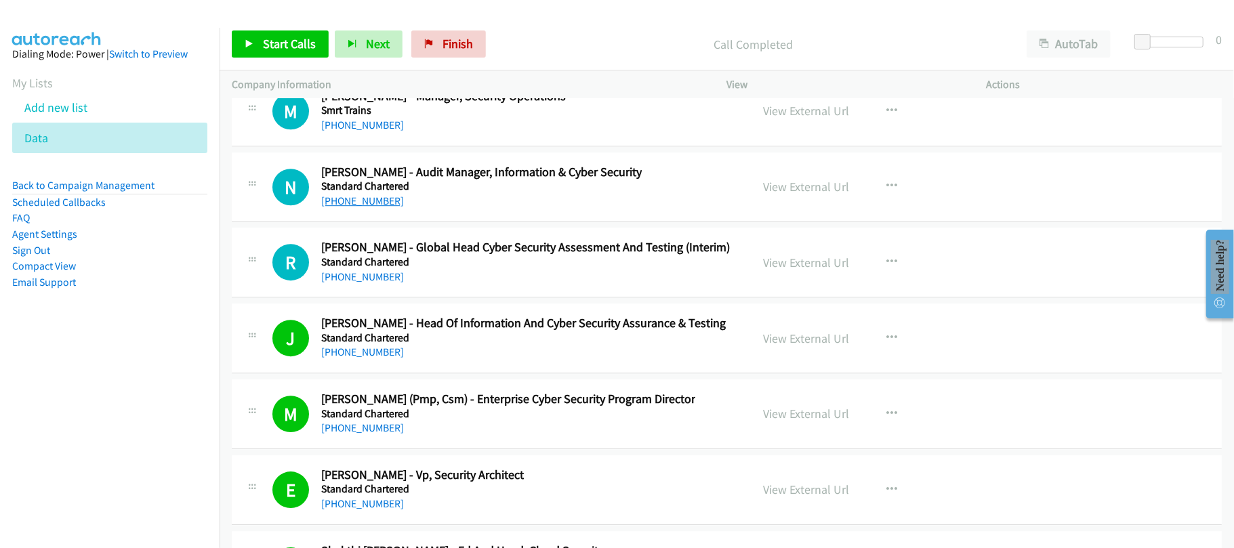
click at [366, 207] on link "[PHONE_NUMBER]" at bounding box center [362, 201] width 83 height 13
click at [430, 134] on div "[PHONE_NUMBER]" at bounding box center [443, 125] width 245 height 16
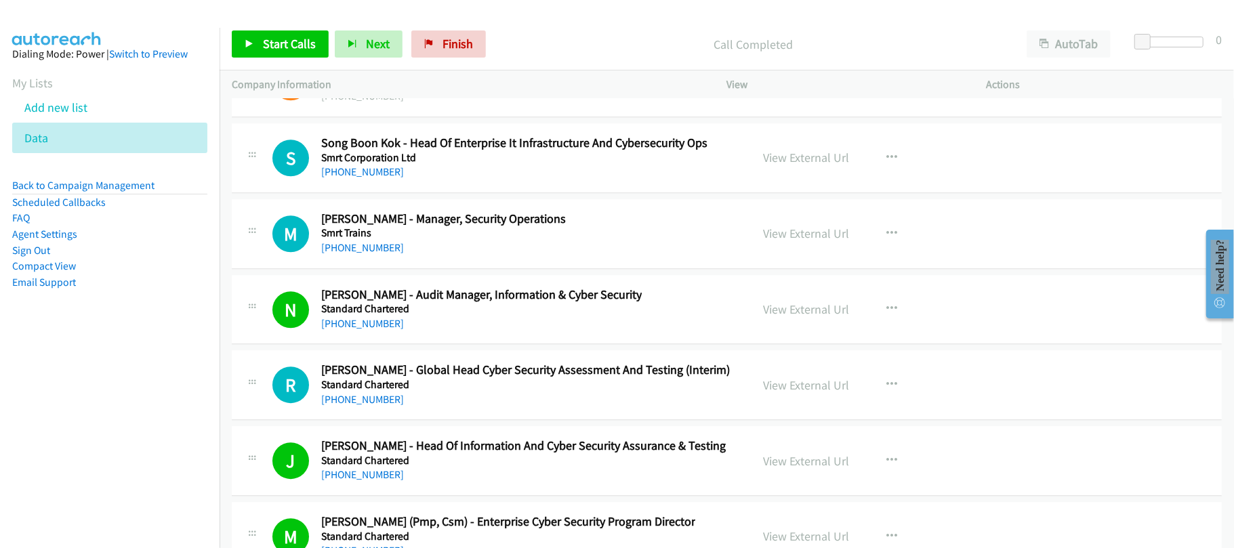
scroll to position [17639, 0]
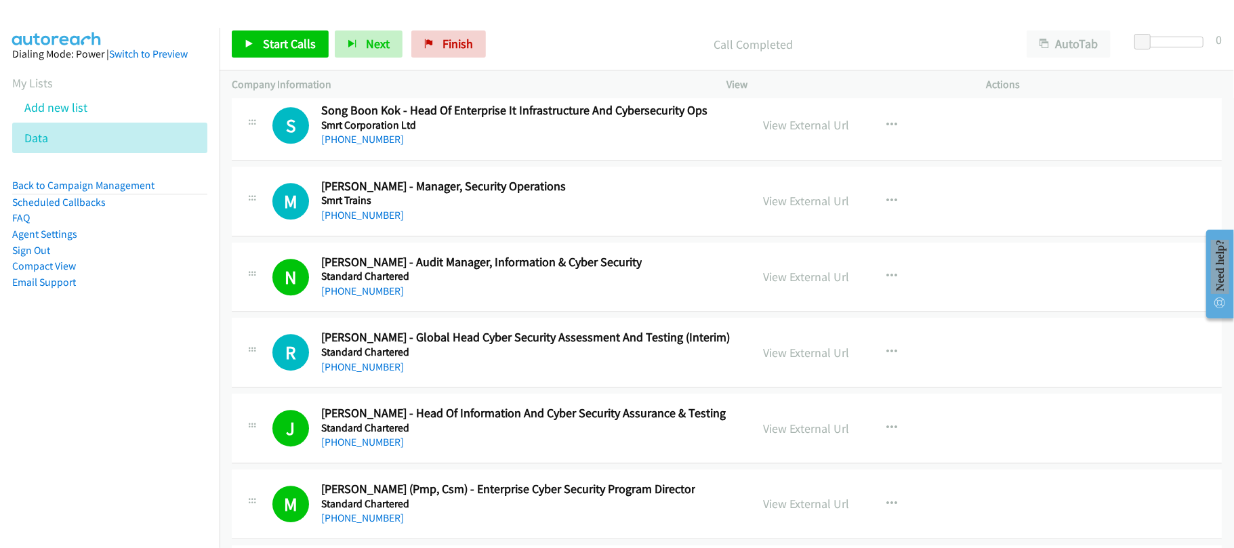
click at [11, 332] on aside "Dialing Mode: Power | Switch to Preview My Lists Add new list Data Back to Camp…" at bounding box center [110, 190] width 220 height 324
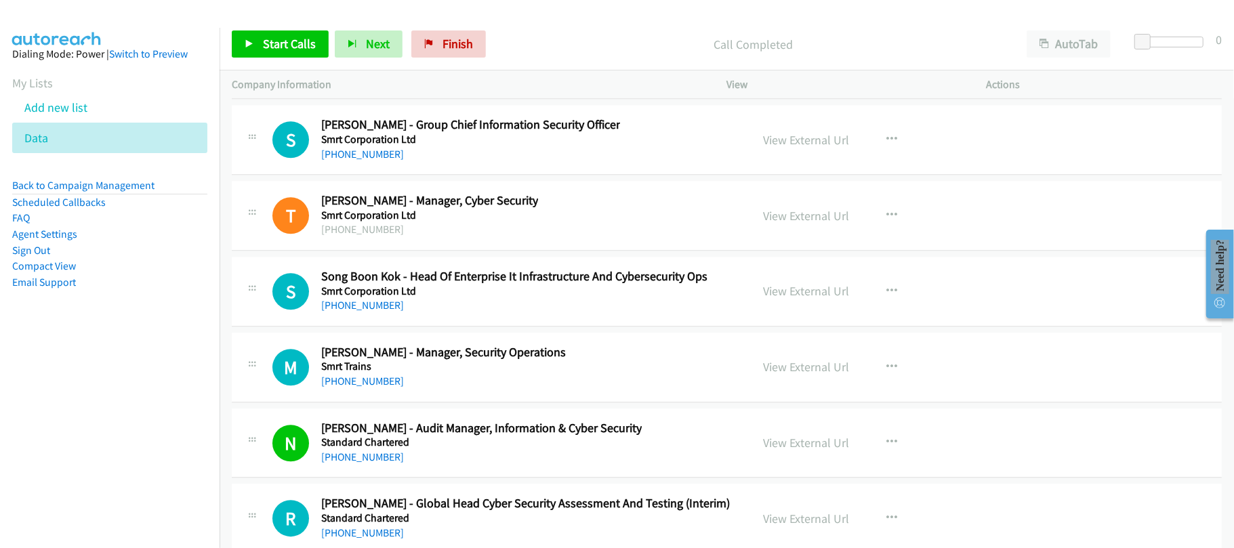
scroll to position [17458, 0]
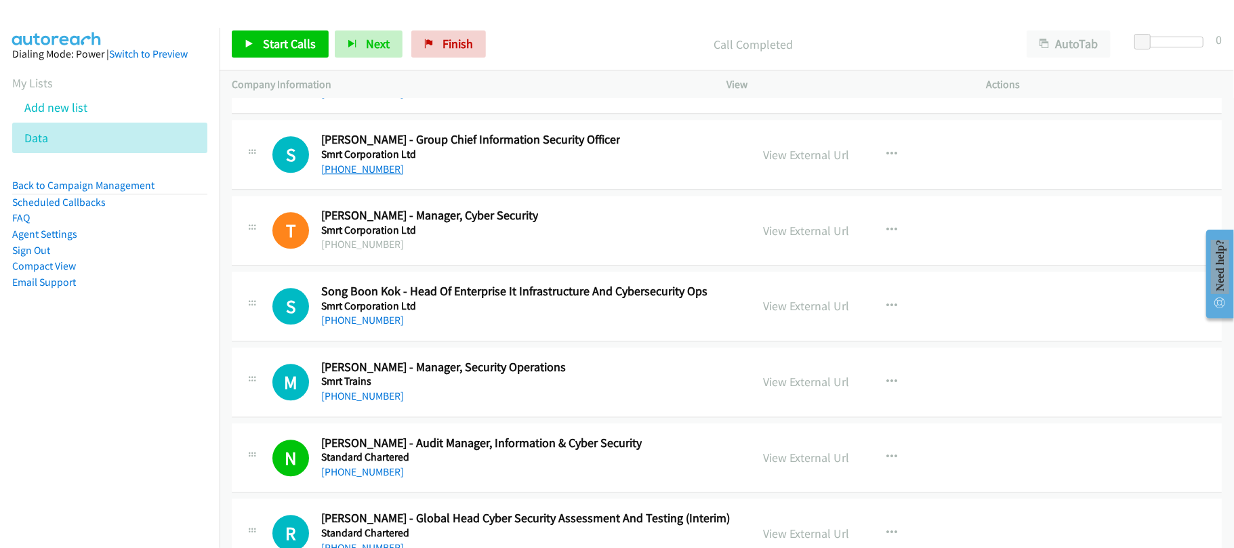
click at [356, 176] on link "[PHONE_NUMBER]" at bounding box center [362, 169] width 83 height 13
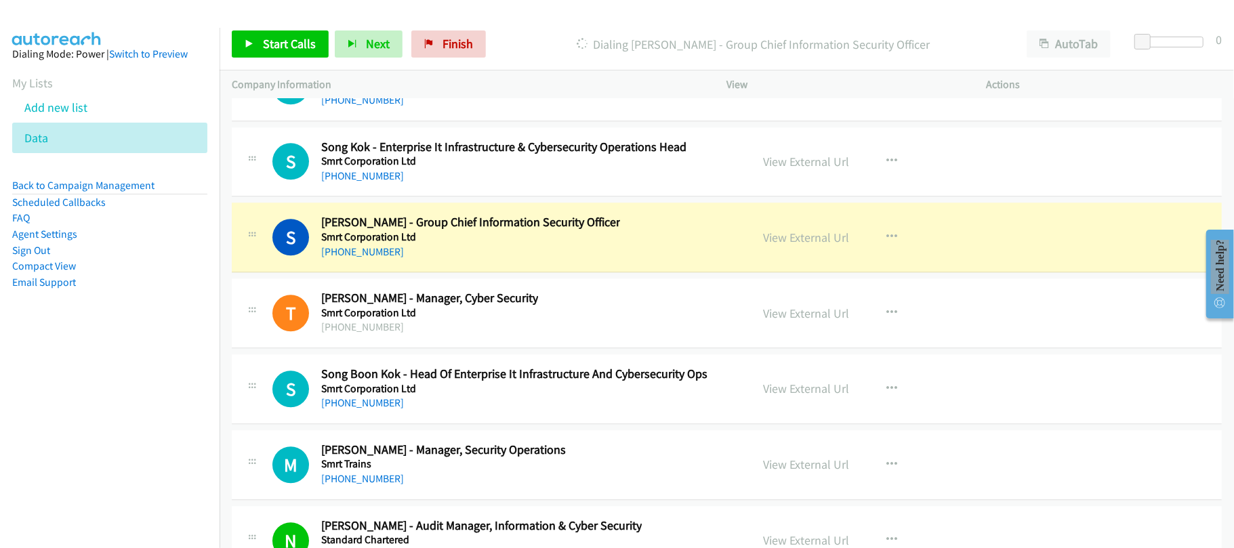
scroll to position [17368, 0]
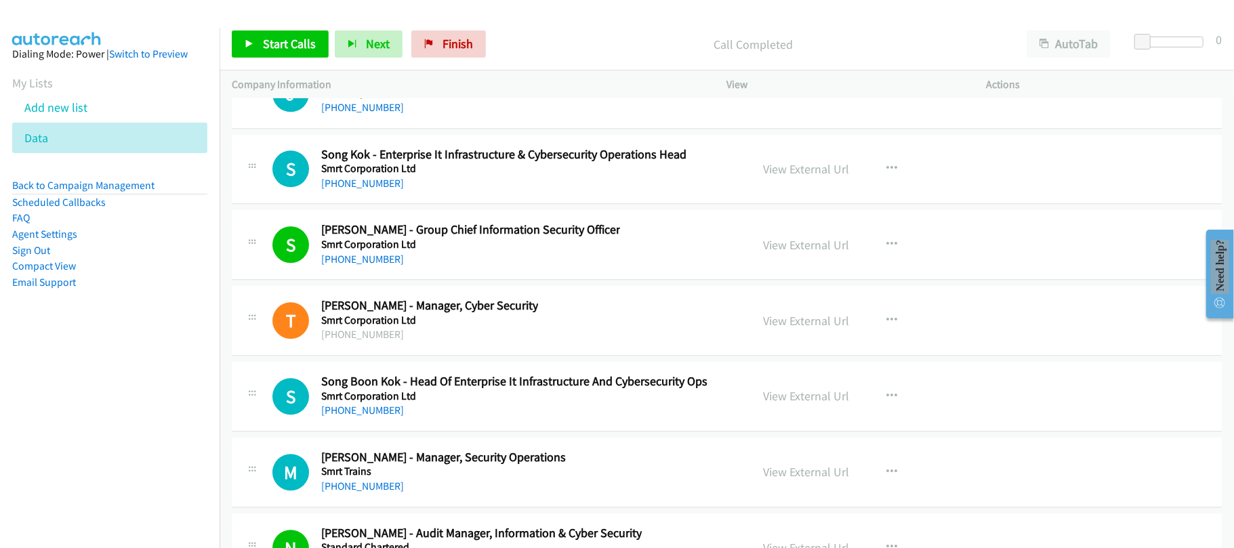
click at [378, 266] on link "[PHONE_NUMBER]" at bounding box center [362, 259] width 83 height 13
click at [443, 37] on span "Finish" at bounding box center [458, 44] width 31 height 16
